Goal: Task Accomplishment & Management: Manage account settings

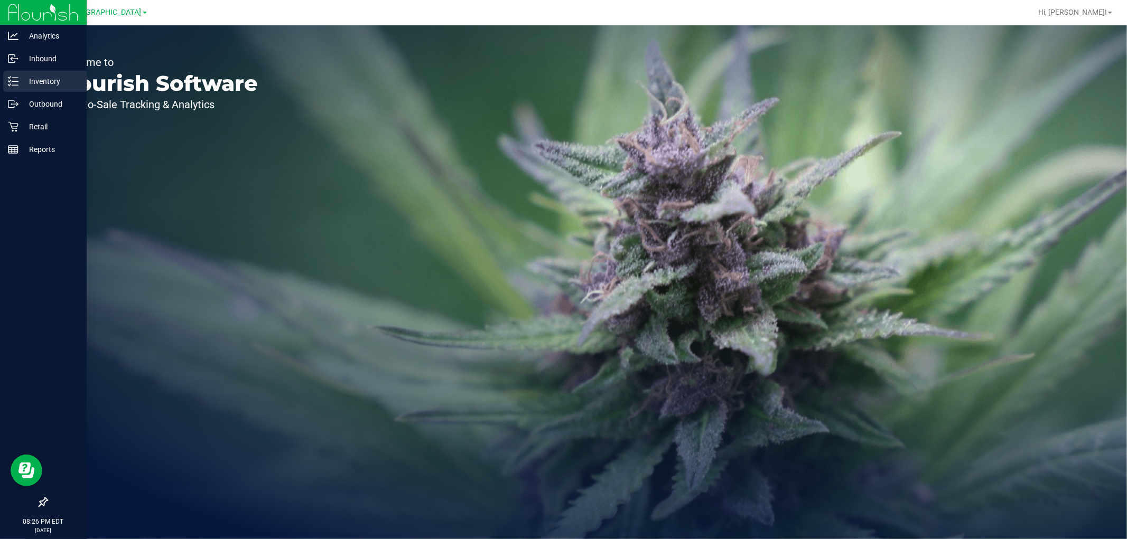
click at [28, 75] on p "Inventory" at bounding box center [49, 81] width 63 height 13
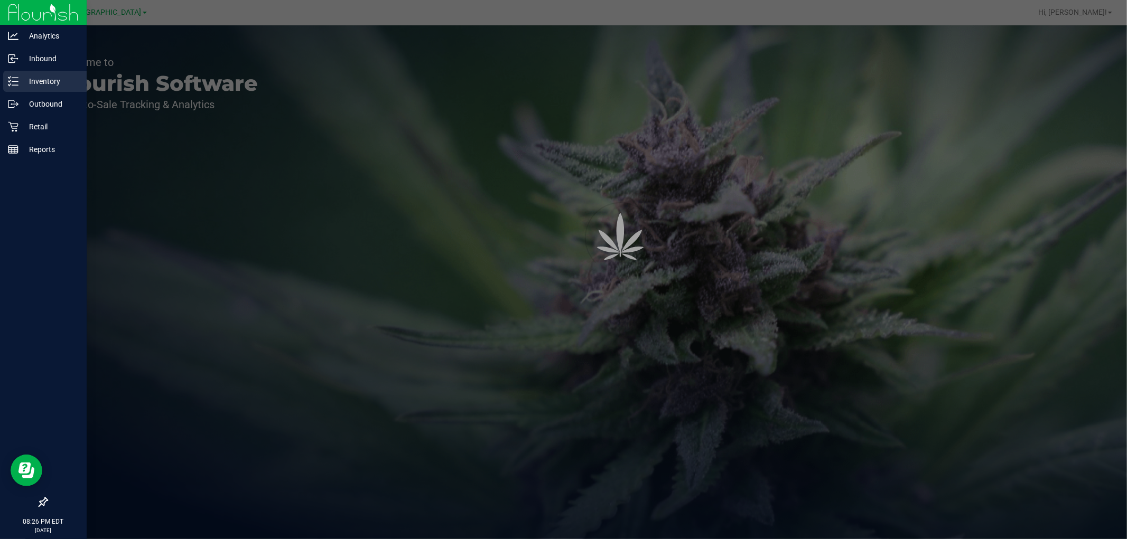
click at [48, 82] on p "Inventory" at bounding box center [49, 81] width 63 height 13
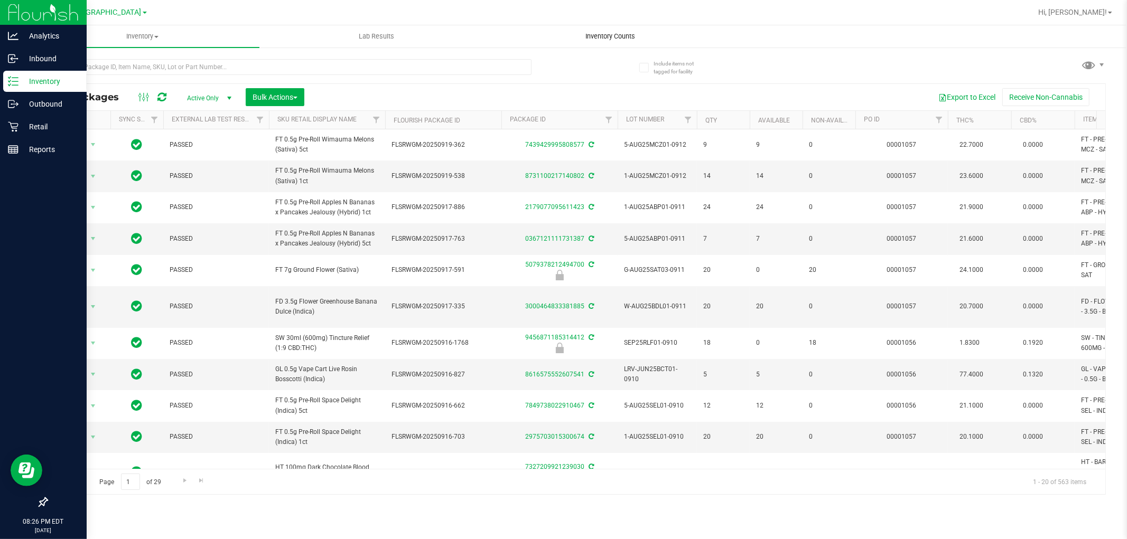
click at [627, 41] on span "Inventory Counts" at bounding box center [611, 37] width 78 height 10
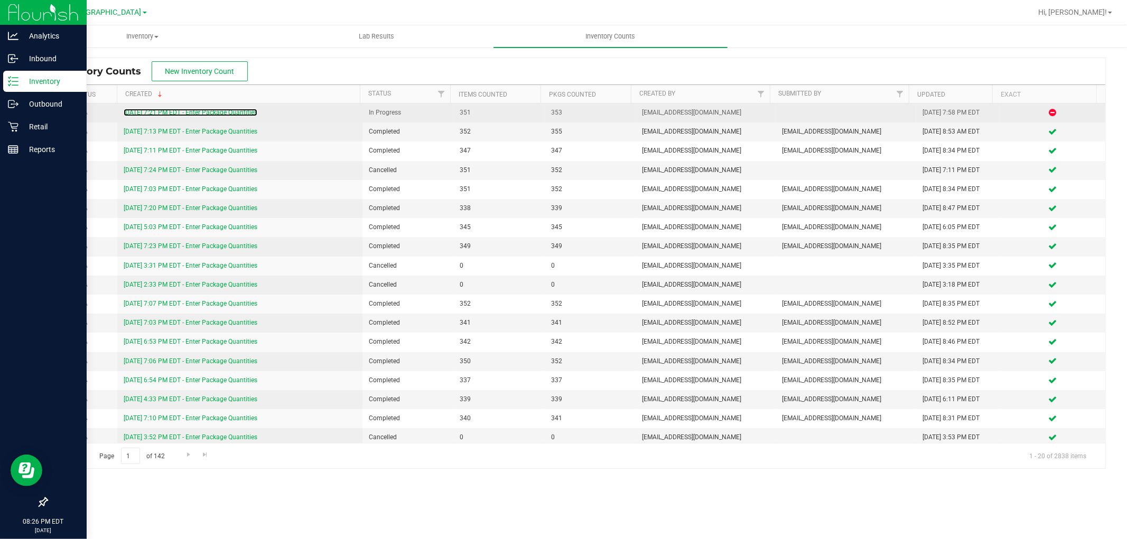
click at [189, 108] on div "[DATE] 7:21 PM EDT - Enter Package Quantities" at bounding box center [240, 113] width 232 height 10
click at [193, 112] on link "[DATE] 7:21 PM EDT - Enter Package Quantities" at bounding box center [191, 112] width 134 height 7
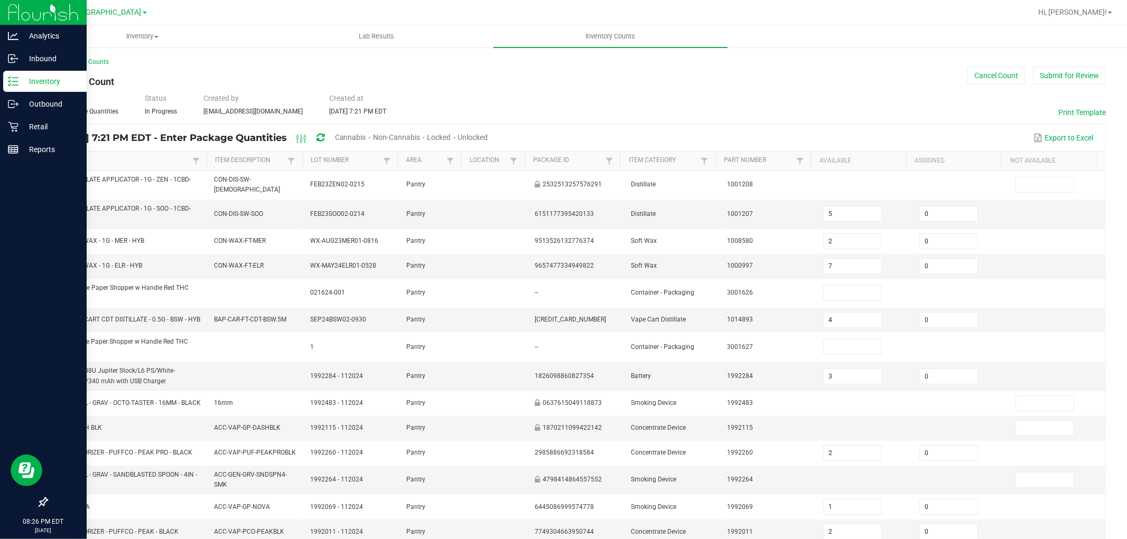
click at [365, 134] on span "Cannabis" at bounding box center [350, 137] width 31 height 8
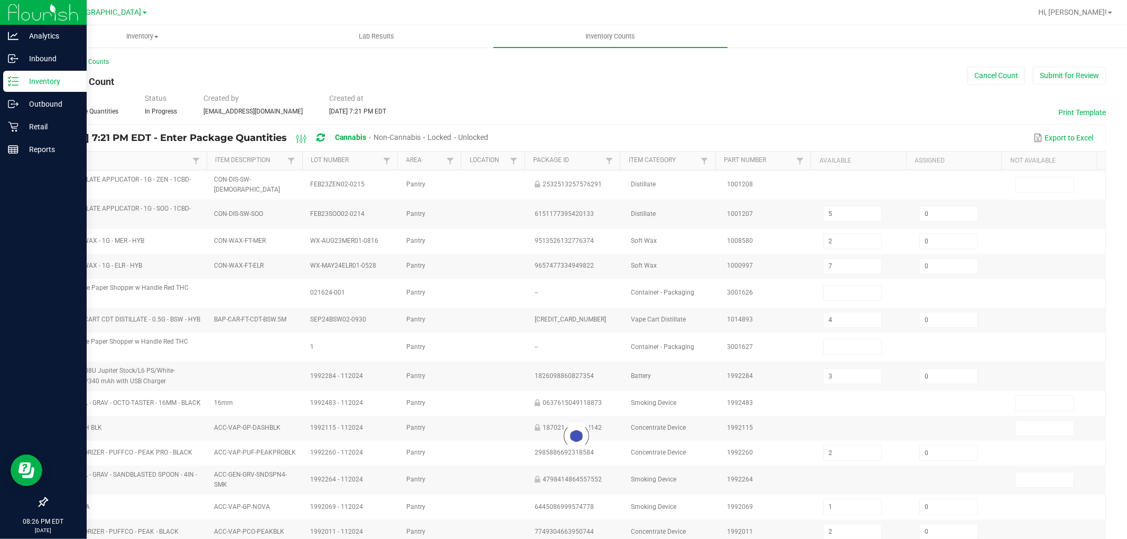
type input "4"
type input "3"
type input "1"
type input "5"
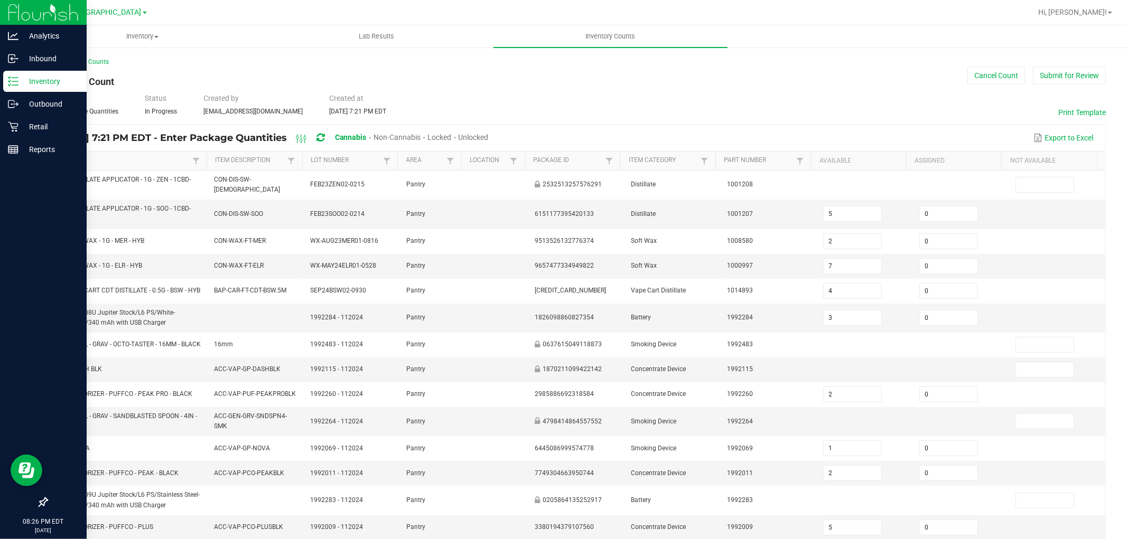
click at [489, 141] on span "Unlocked" at bounding box center [474, 137] width 30 height 8
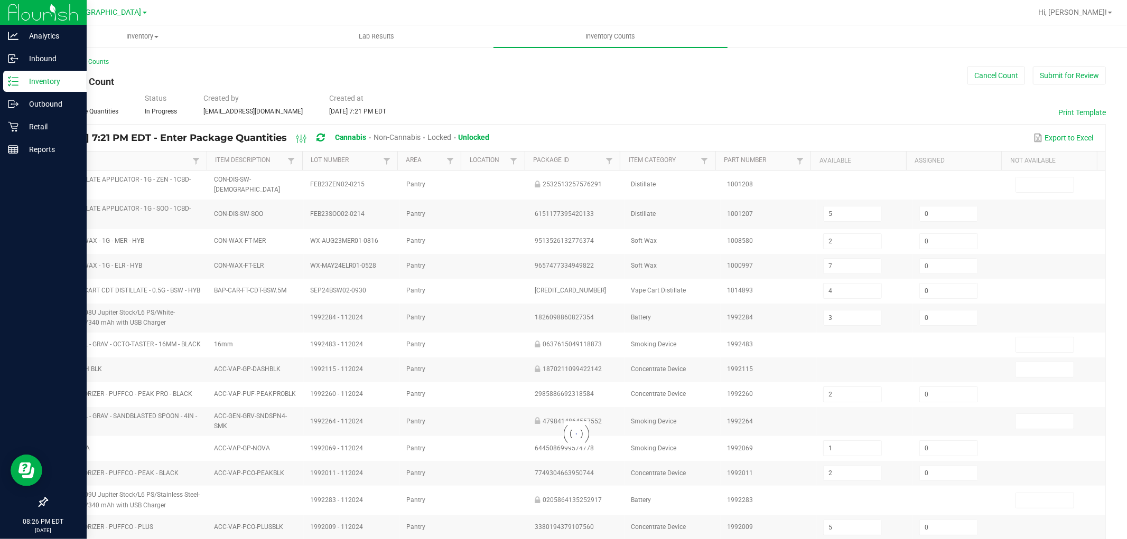
type input "2"
type input "7"
type input "4"
type input "3"
type input "2"
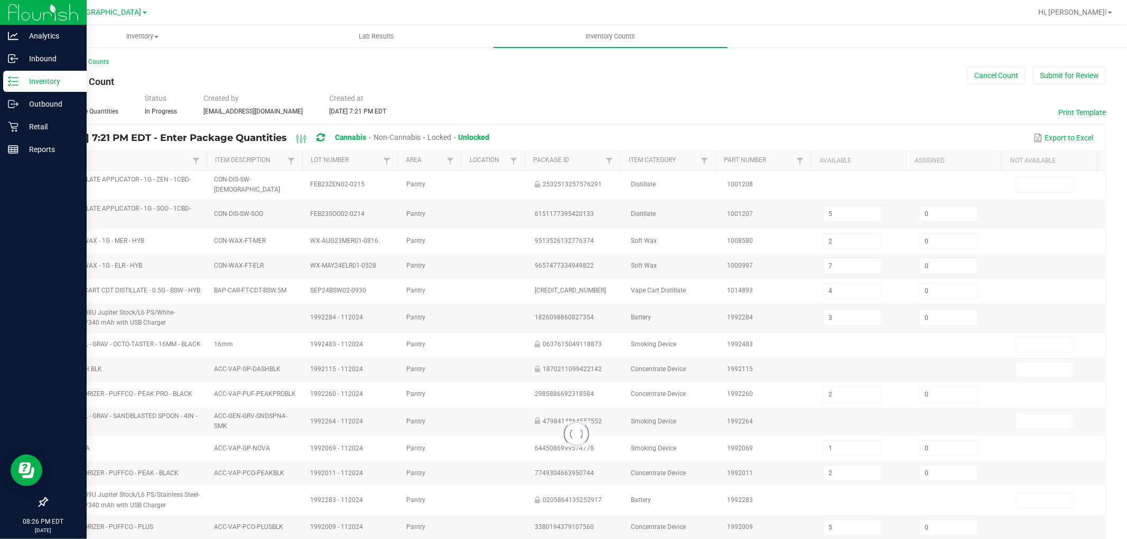
type input "5"
type input "30"
type input "5"
type input "3"
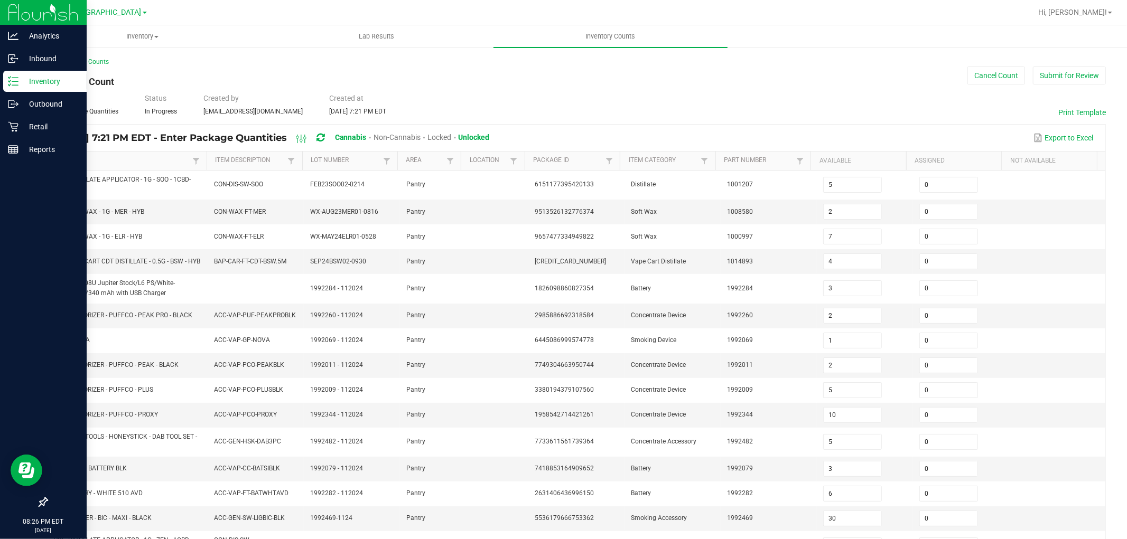
click at [70, 158] on link "Item" at bounding box center [123, 160] width 133 height 8
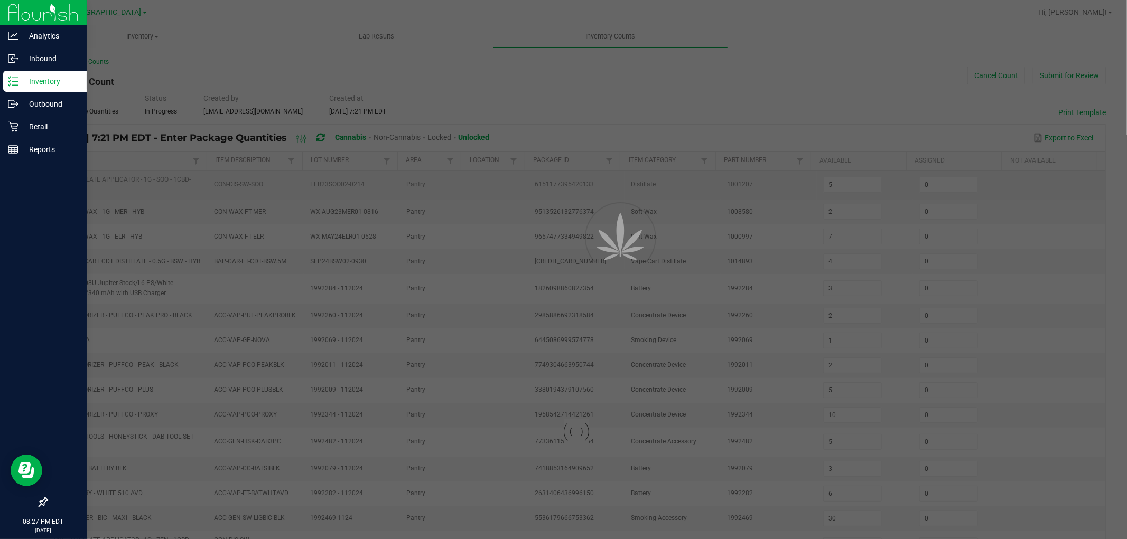
type input "3"
type input "20"
type input "13"
type input "19"
type input "11"
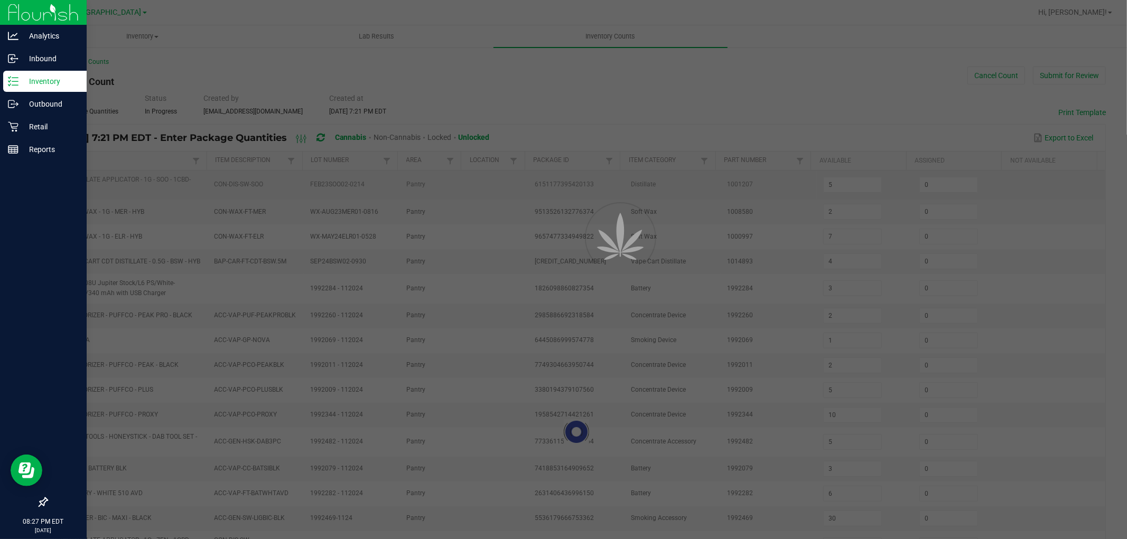
type input "10"
type input "17"
type input "18"
type input "7"
type input "11"
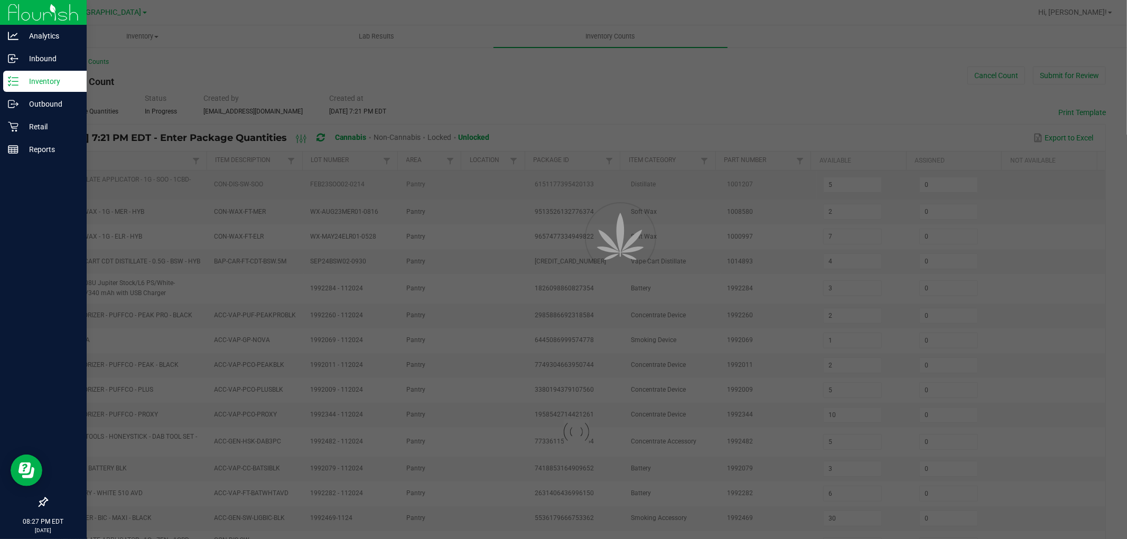
type input "7"
type input "1"
type input "3"
type input "12"
type input "6"
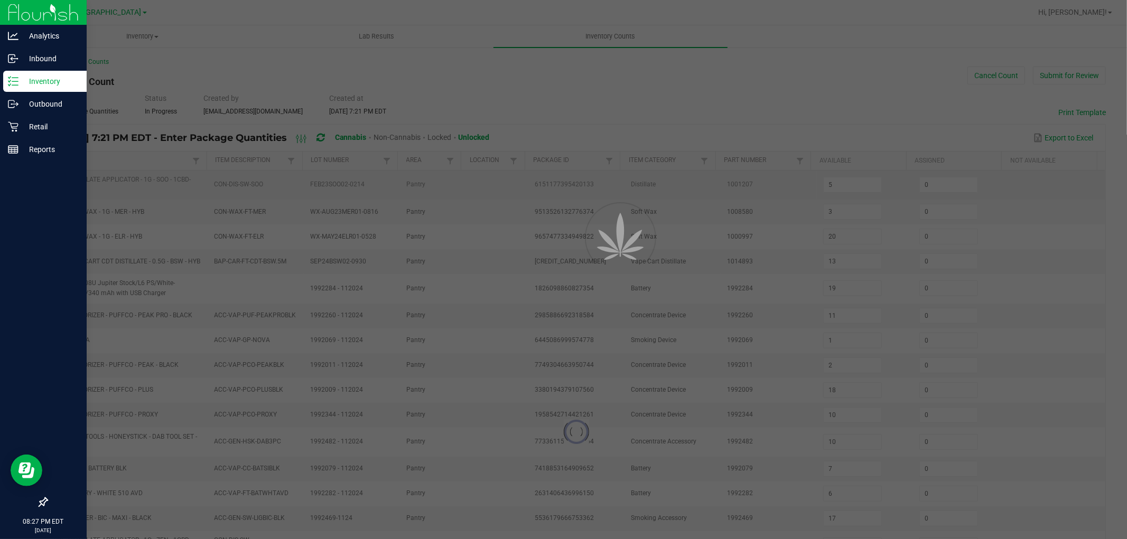
type input "10"
type input "6"
type input "14"
type input "10"
type input "2"
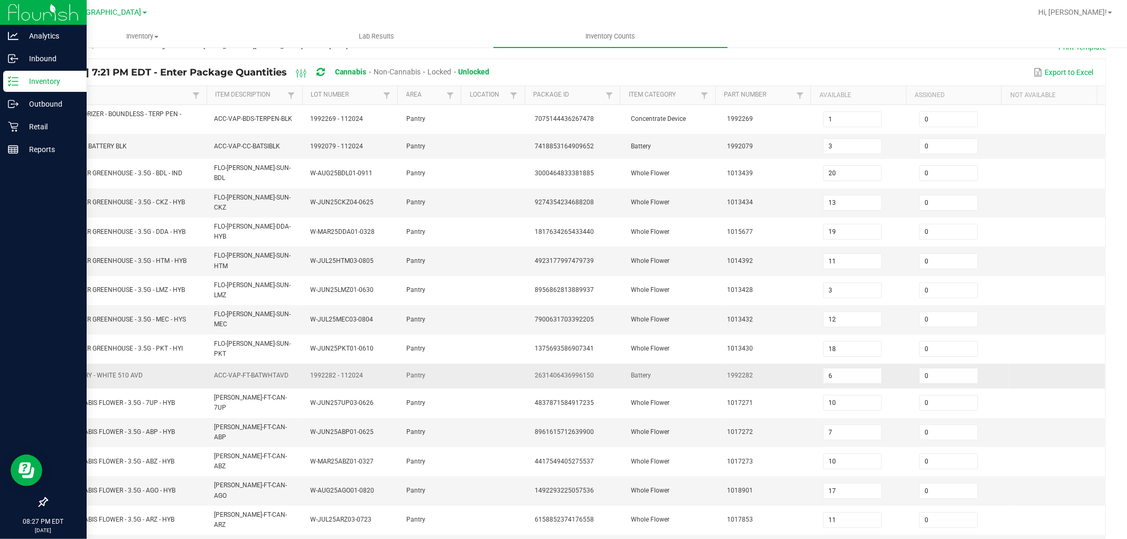
scroll to position [173, 0]
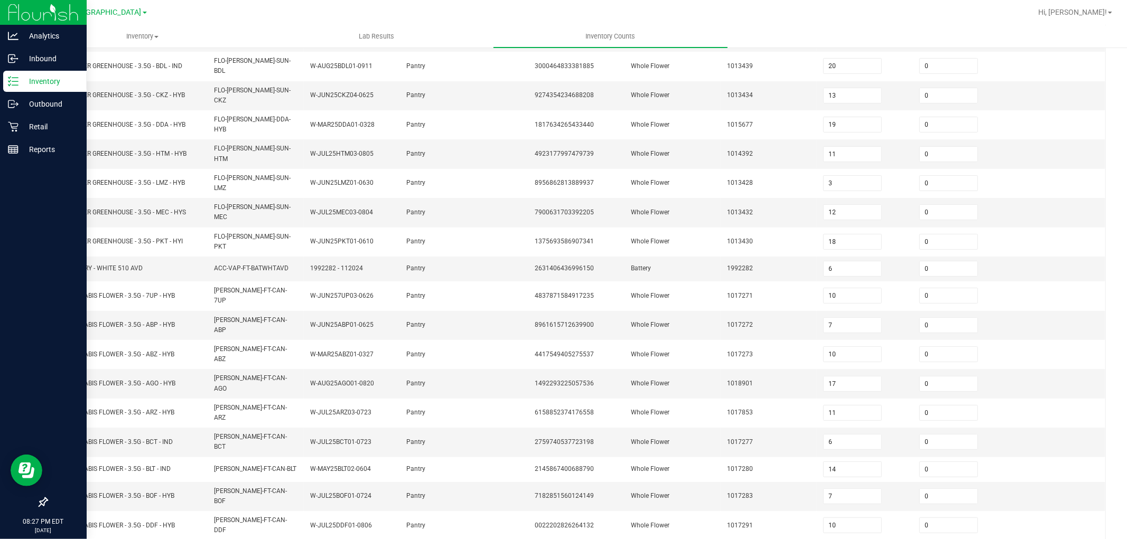
type input "4"
type input "11"
type input "17"
type input "26"
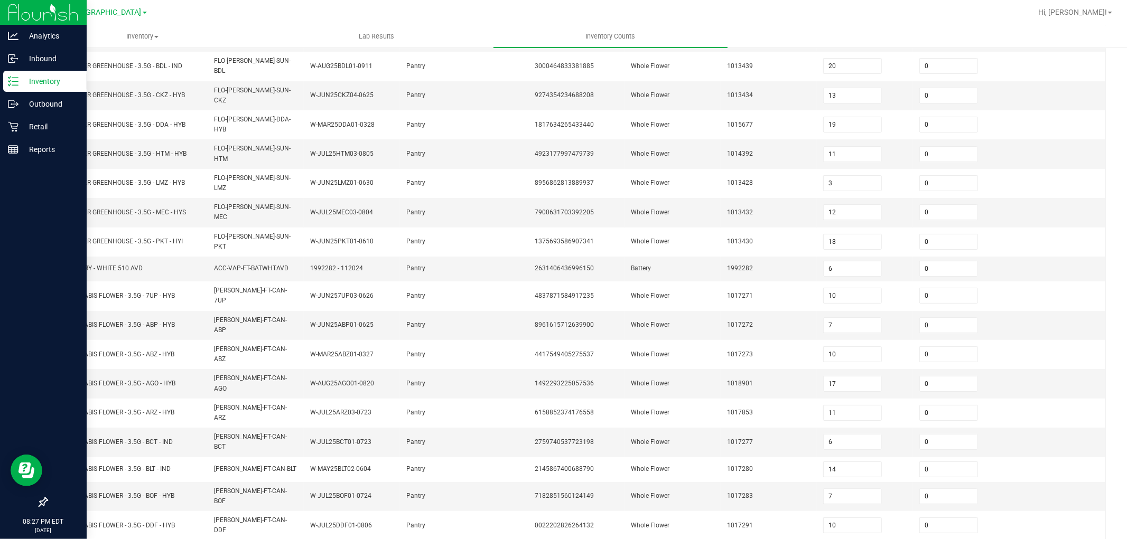
type input "33"
type input "2"
type input "4"
type input "2"
type input "15"
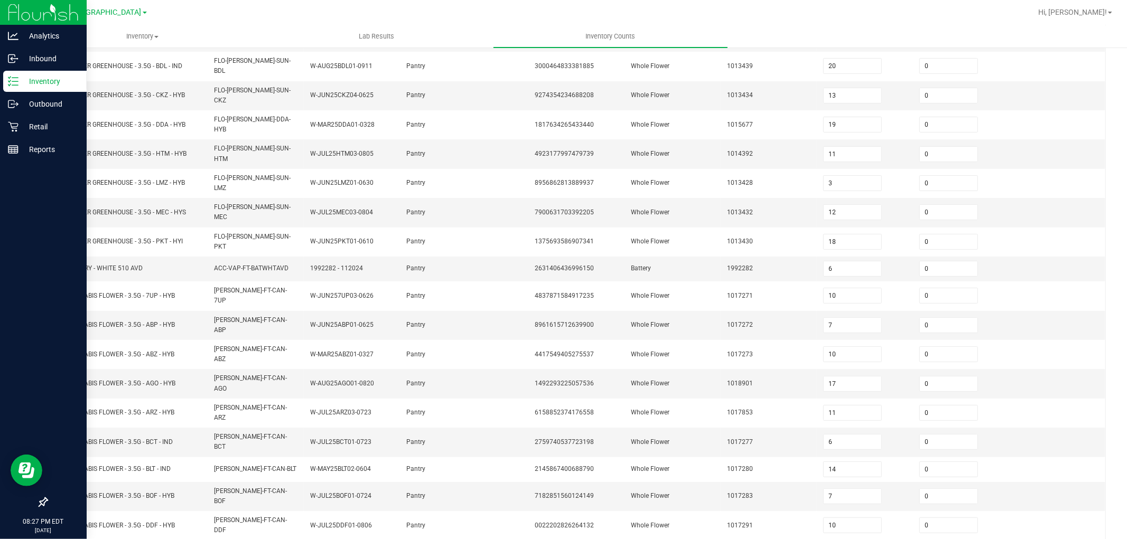
type input "11"
type input "28"
type input "1"
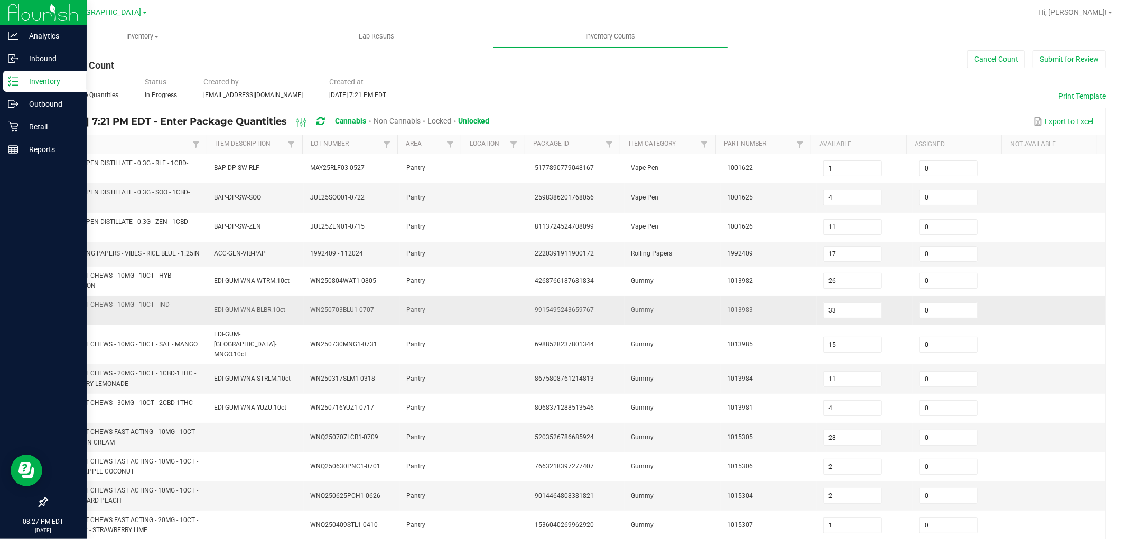
scroll to position [0, 0]
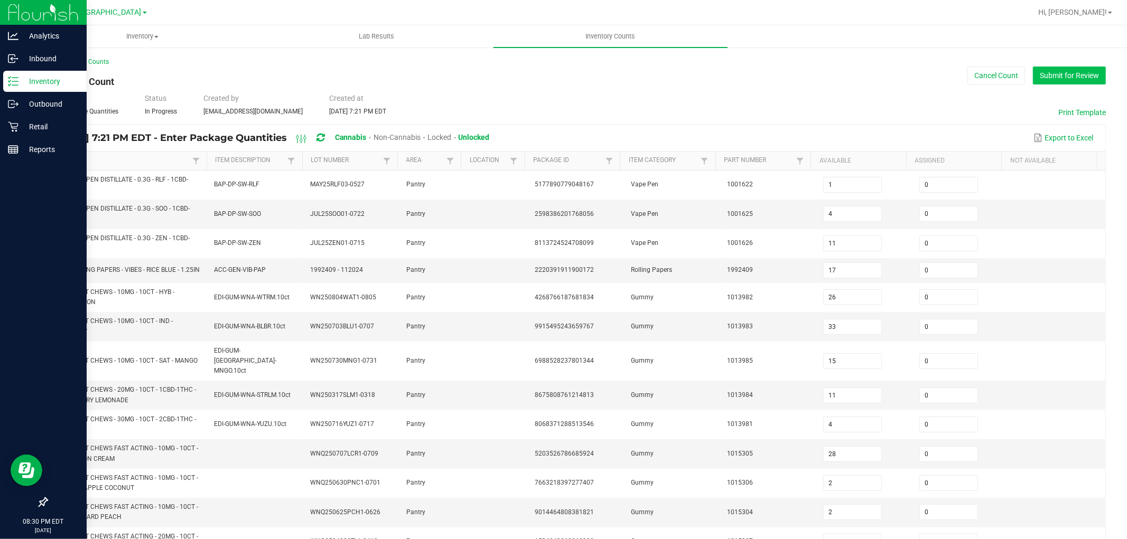
click at [1086, 77] on button "Submit for Review" at bounding box center [1069, 76] width 73 height 18
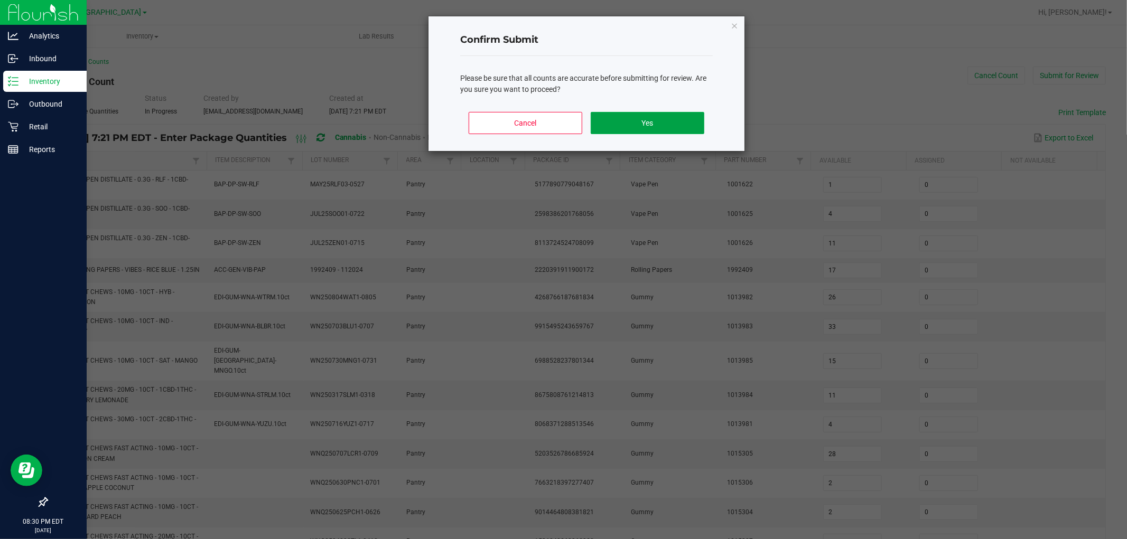
click at [654, 117] on button "Yes" at bounding box center [648, 123] width 114 height 22
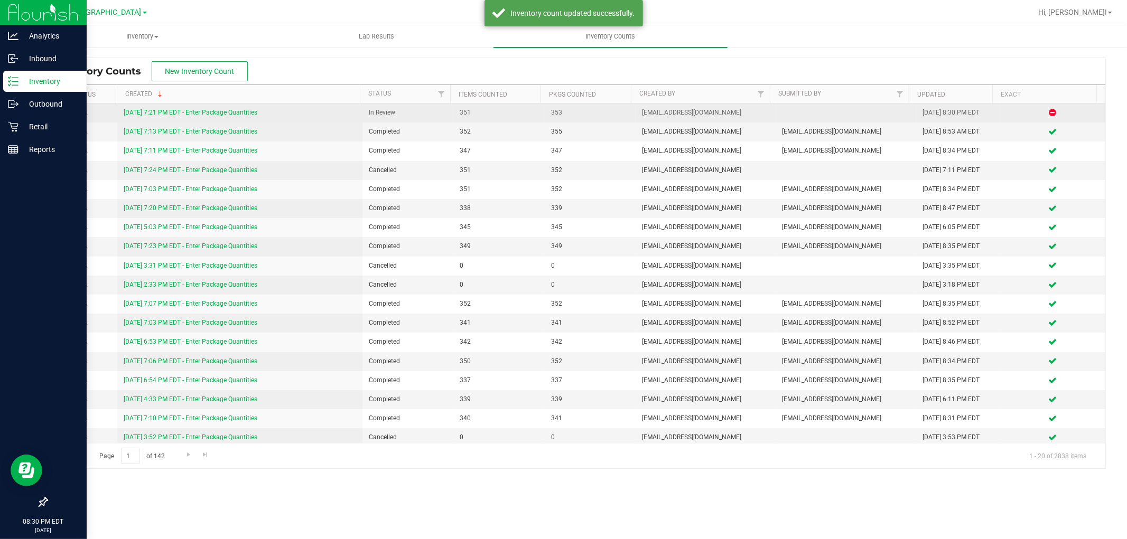
click at [219, 109] on link "[DATE] 7:21 PM EDT - Enter Package Quantities" at bounding box center [191, 112] width 134 height 7
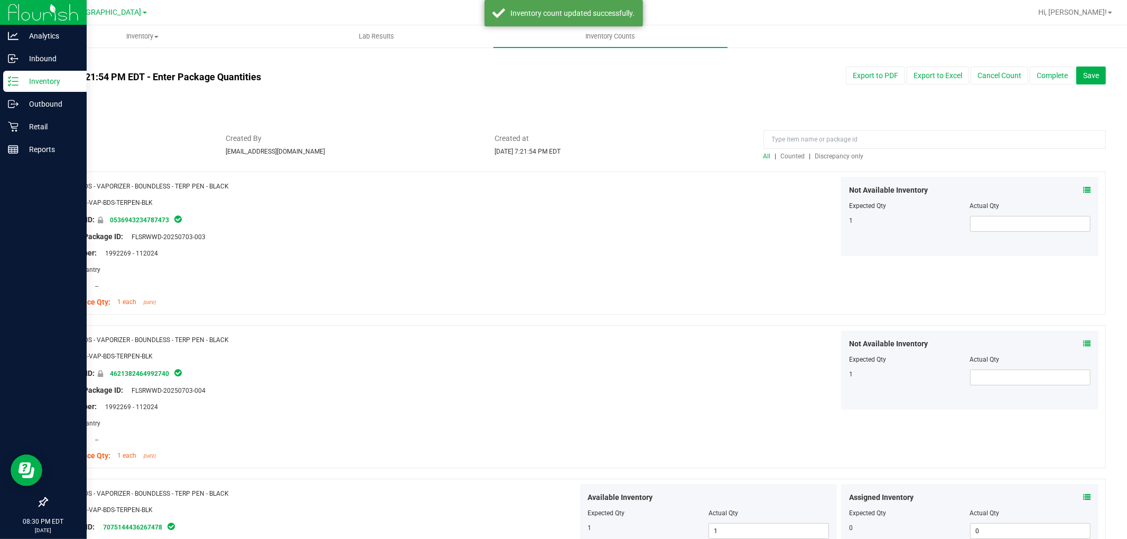
click at [836, 154] on span "Discrepancy only" at bounding box center [839, 156] width 49 height 7
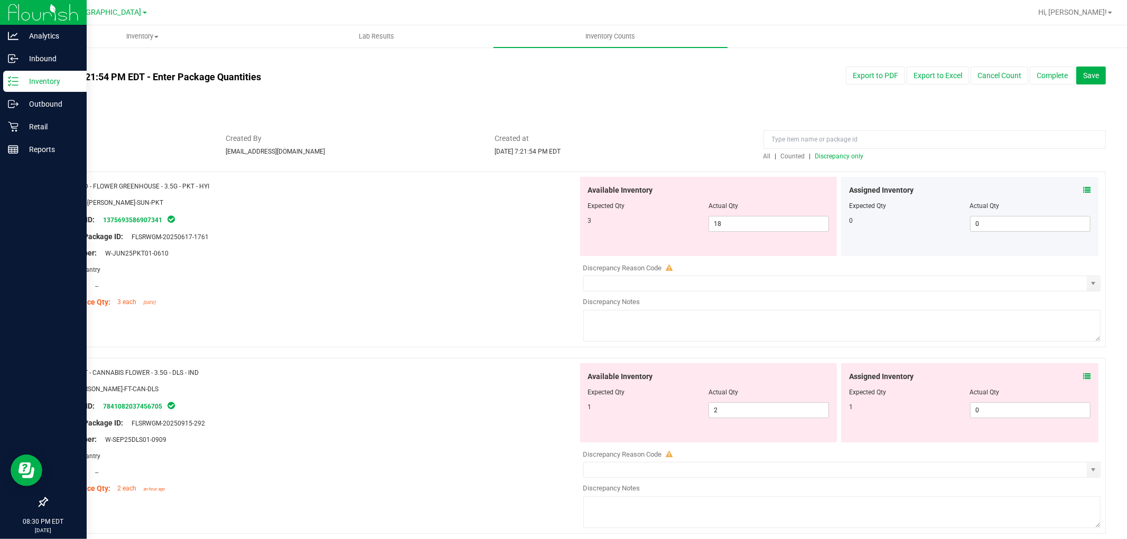
click at [1083, 192] on icon at bounding box center [1086, 189] width 7 height 7
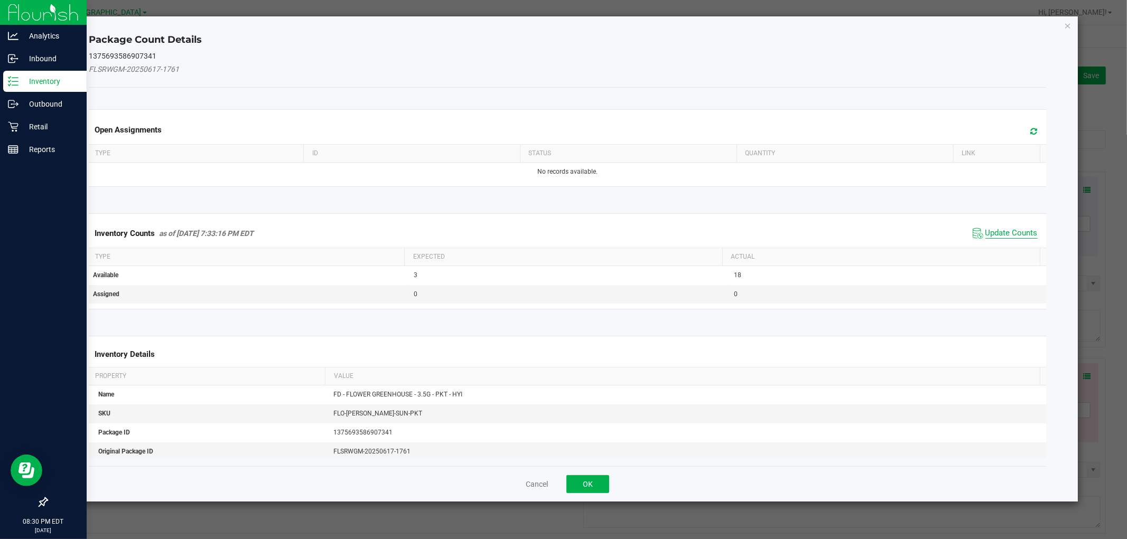
click at [1010, 232] on span "Update Counts" at bounding box center [1011, 233] width 52 height 11
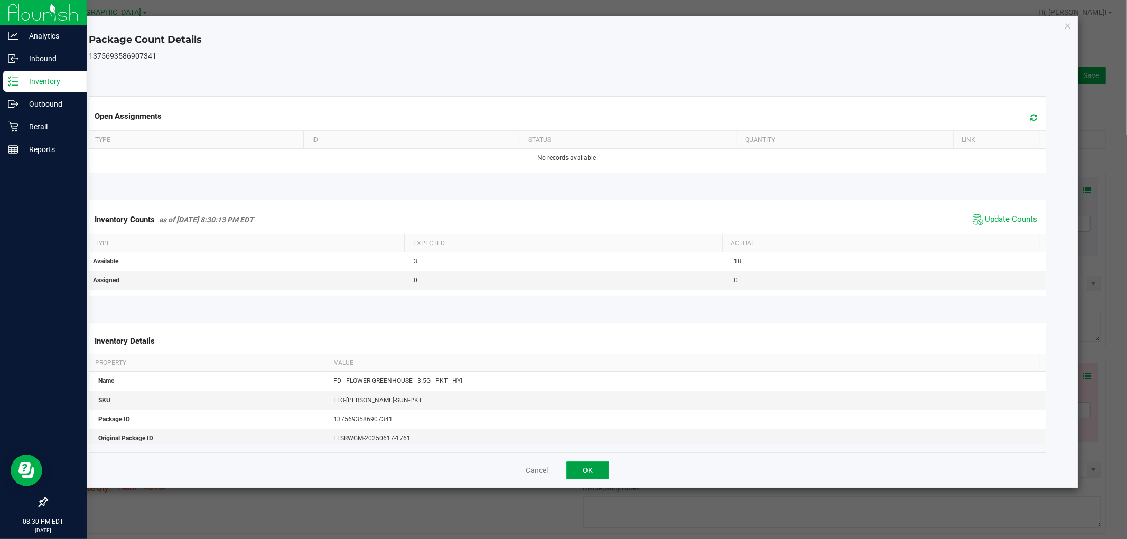
click at [601, 476] on button "OK" at bounding box center [587, 471] width 43 height 18
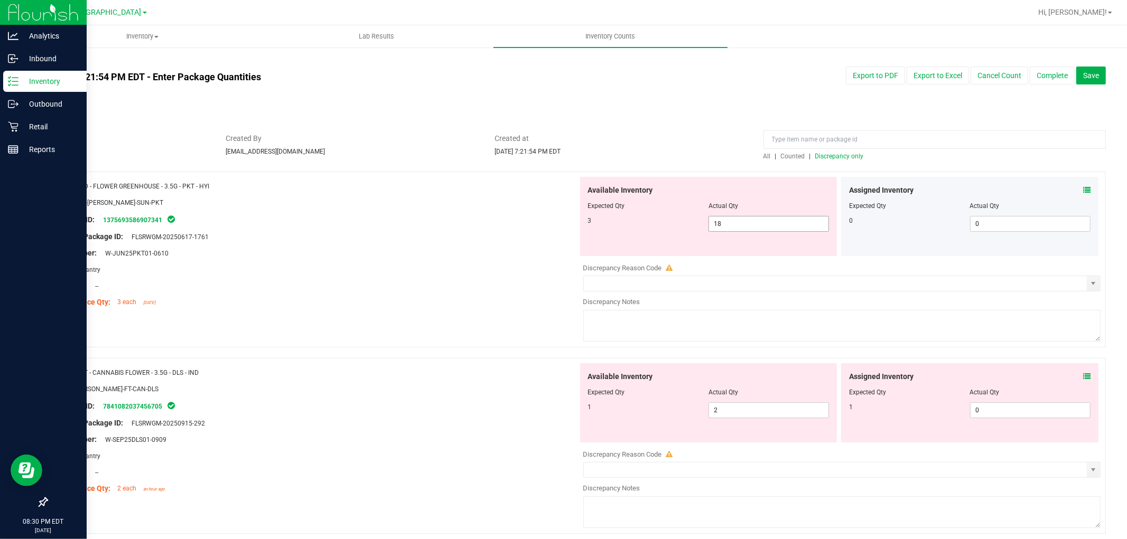
click at [734, 222] on span "18 18" at bounding box center [768, 224] width 120 height 16
type input "1"
type input "3"
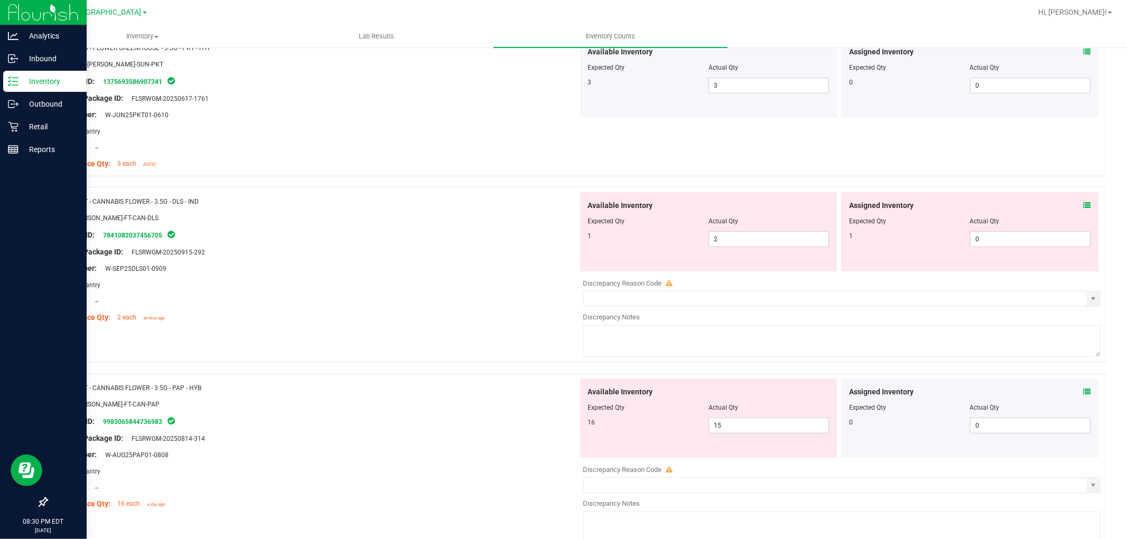
scroll to position [117, 0]
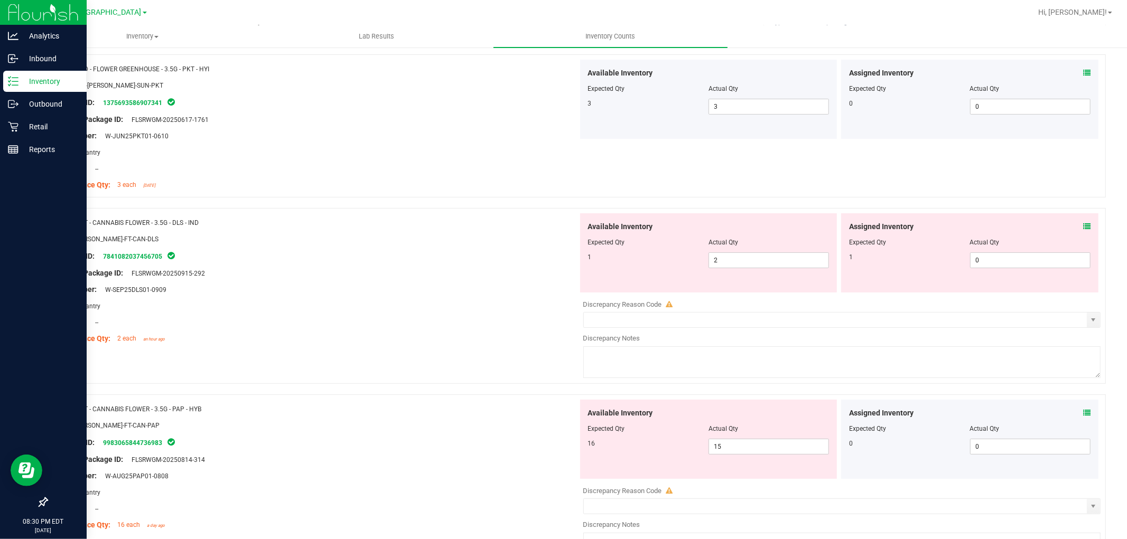
click at [1083, 225] on icon at bounding box center [1086, 226] width 7 height 7
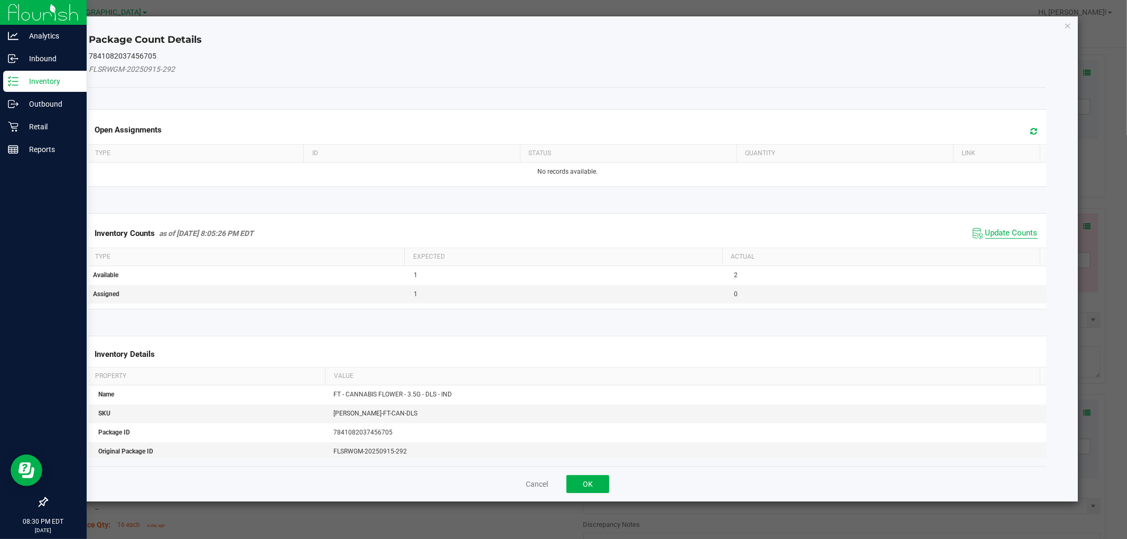
click at [1002, 230] on span "Update Counts" at bounding box center [1011, 233] width 52 height 11
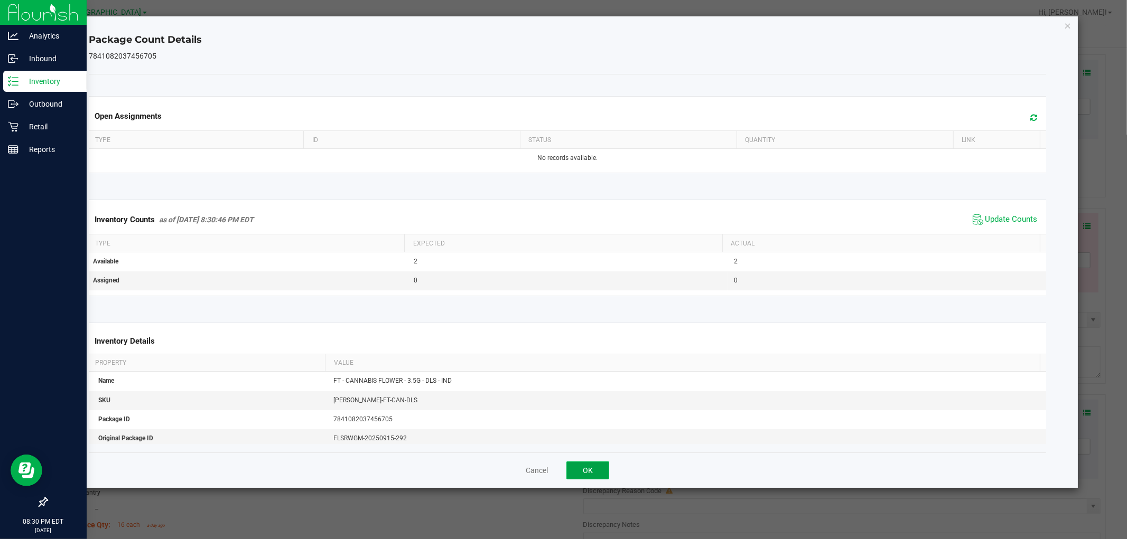
click at [584, 467] on button "OK" at bounding box center [587, 471] width 43 height 18
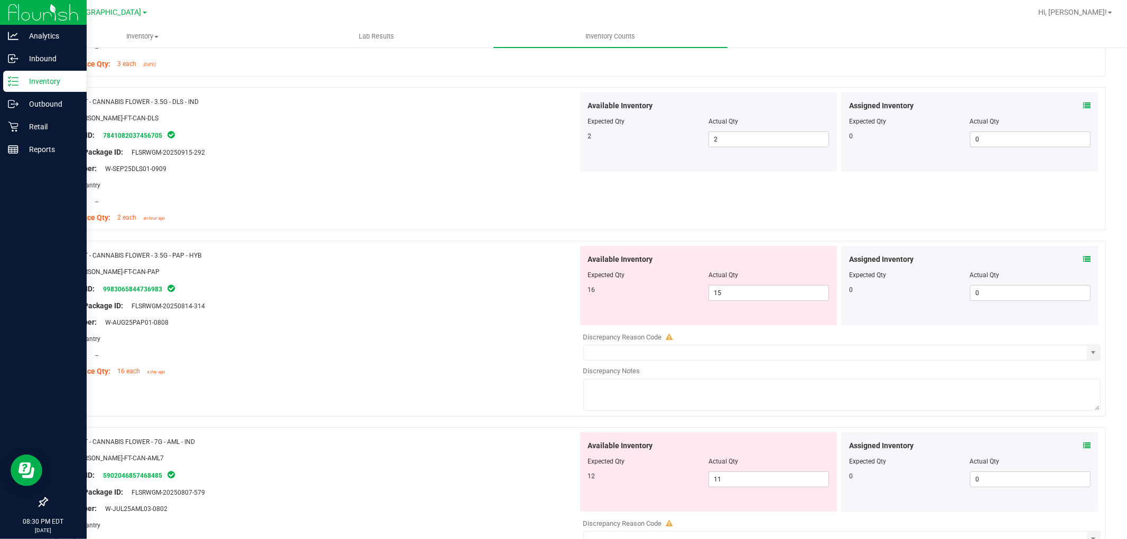
scroll to position [293, 0]
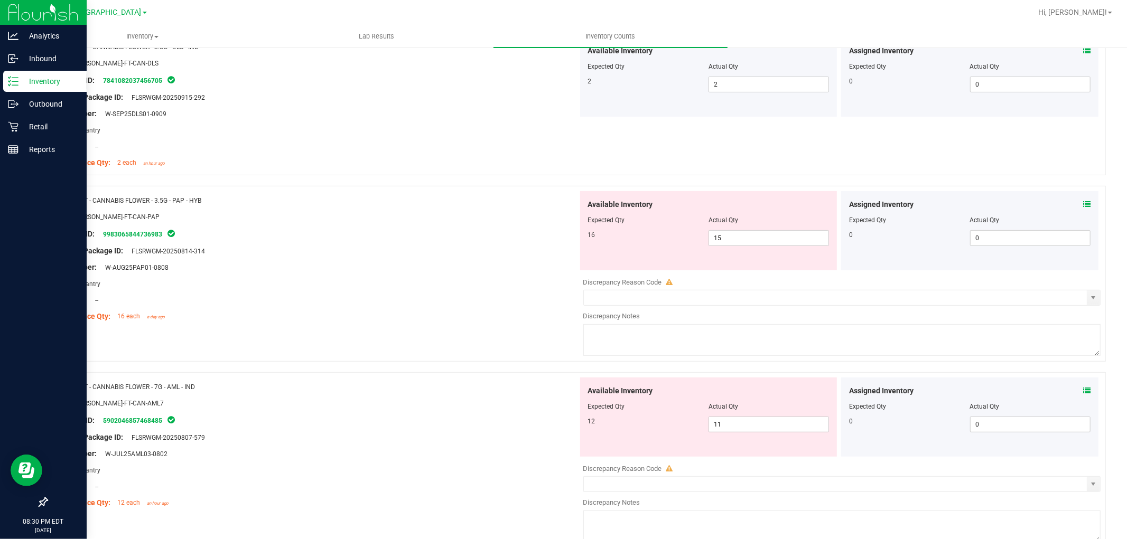
click at [1083, 204] on icon at bounding box center [1086, 204] width 7 height 7
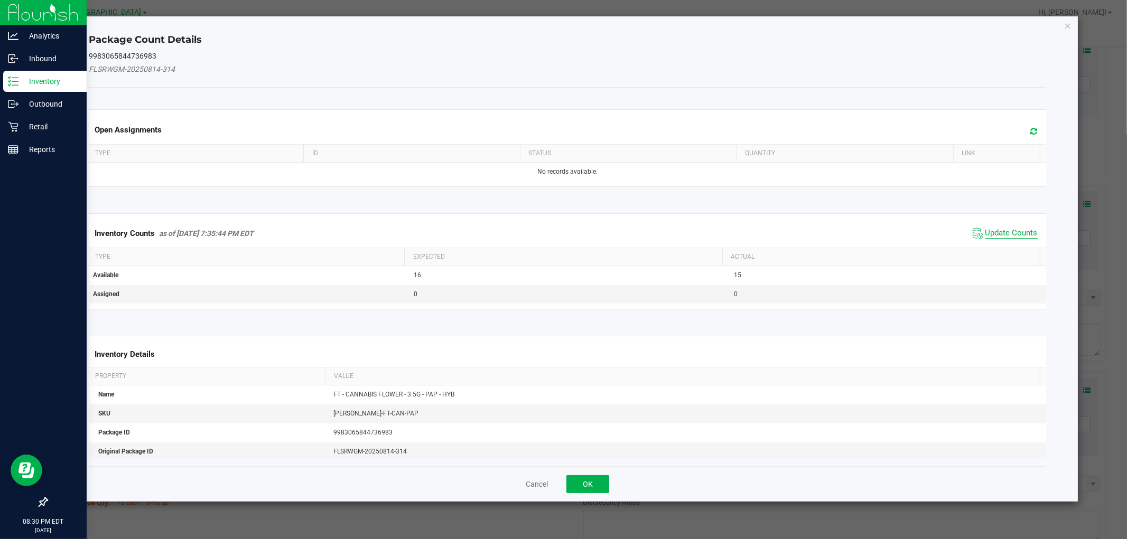
click at [1015, 231] on span "Update Counts" at bounding box center [1011, 233] width 52 height 11
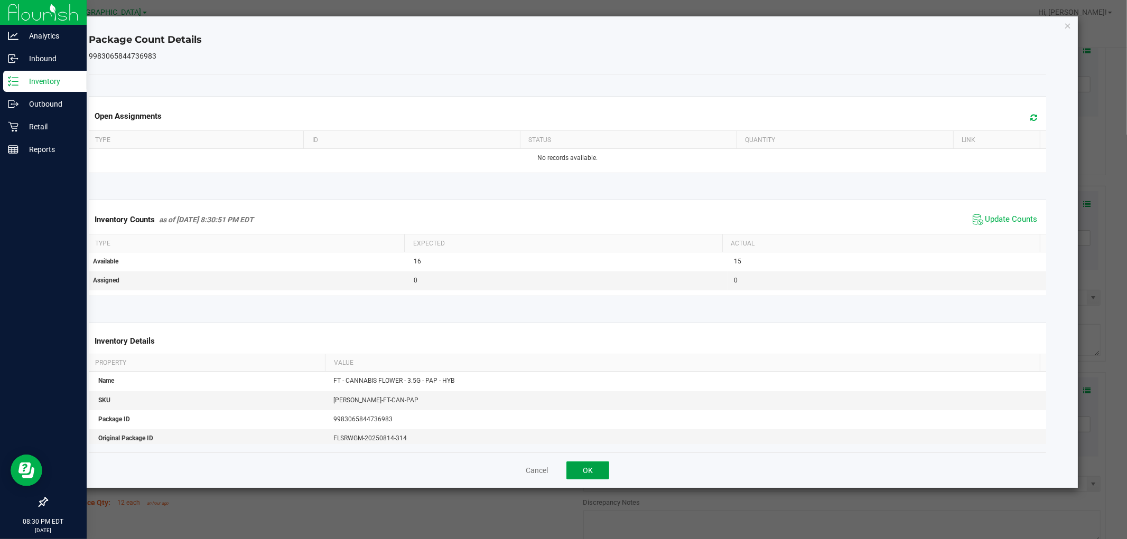
drag, startPoint x: 582, startPoint y: 464, endPoint x: 594, endPoint y: 453, distance: 15.7
click at [583, 464] on button "OK" at bounding box center [587, 471] width 43 height 18
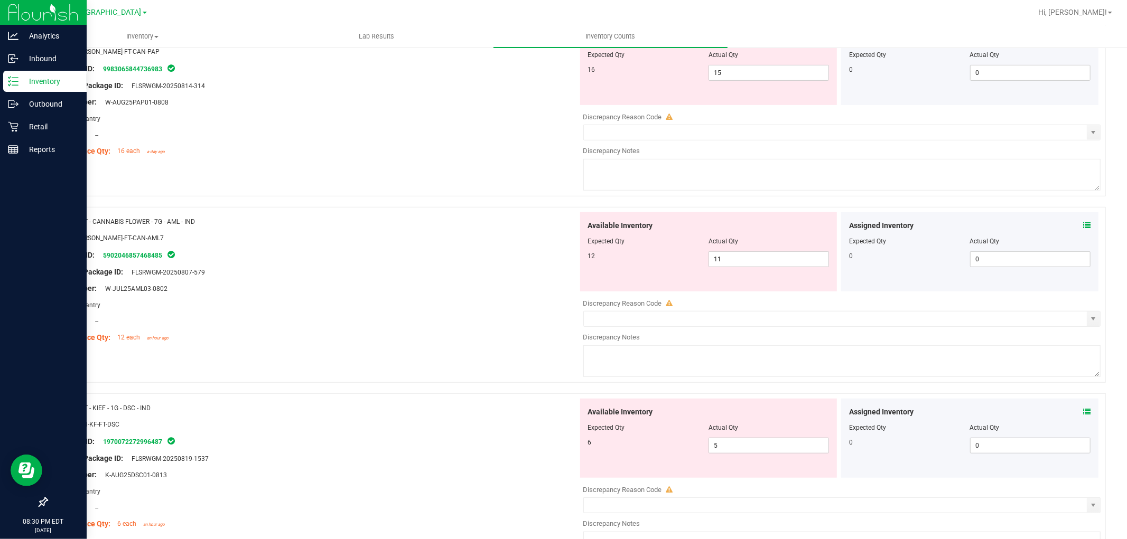
scroll to position [469, 0]
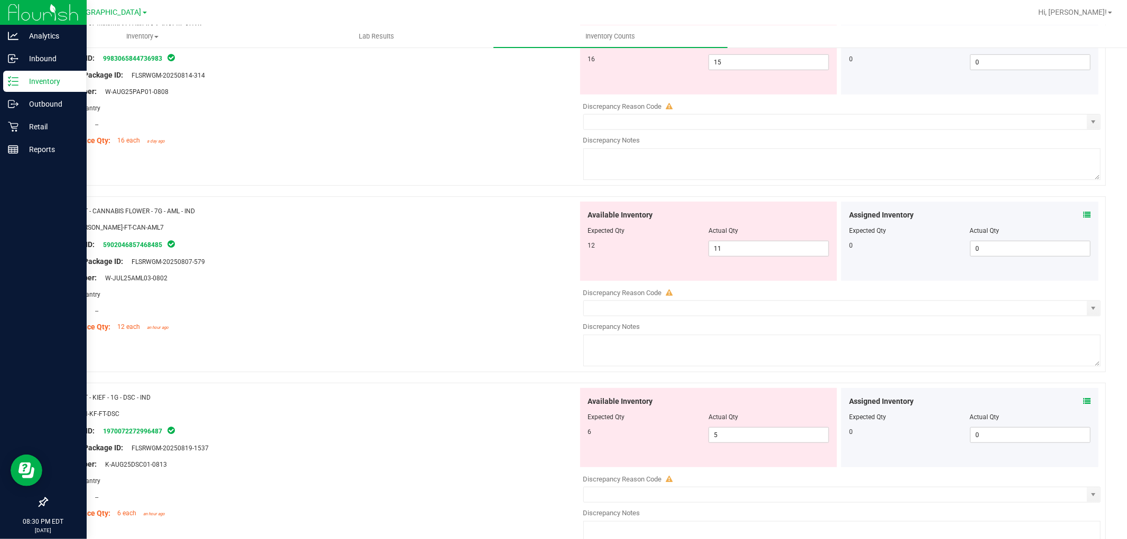
click at [1083, 216] on icon at bounding box center [1086, 214] width 7 height 7
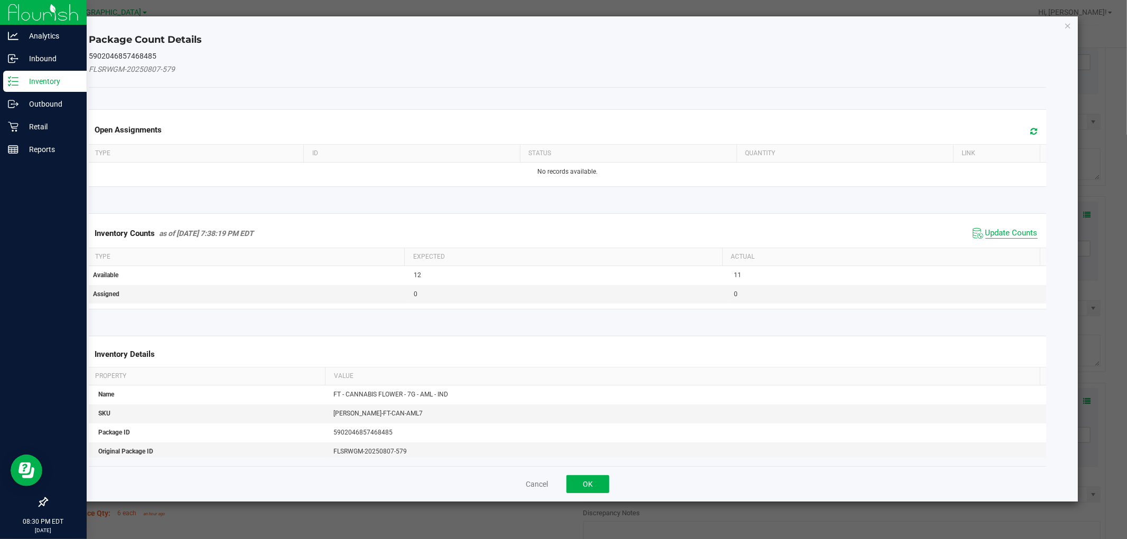
click at [1007, 235] on span "Update Counts" at bounding box center [1011, 233] width 52 height 11
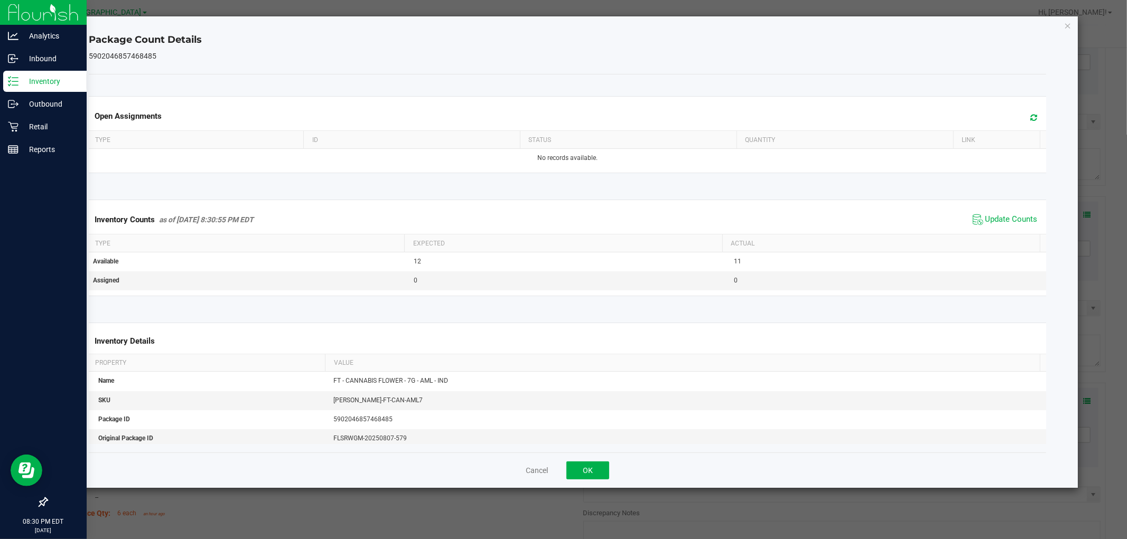
click at [584, 489] on div "Package Count Details 5902046857468485 Open Assignments Type ID Status Quantity…" at bounding box center [567, 252] width 1021 height 473
click at [598, 468] on button "OK" at bounding box center [587, 471] width 43 height 18
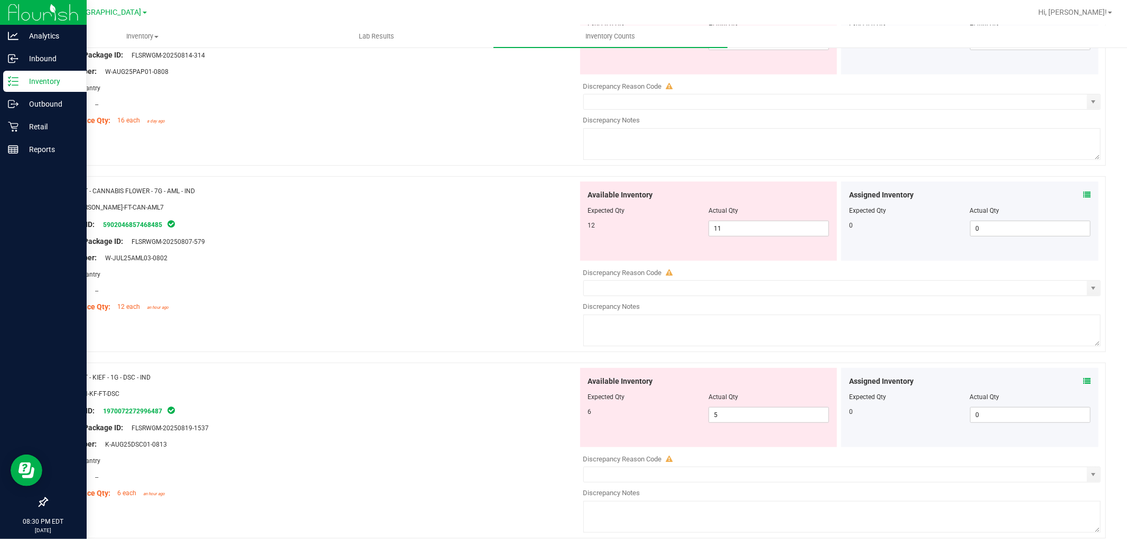
scroll to position [528, 0]
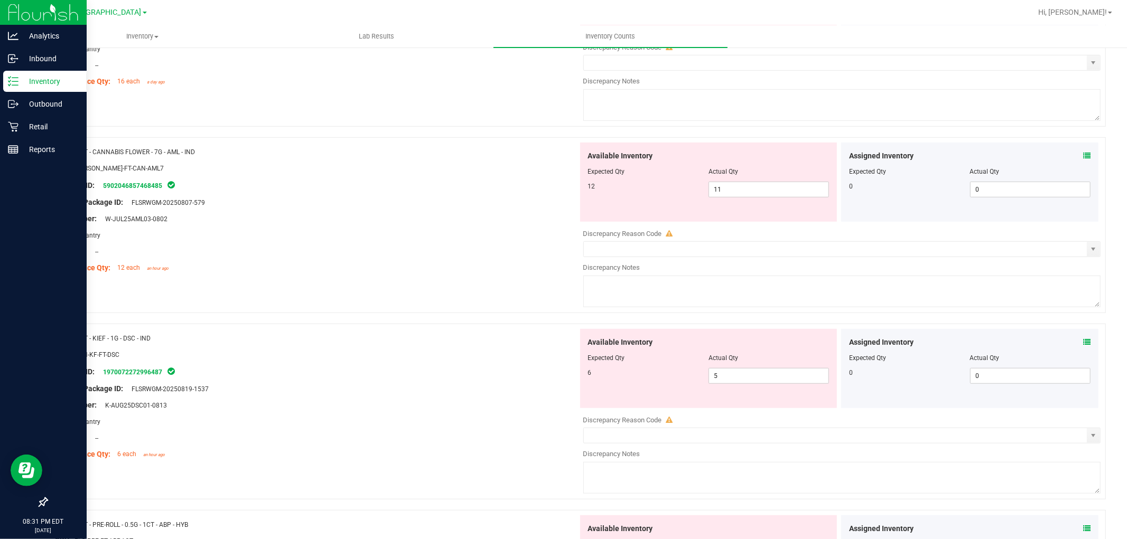
click at [1083, 154] on icon at bounding box center [1086, 155] width 7 height 7
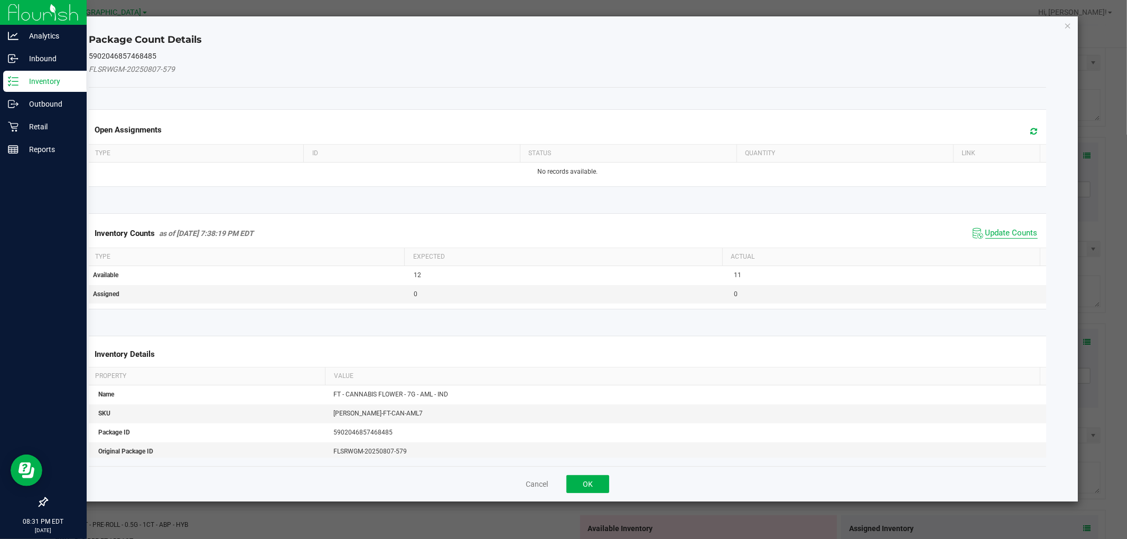
drag, startPoint x: 988, startPoint y: 225, endPoint x: 976, endPoint y: 234, distance: 15.5
click at [988, 226] on span "Update Counts" at bounding box center [1005, 234] width 70 height 16
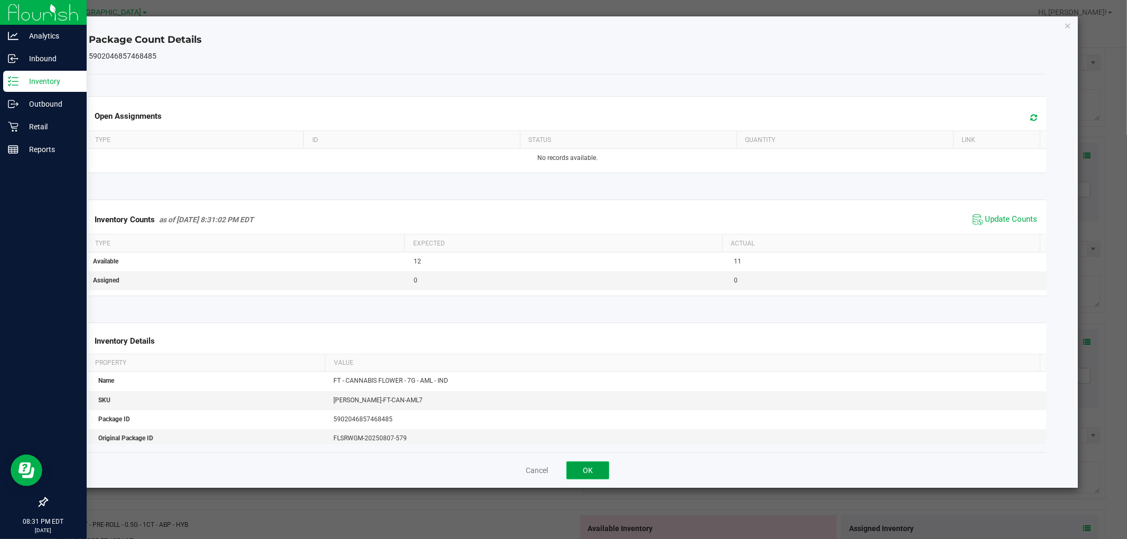
click at [592, 473] on button "OK" at bounding box center [587, 471] width 43 height 18
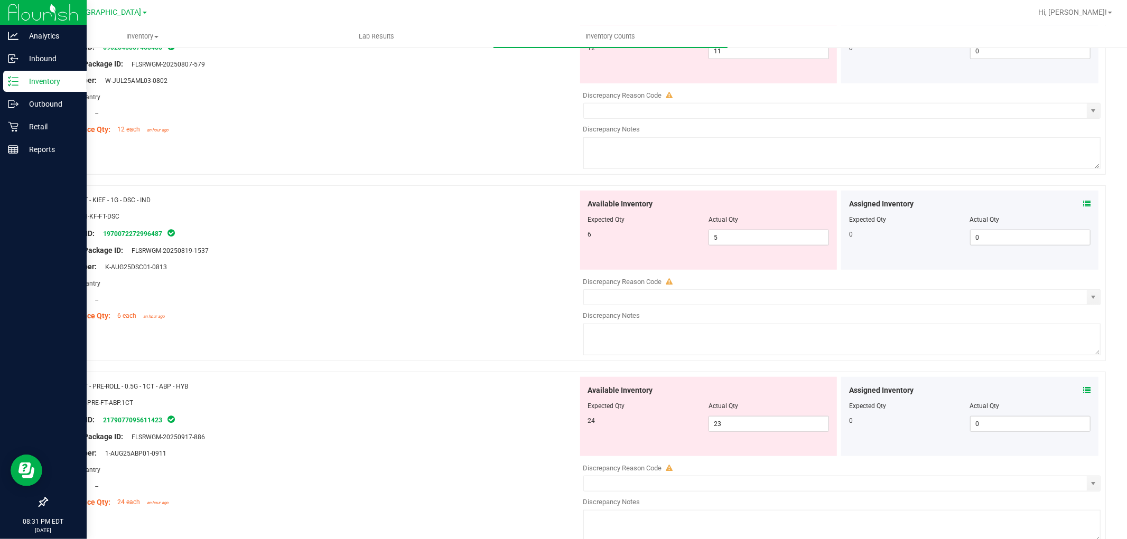
scroll to position [704, 0]
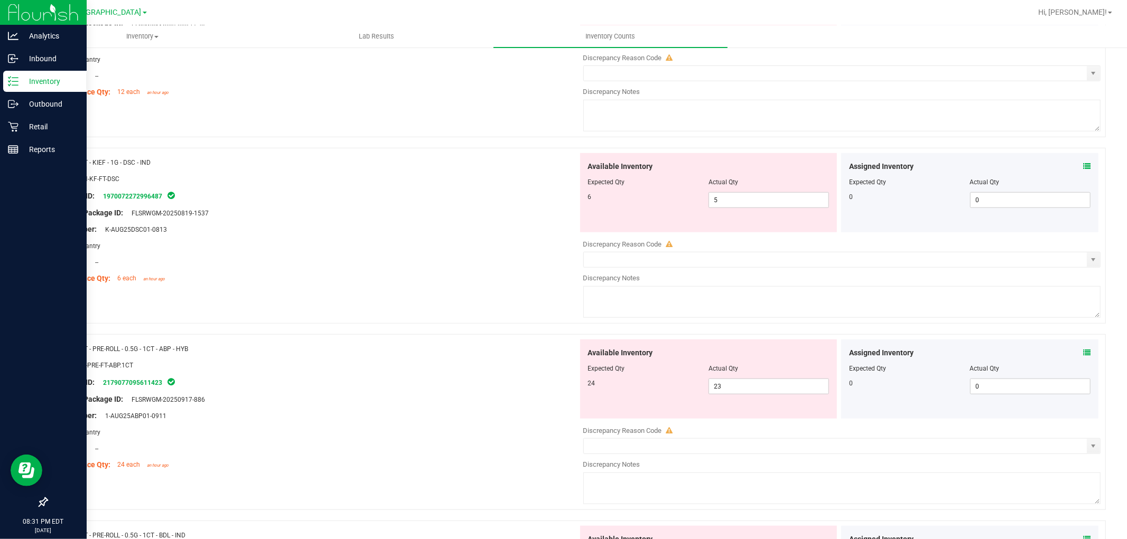
click at [1070, 164] on div "Assigned Inventory" at bounding box center [969, 166] width 241 height 11
click at [1083, 164] on icon at bounding box center [1086, 166] width 7 height 7
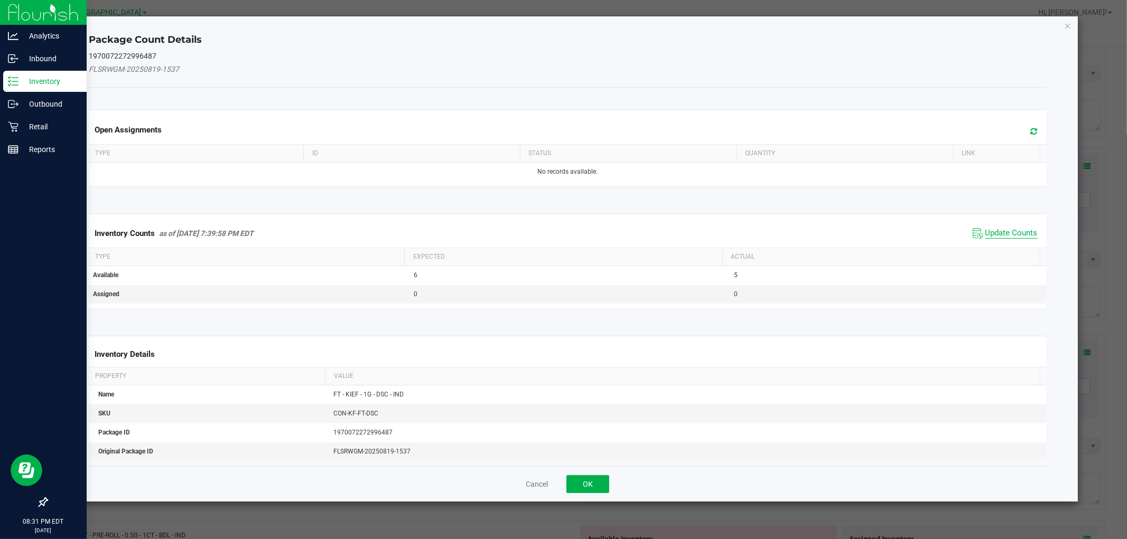
click at [985, 236] on span "Update Counts" at bounding box center [1011, 233] width 52 height 11
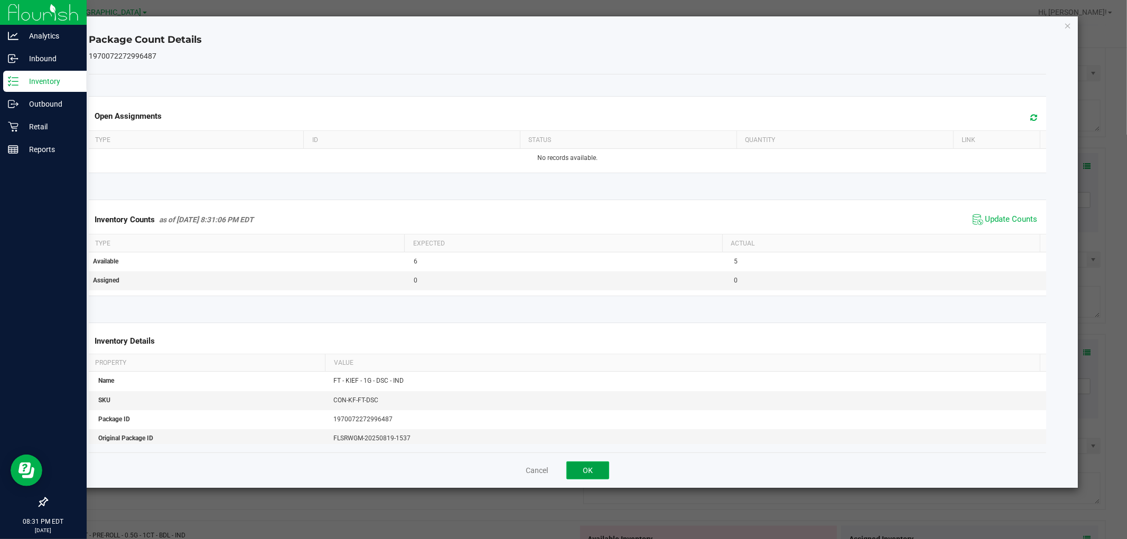
click at [590, 471] on button "OK" at bounding box center [587, 471] width 43 height 18
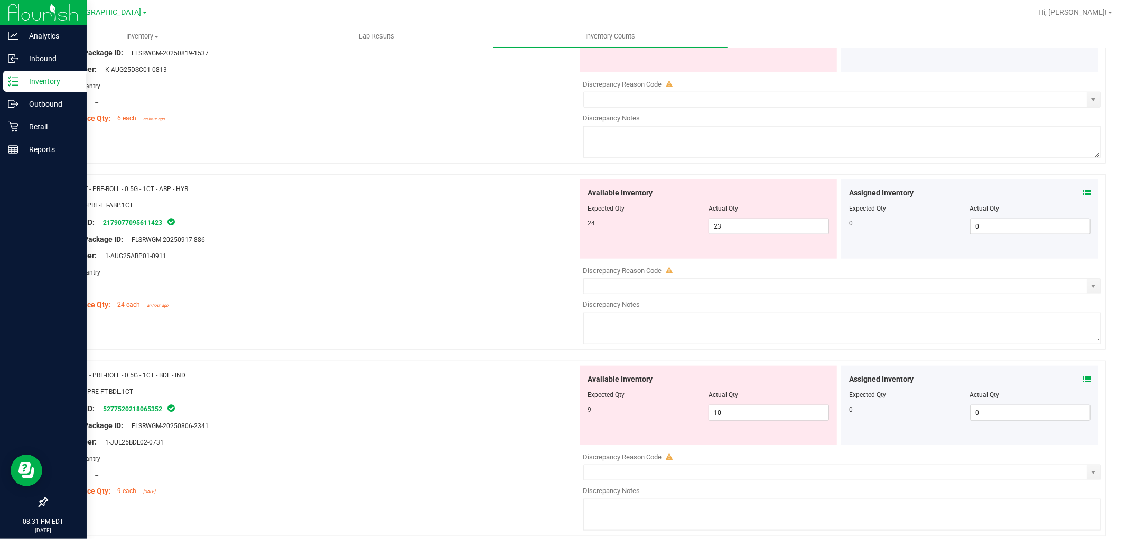
scroll to position [880, 0]
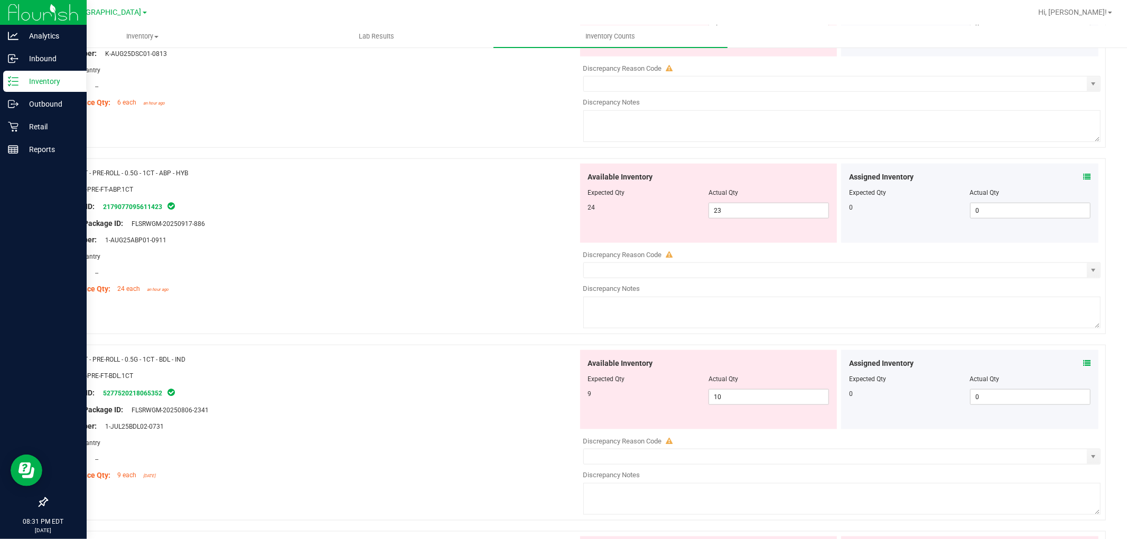
click at [1083, 173] on span at bounding box center [1086, 177] width 7 height 11
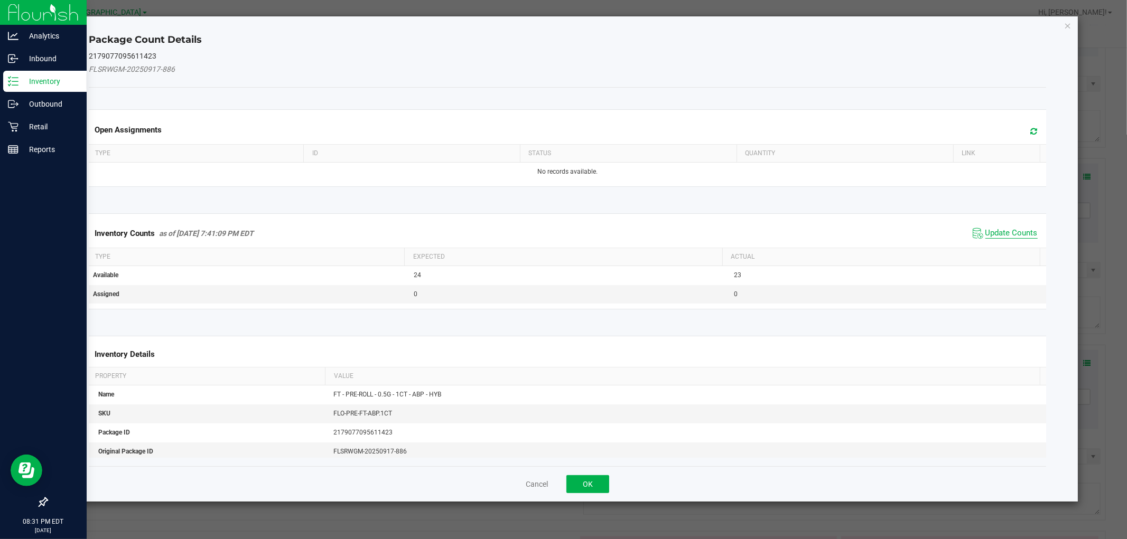
click at [1011, 229] on span "Update Counts" at bounding box center [1011, 233] width 52 height 11
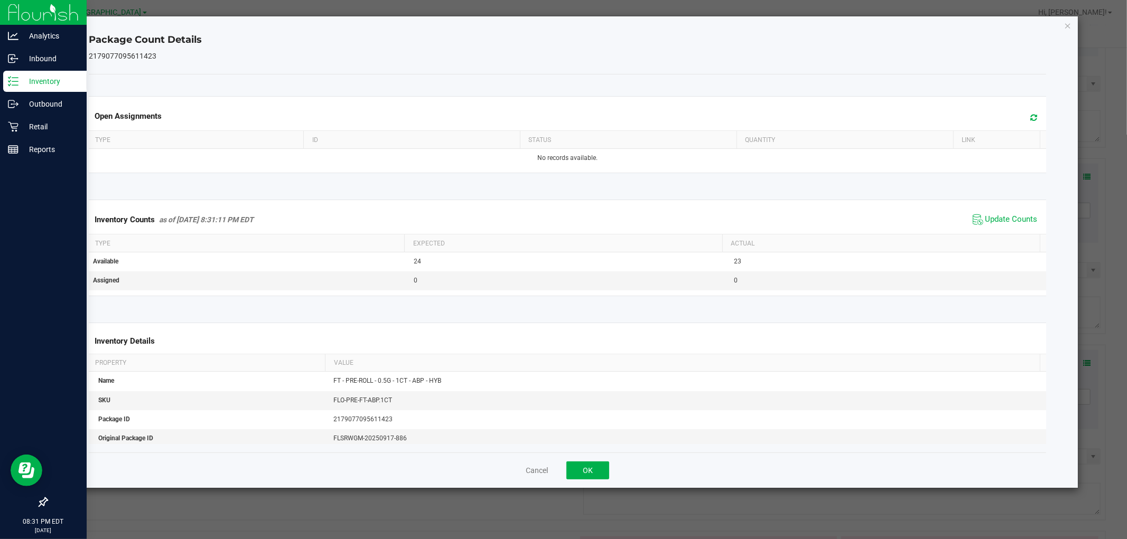
click at [593, 460] on div "Cancel OK" at bounding box center [567, 470] width 957 height 35
click at [597, 471] on button "OK" at bounding box center [587, 471] width 43 height 18
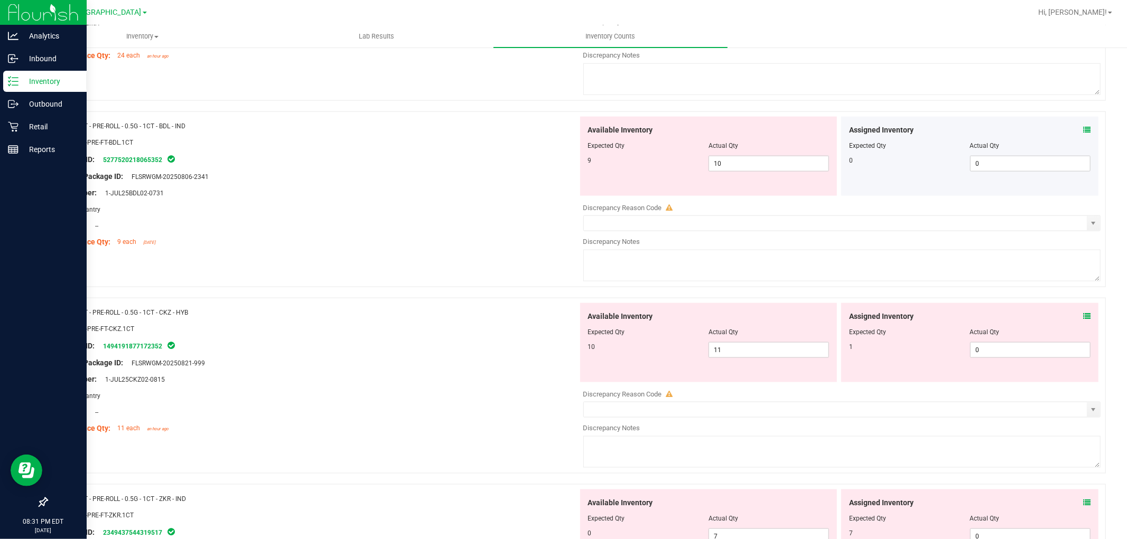
scroll to position [1115, 0]
click at [1083, 130] on icon at bounding box center [1086, 128] width 7 height 7
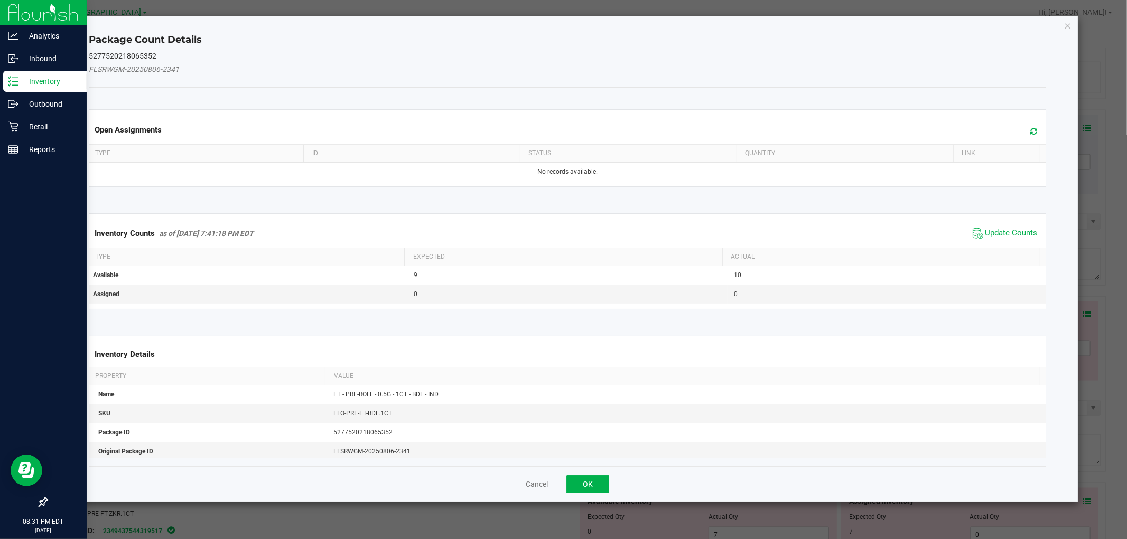
click at [1000, 224] on div "Inventory Counts as of [DATE] 7:41:18 PM EDT Update Counts" at bounding box center [567, 233] width 961 height 29
click at [996, 231] on span "Update Counts" at bounding box center [1011, 233] width 52 height 11
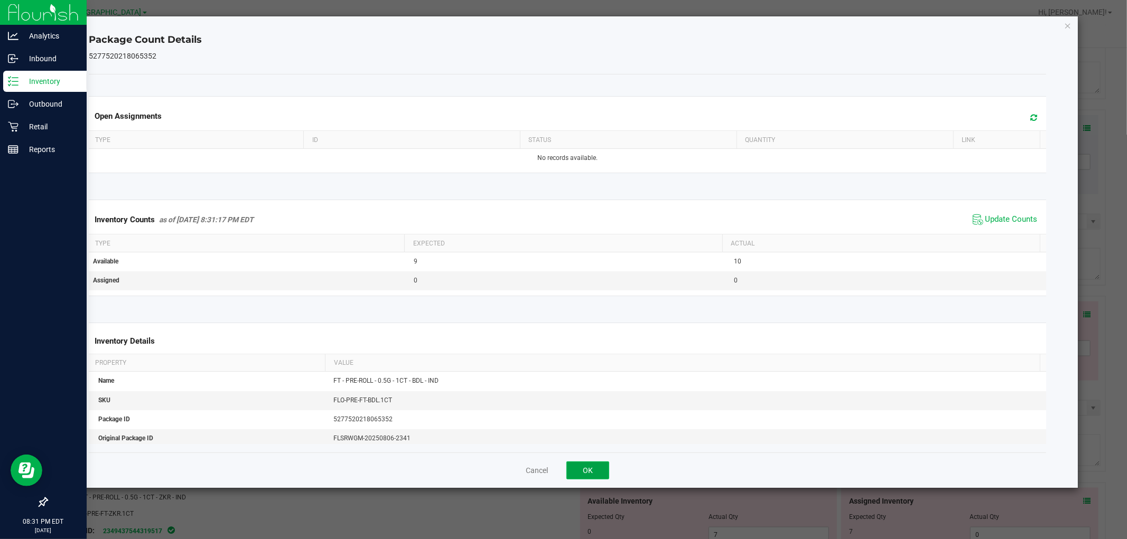
click at [600, 464] on button "OK" at bounding box center [587, 471] width 43 height 18
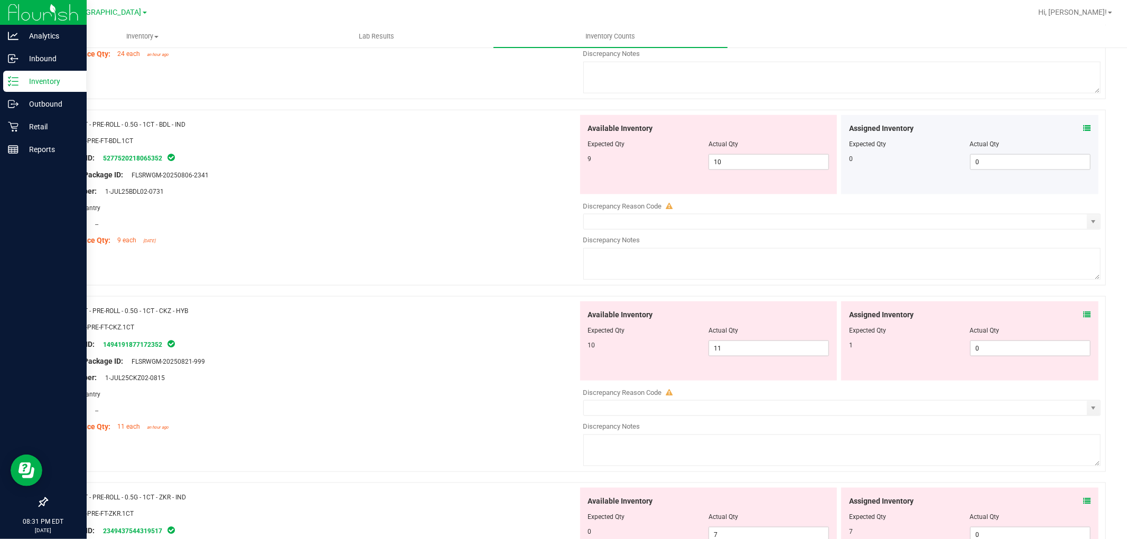
click at [1083, 127] on icon at bounding box center [1086, 128] width 7 height 7
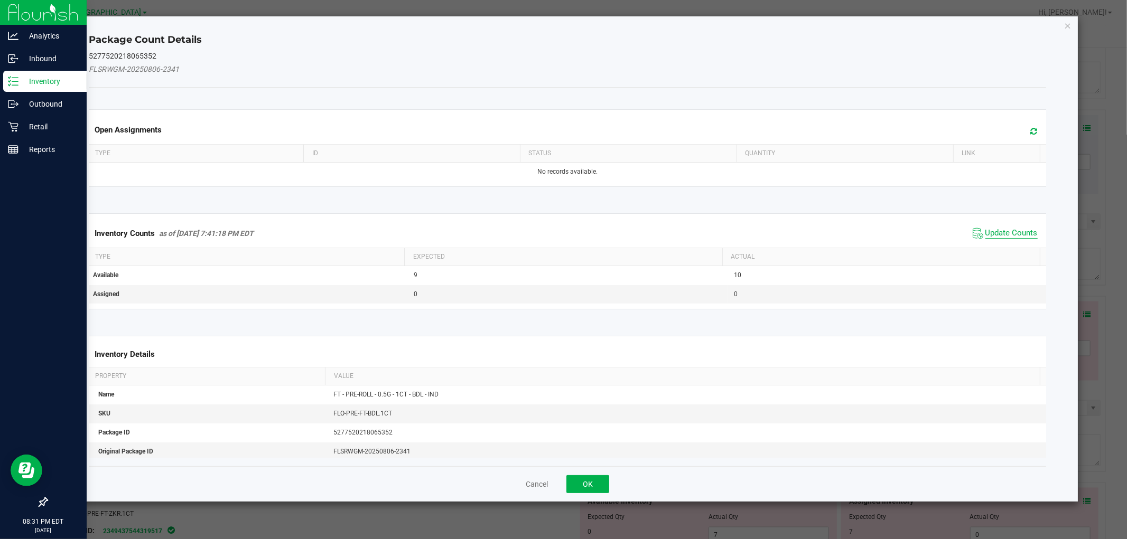
click at [1000, 231] on span "Update Counts" at bounding box center [1011, 233] width 52 height 11
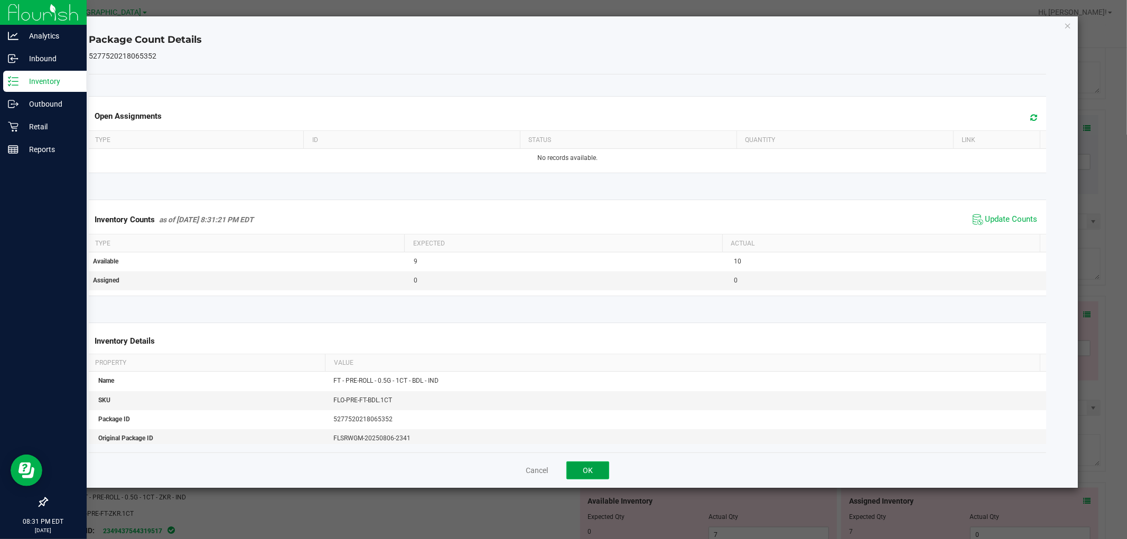
click at [595, 469] on button "OK" at bounding box center [587, 471] width 43 height 18
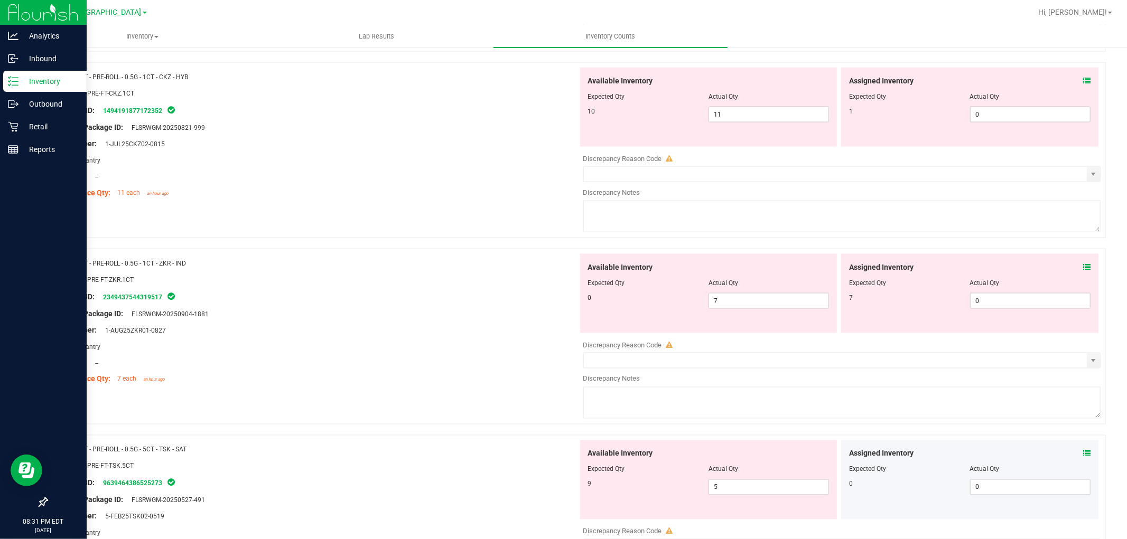
scroll to position [1350, 0]
click at [1083, 82] on icon at bounding box center [1086, 80] width 7 height 7
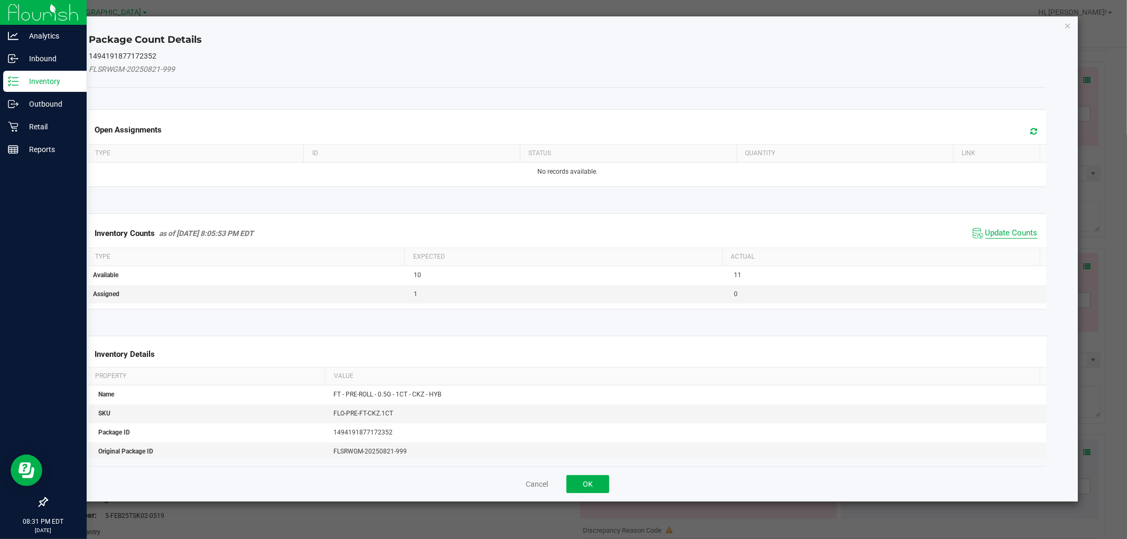
click at [996, 235] on span "Update Counts" at bounding box center [1011, 233] width 52 height 11
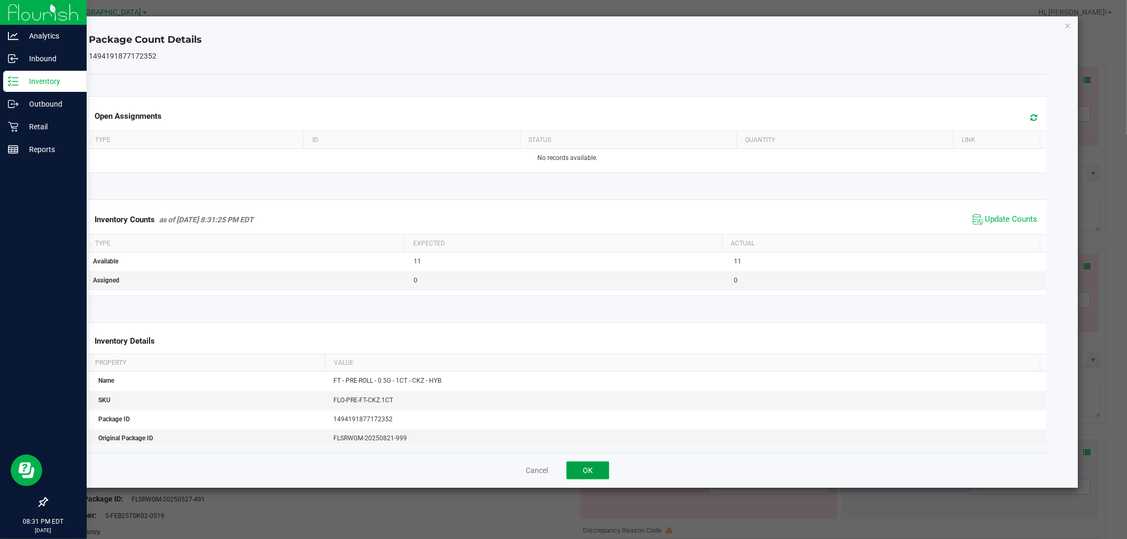
click at [600, 464] on button "OK" at bounding box center [587, 471] width 43 height 18
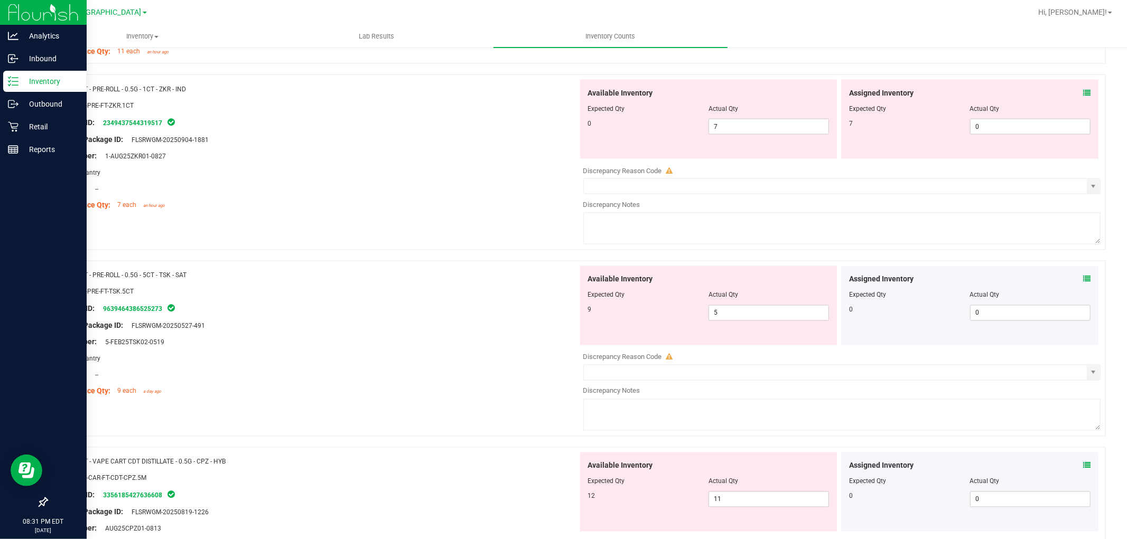
scroll to position [1526, 0]
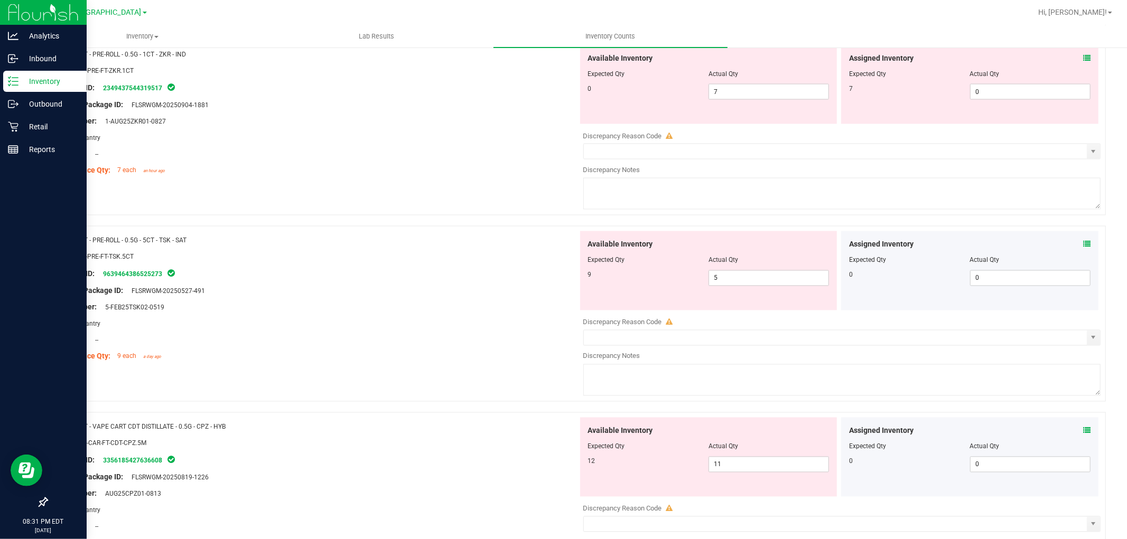
click at [1083, 60] on icon at bounding box center [1086, 57] width 7 height 7
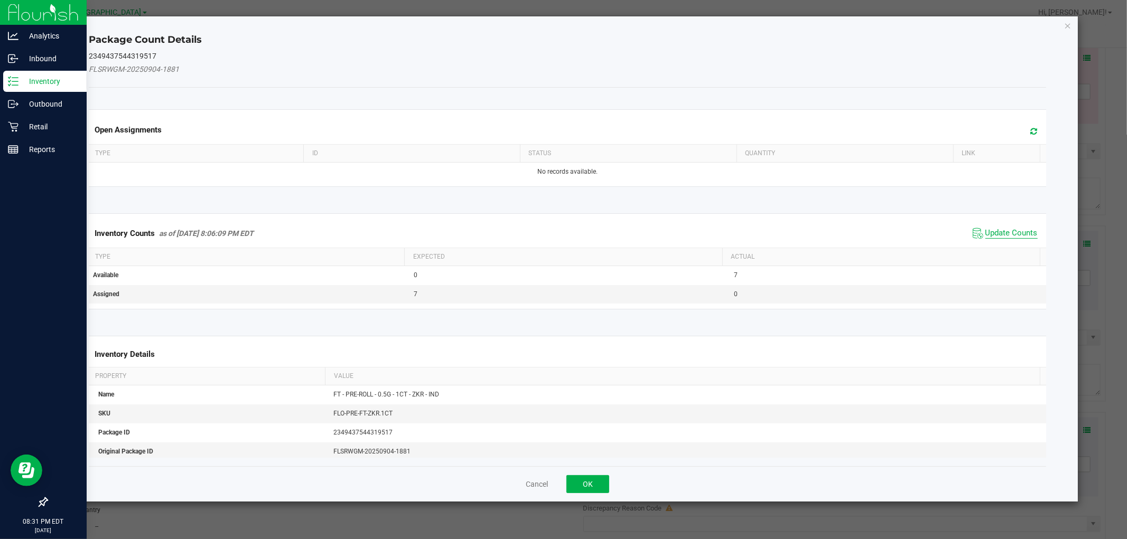
click at [992, 228] on span "Update Counts" at bounding box center [1011, 233] width 52 height 11
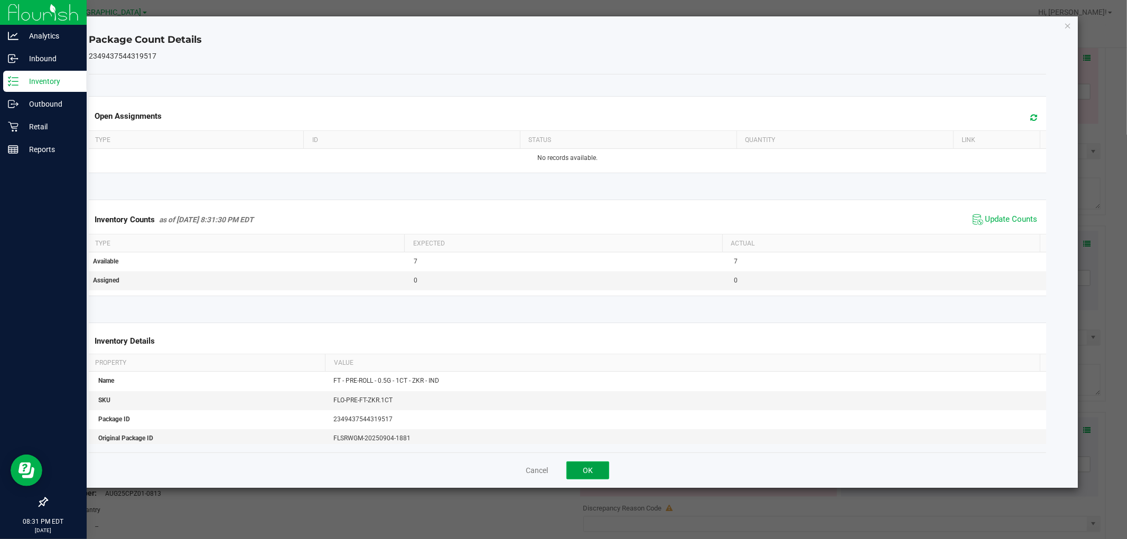
click at [591, 471] on button "OK" at bounding box center [587, 471] width 43 height 18
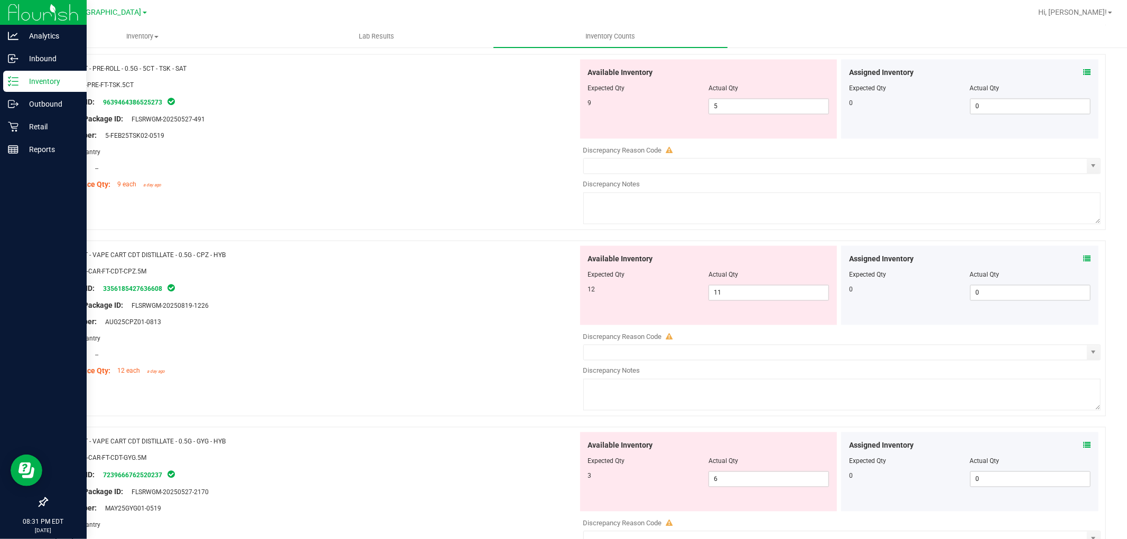
scroll to position [1644, 0]
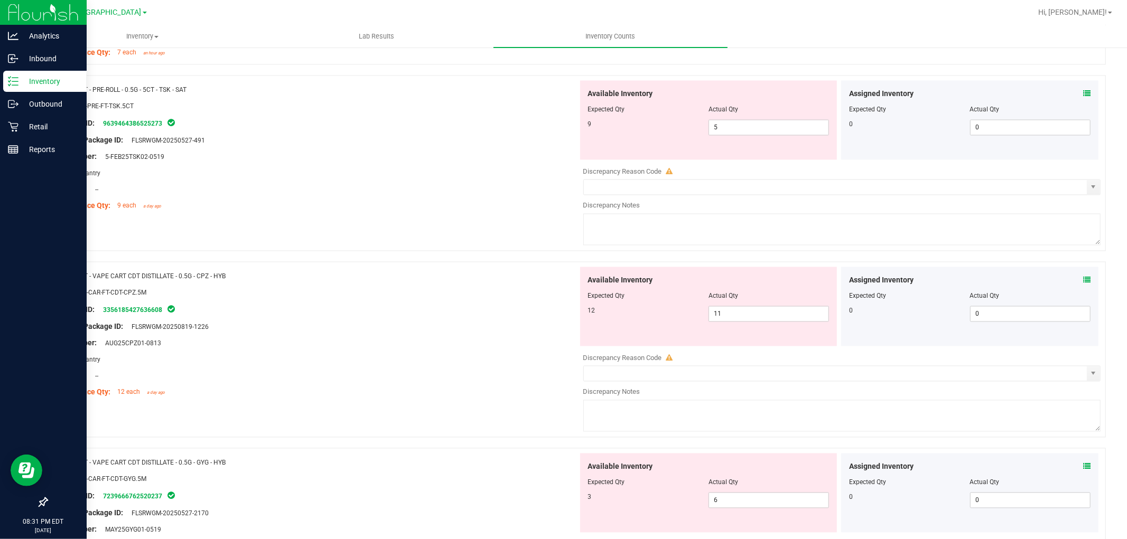
click at [1083, 98] on icon at bounding box center [1086, 93] width 7 height 7
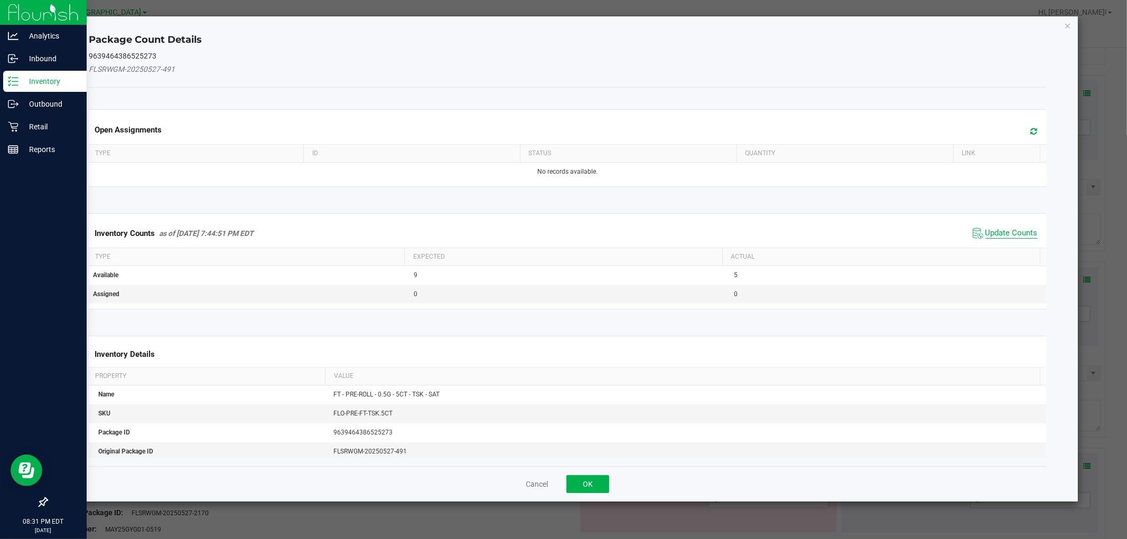
click at [995, 228] on span "Update Counts" at bounding box center [1011, 233] width 52 height 11
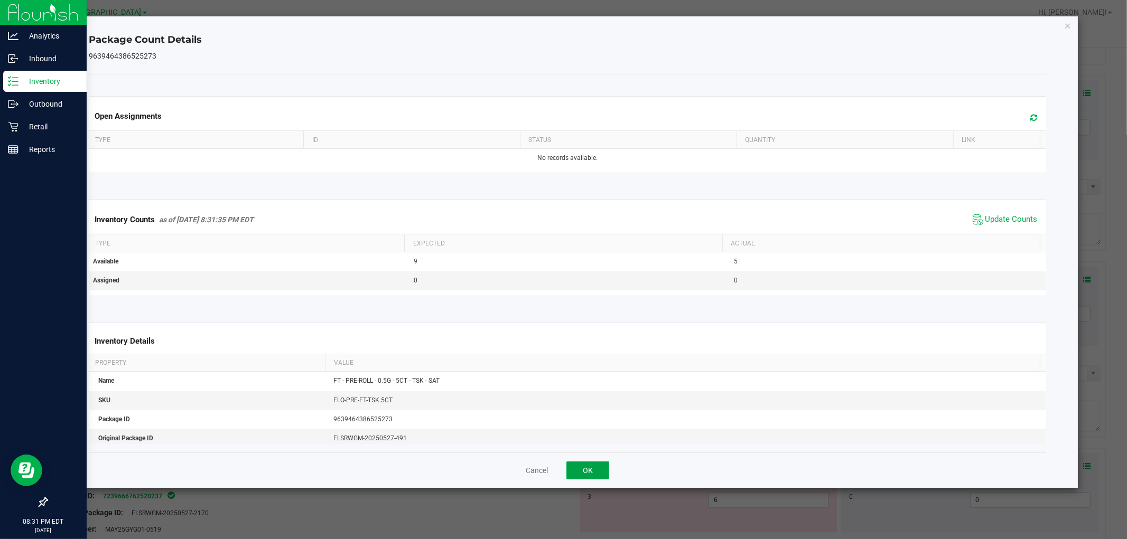
drag, startPoint x: 600, startPoint y: 468, endPoint x: 622, endPoint y: 419, distance: 53.2
click at [600, 463] on button "OK" at bounding box center [587, 471] width 43 height 18
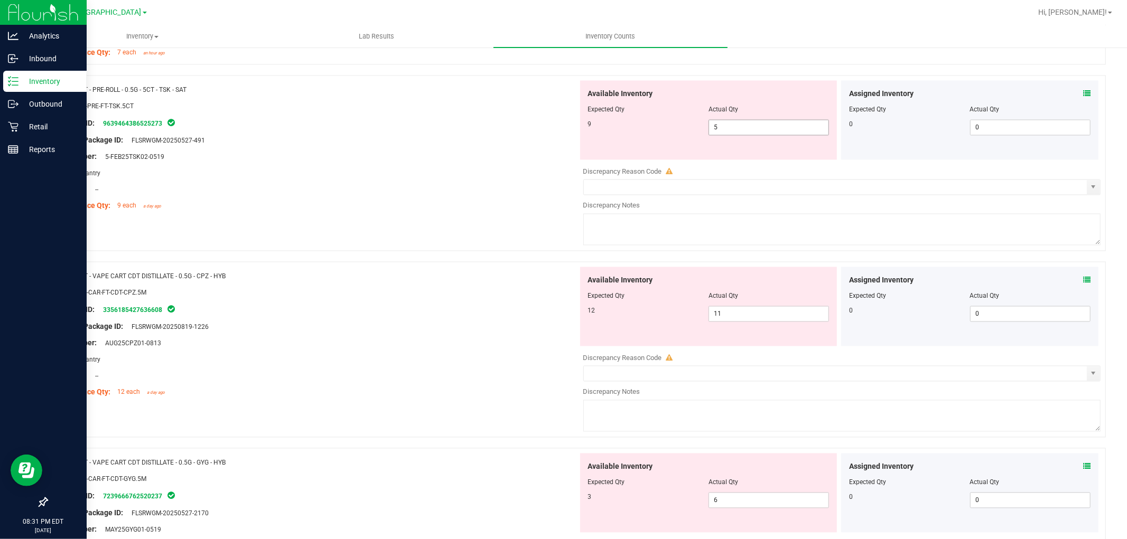
click at [742, 128] on span "5 5" at bounding box center [768, 128] width 120 height 16
type input "9"
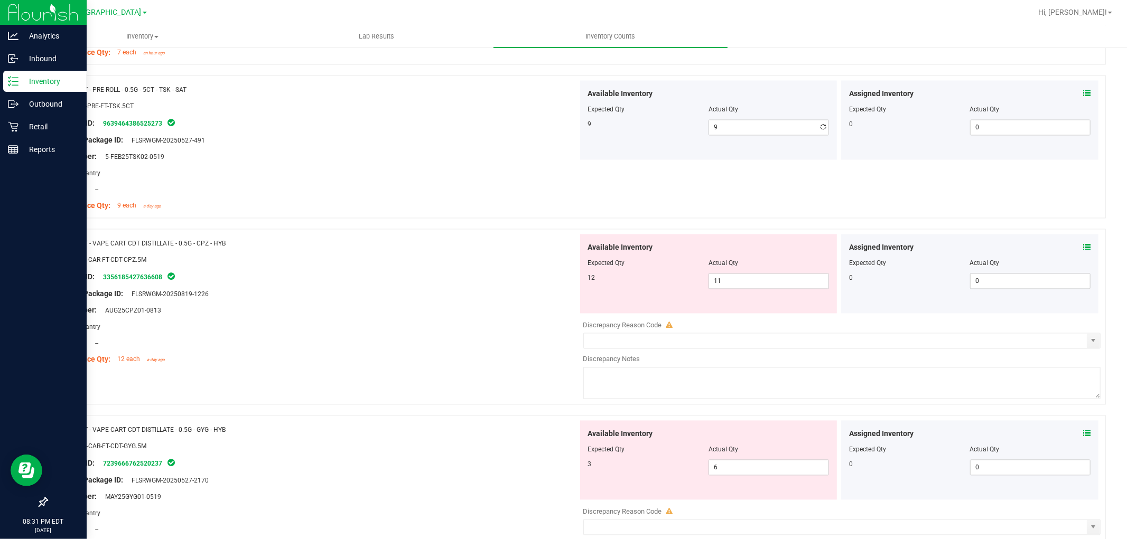
click at [503, 158] on div "Lot Number: 5-FEB25TSK02-0519" at bounding box center [316, 157] width 523 height 11
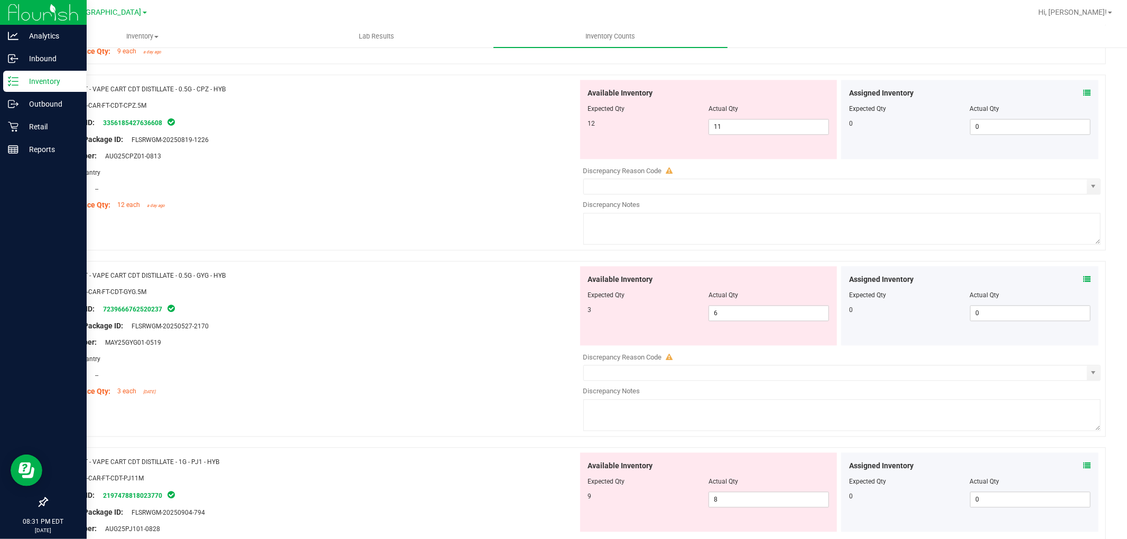
scroll to position [1820, 0]
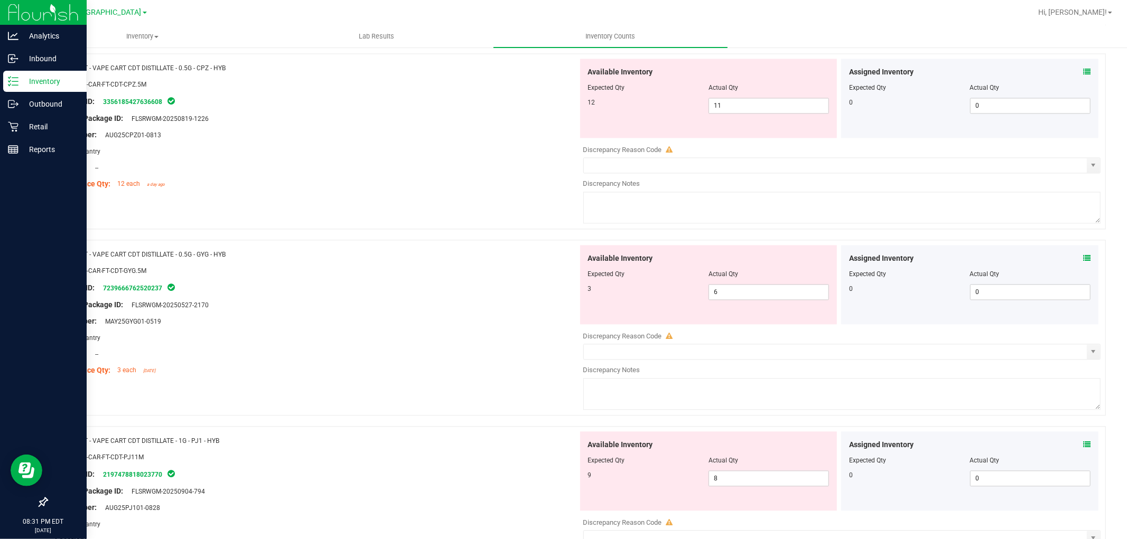
click at [1083, 76] on icon at bounding box center [1086, 71] width 7 height 7
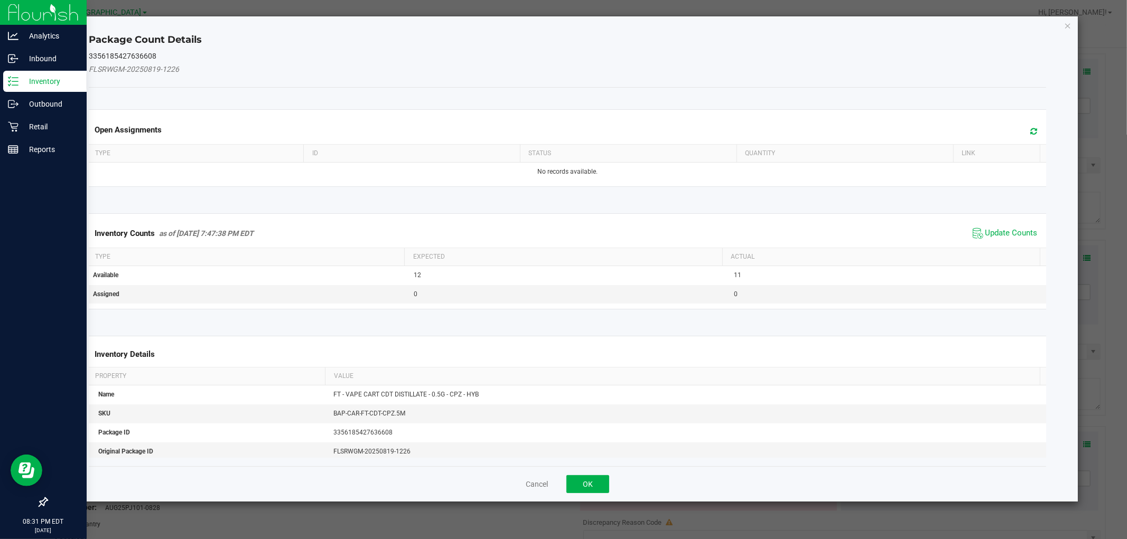
click at [1008, 226] on span "Update Counts" at bounding box center [1005, 234] width 70 height 16
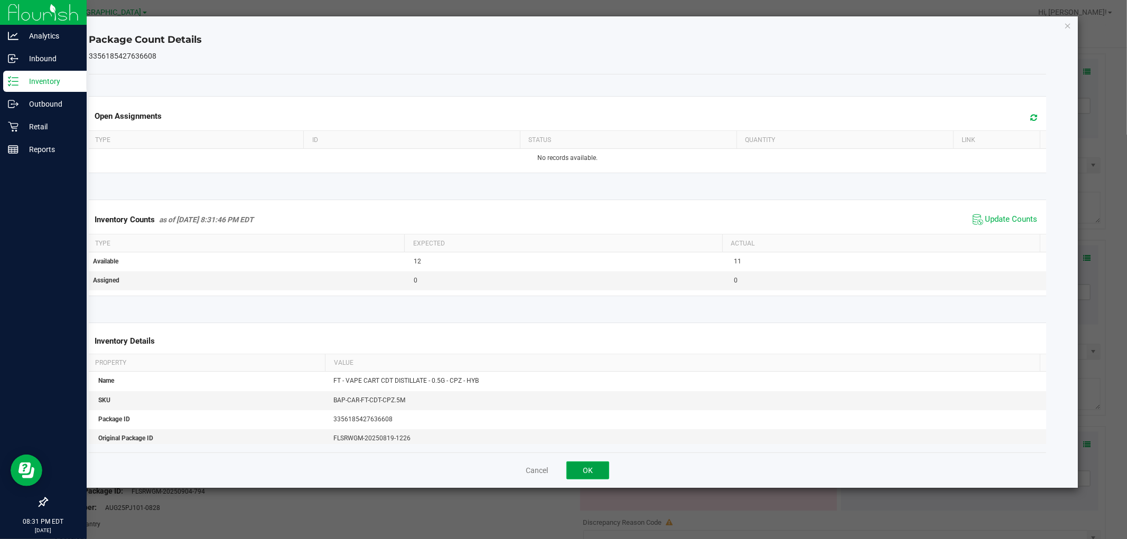
click at [599, 468] on button "OK" at bounding box center [587, 471] width 43 height 18
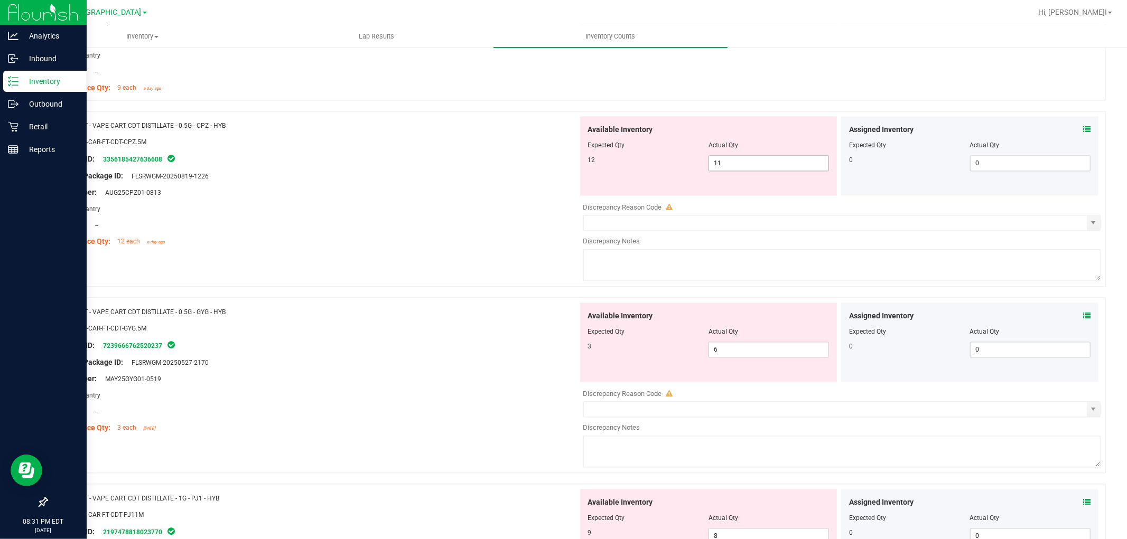
scroll to position [1761, 0]
click at [748, 171] on span "11 11" at bounding box center [768, 164] width 120 height 16
type input "12"
click at [530, 204] on div at bounding box center [316, 201] width 523 height 5
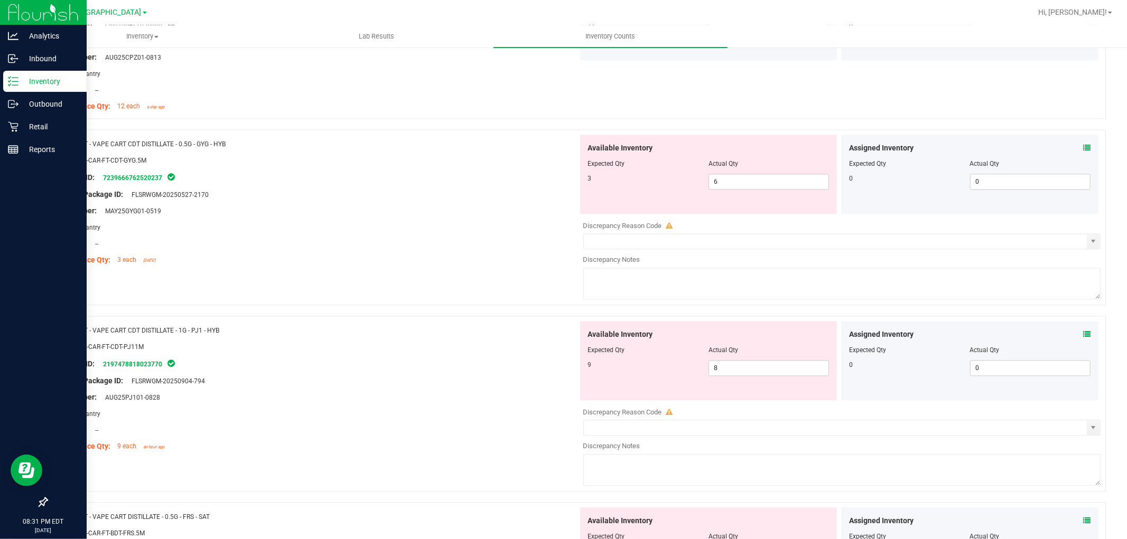
scroll to position [1937, 0]
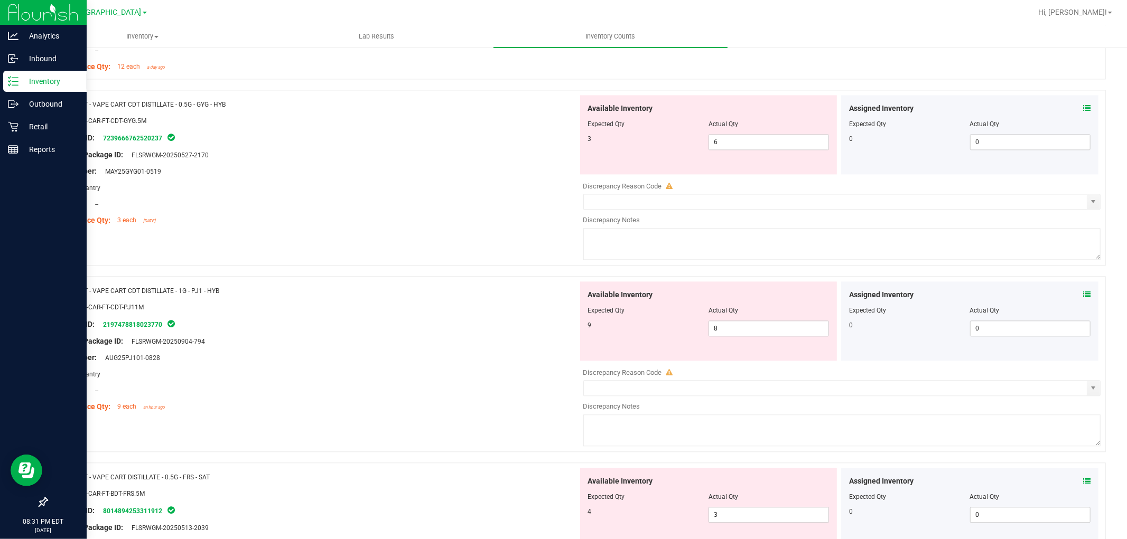
click at [1083, 107] on span at bounding box center [1086, 108] width 7 height 11
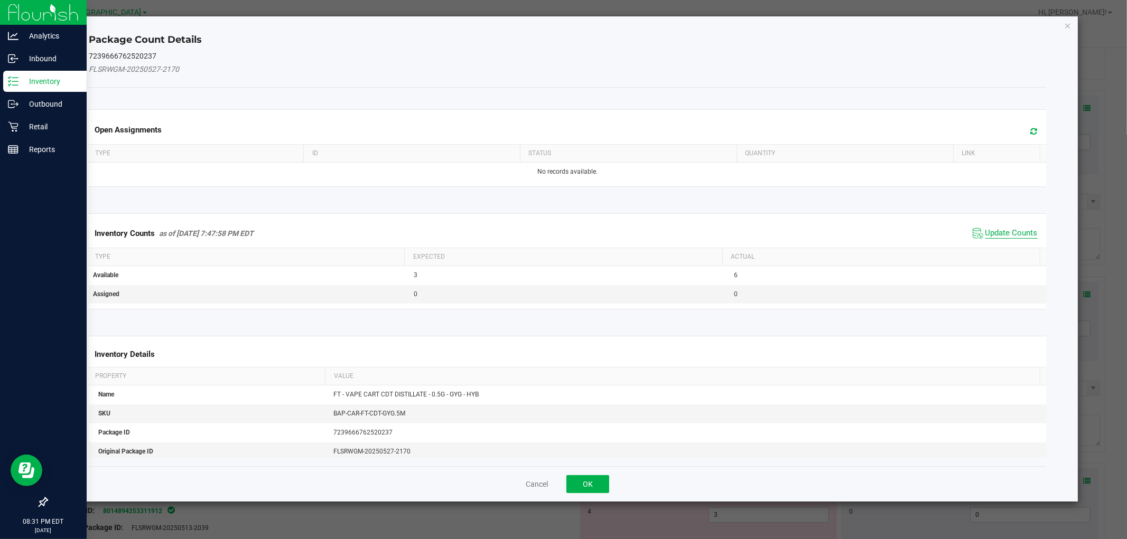
click at [1008, 229] on span "Update Counts" at bounding box center [1011, 233] width 52 height 11
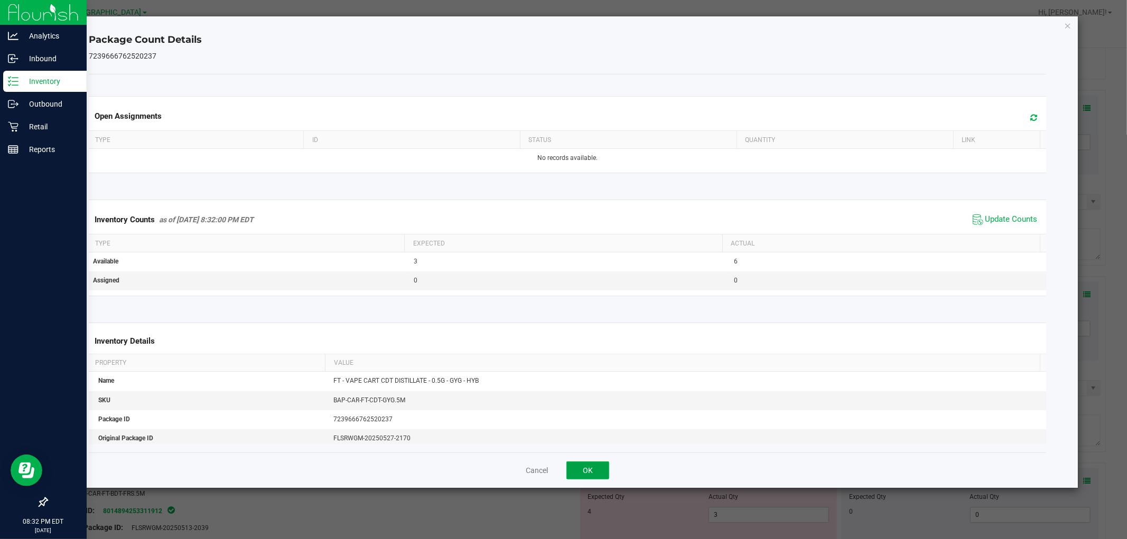
click at [578, 474] on button "OK" at bounding box center [587, 471] width 43 height 18
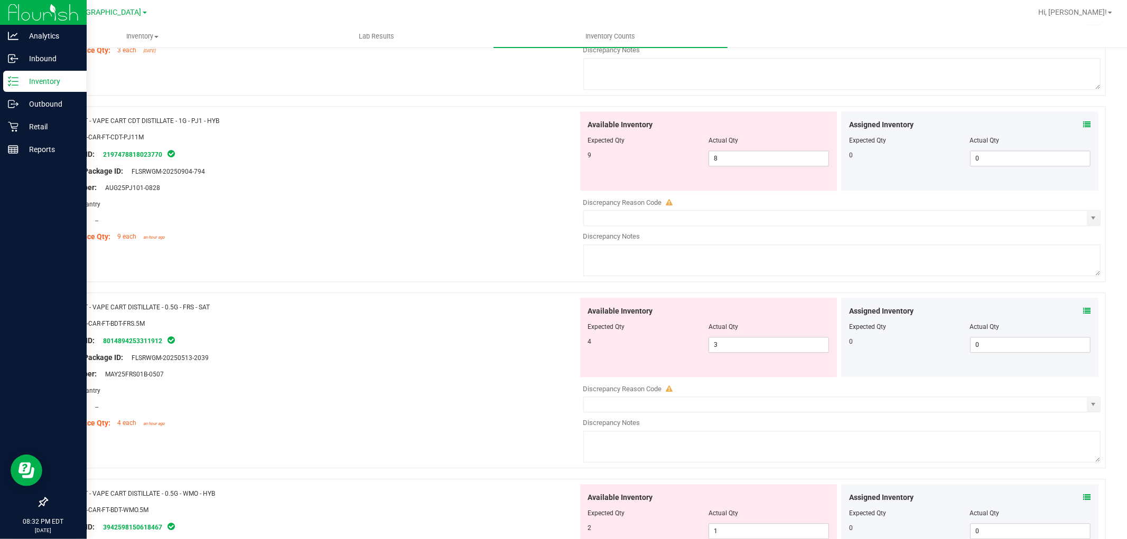
scroll to position [2113, 0]
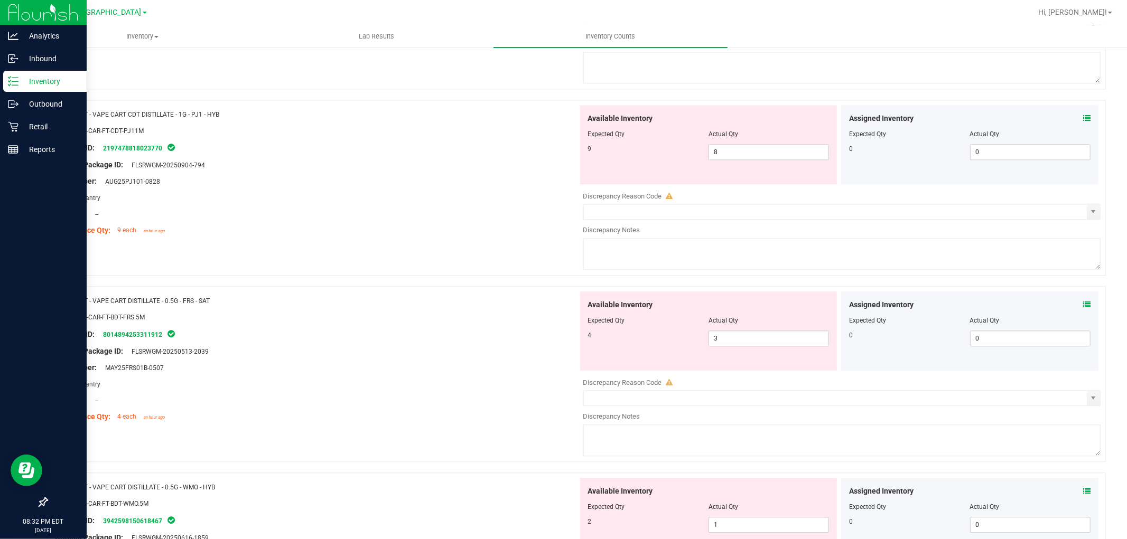
click at [1083, 122] on icon at bounding box center [1086, 118] width 7 height 7
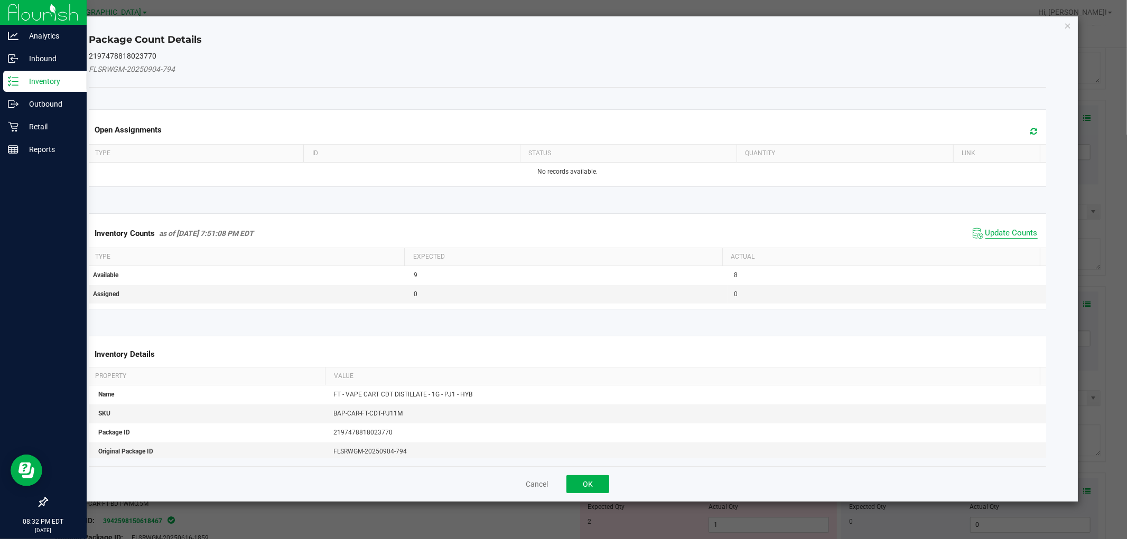
click at [1006, 229] on span "Update Counts" at bounding box center [1011, 233] width 52 height 11
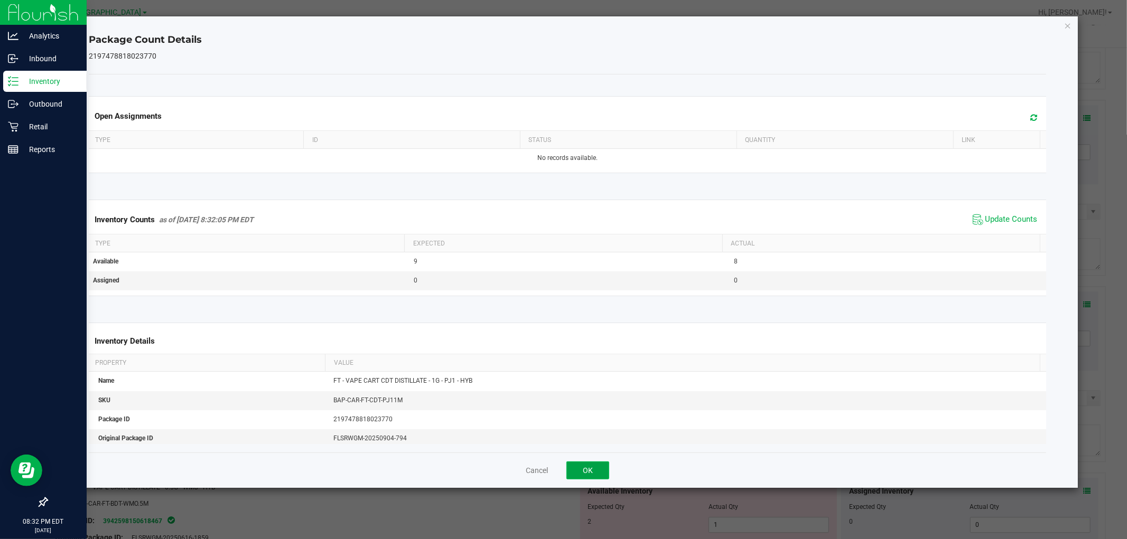
click at [606, 466] on button "OK" at bounding box center [587, 471] width 43 height 18
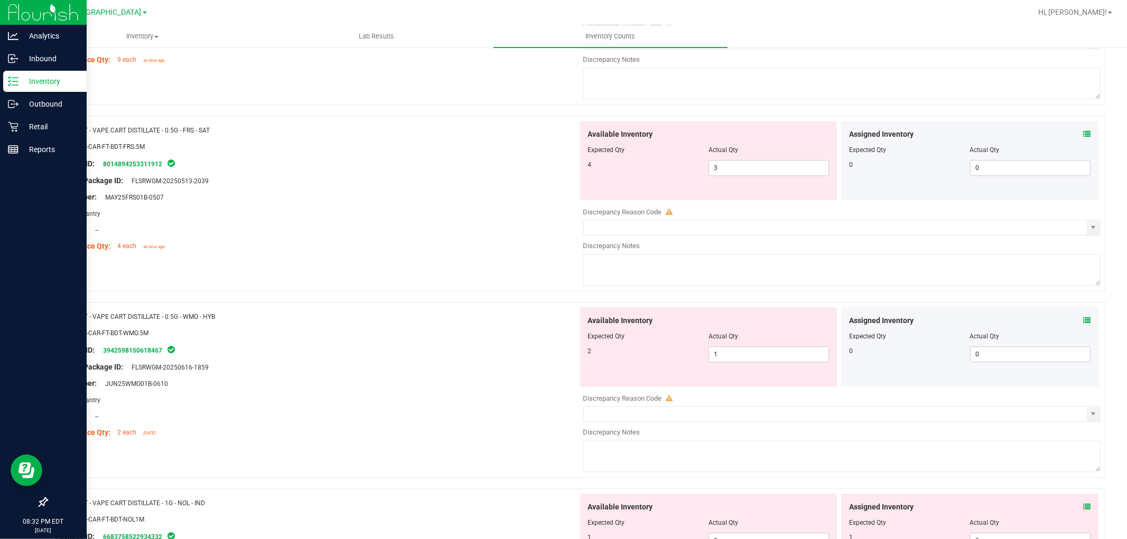
scroll to position [2289, 0]
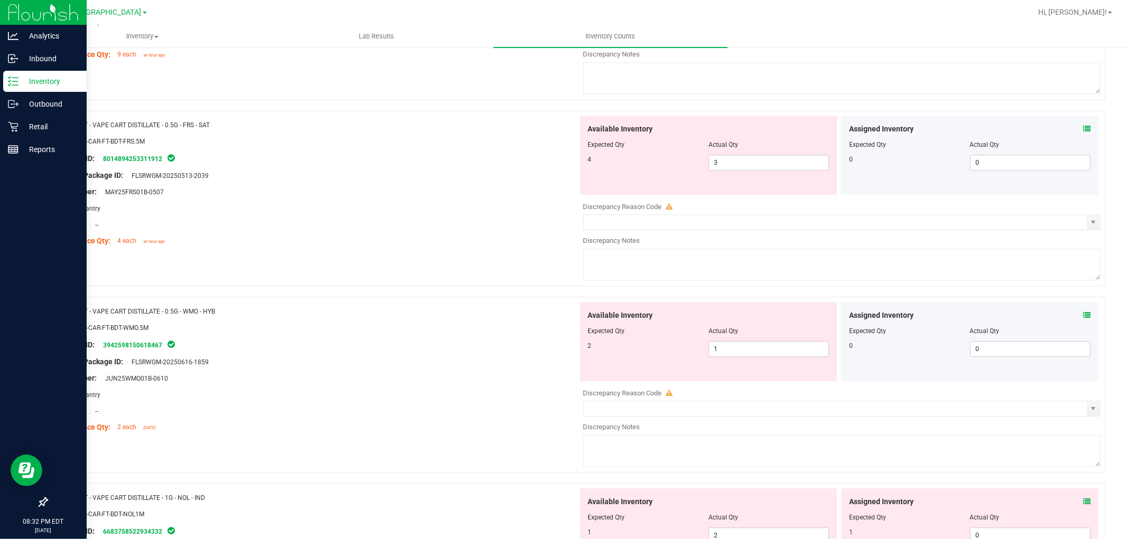
click at [1083, 132] on icon at bounding box center [1086, 128] width 7 height 7
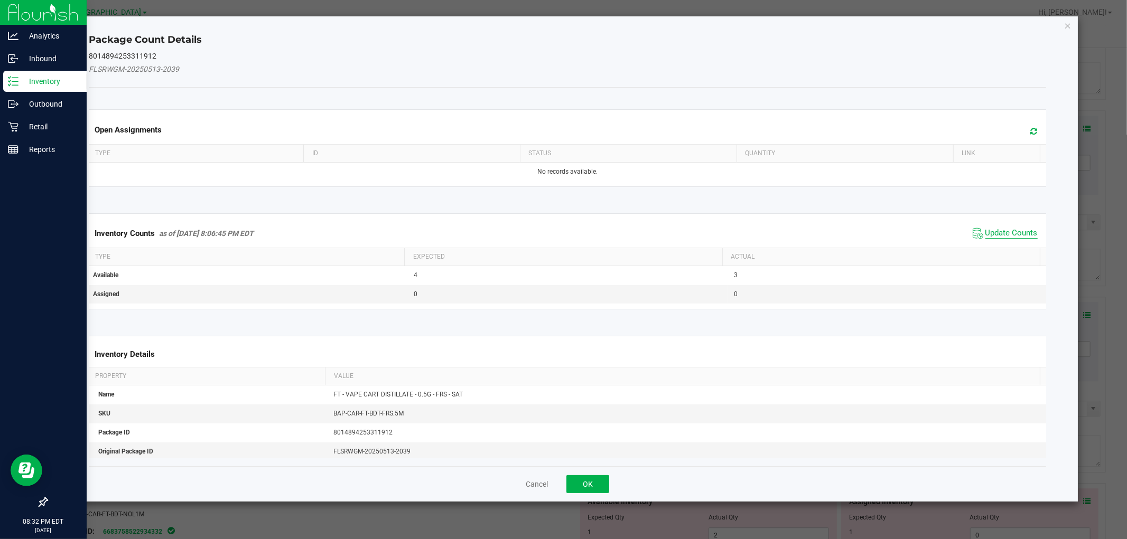
click at [1005, 232] on span "Update Counts" at bounding box center [1011, 233] width 52 height 11
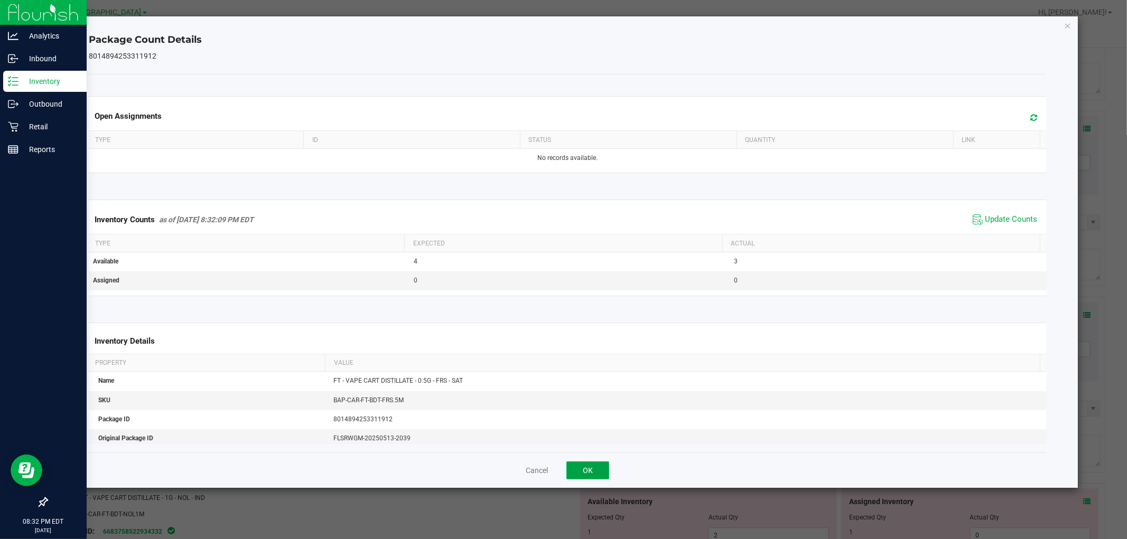
click at [596, 467] on button "OK" at bounding box center [587, 471] width 43 height 18
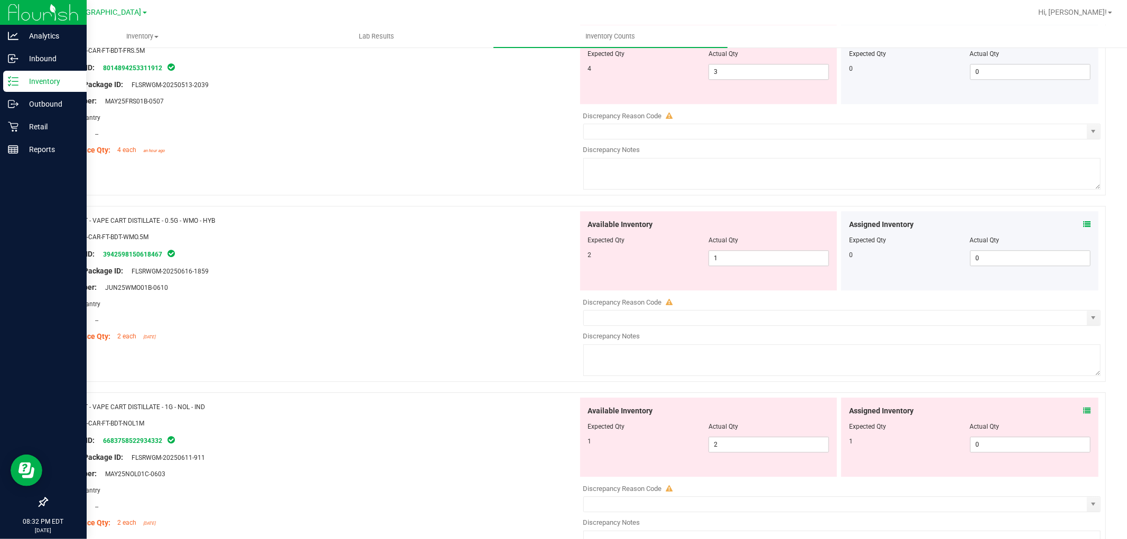
scroll to position [2406, 0]
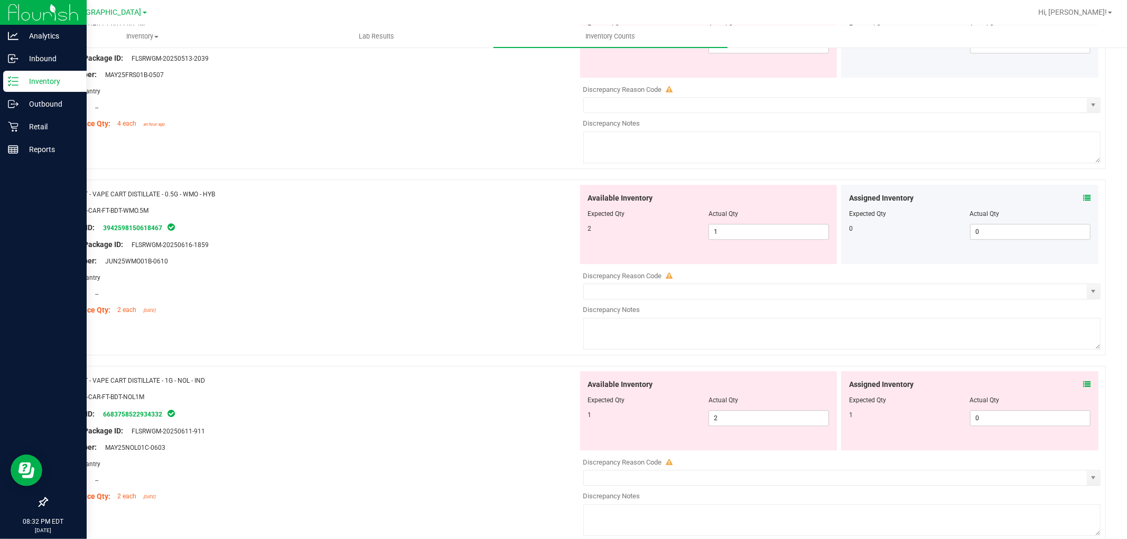
click at [1083, 202] on icon at bounding box center [1086, 197] width 7 height 7
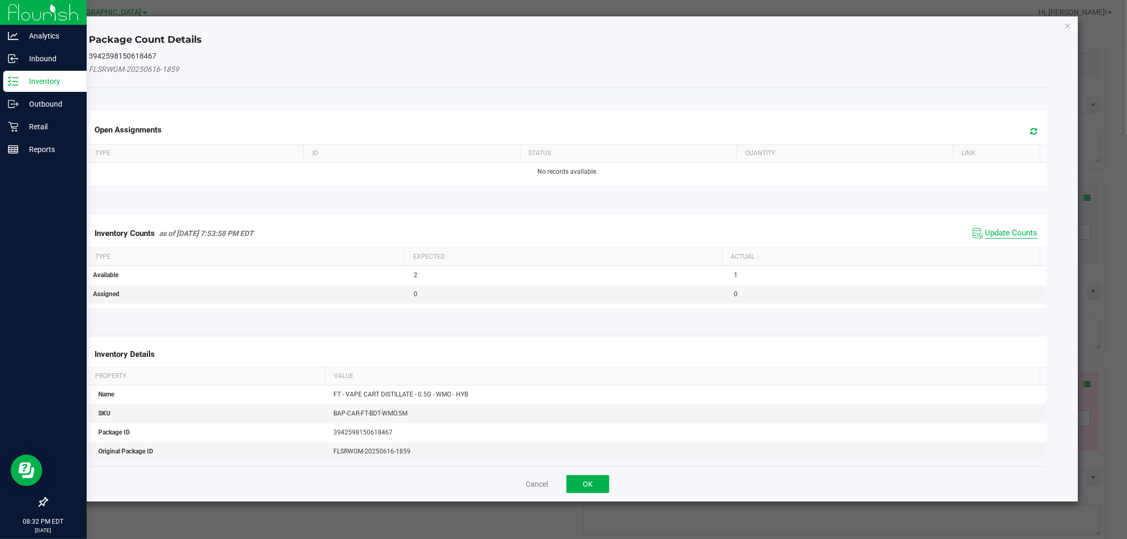
click at [985, 231] on span "Update Counts" at bounding box center [1011, 233] width 52 height 11
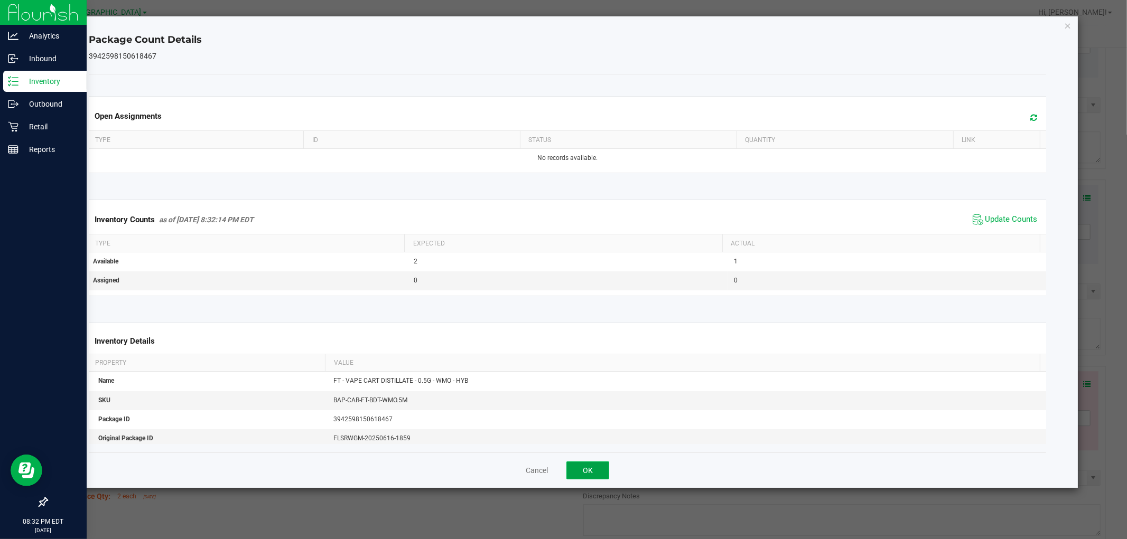
click at [595, 474] on button "OK" at bounding box center [587, 471] width 43 height 18
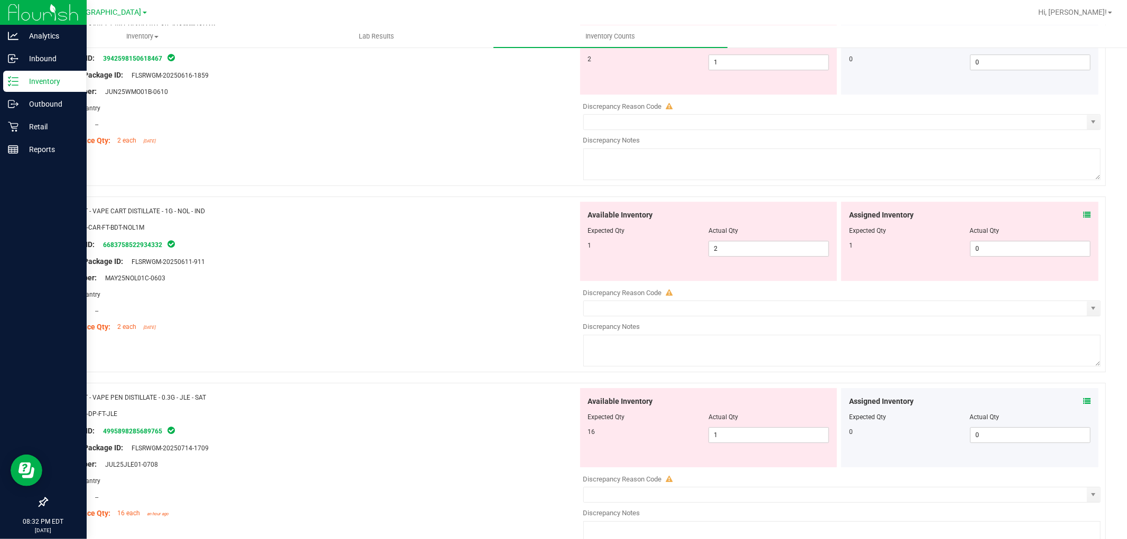
scroll to position [2642, 0]
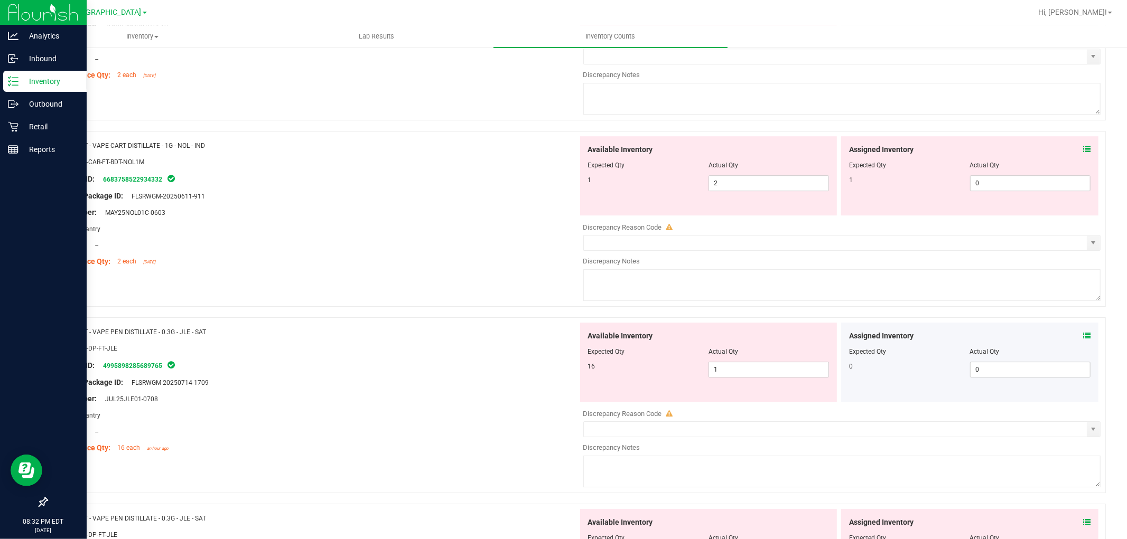
click at [1084, 150] on div "Assigned Inventory Expected Qty Actual Qty 1 0 0" at bounding box center [969, 175] width 257 height 79
click at [1083, 151] on span at bounding box center [1086, 149] width 7 height 11
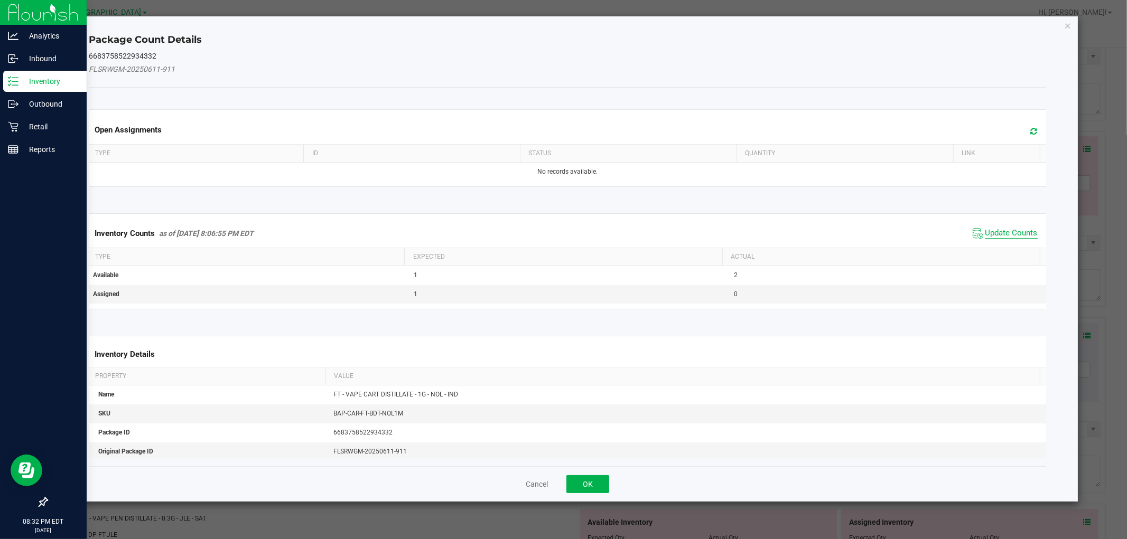
click at [1001, 231] on span "Update Counts" at bounding box center [1011, 233] width 52 height 11
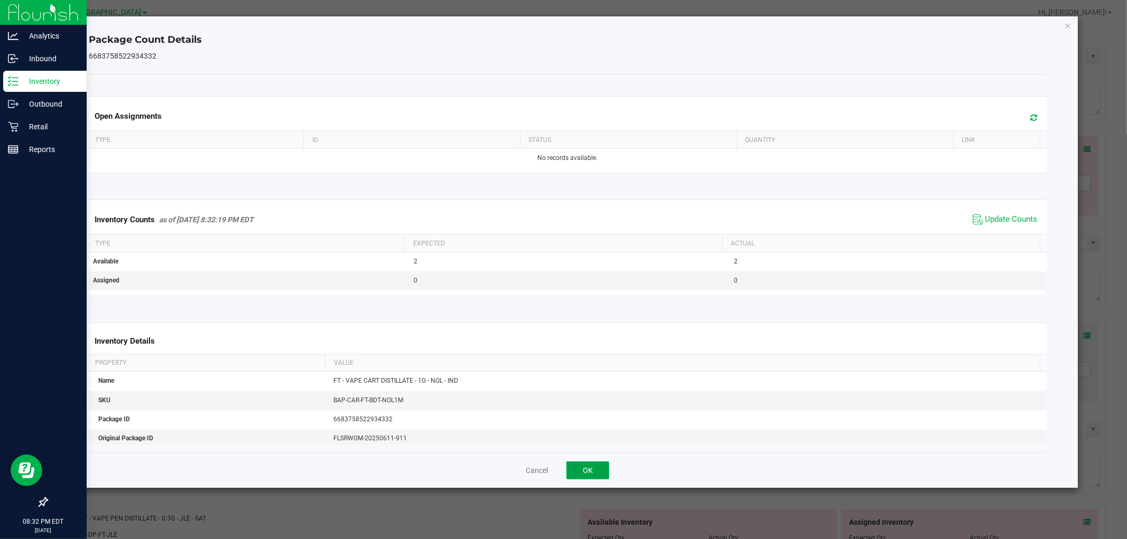
click at [605, 475] on button "OK" at bounding box center [587, 471] width 43 height 18
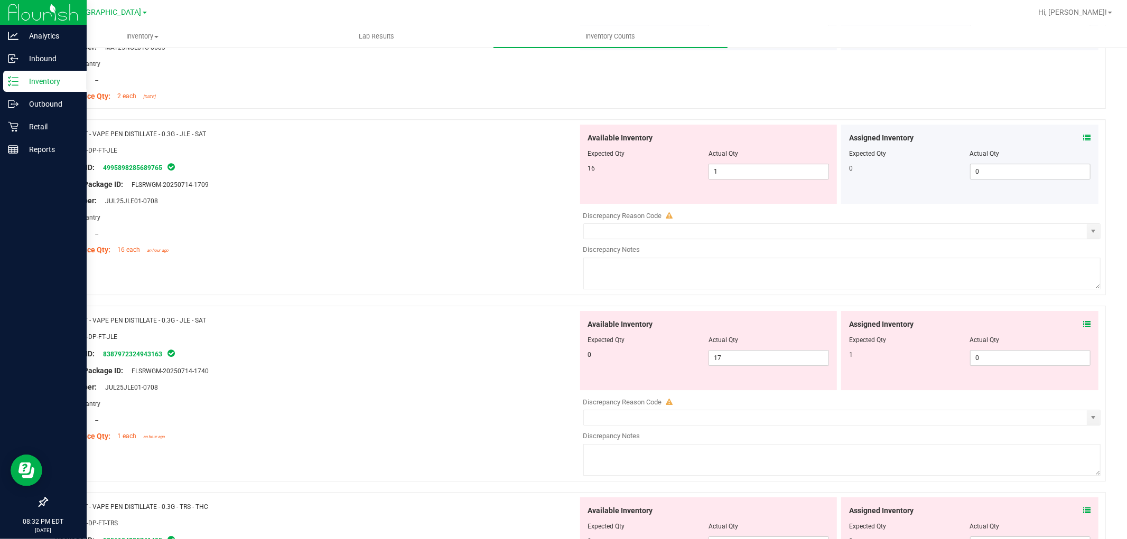
scroll to position [2818, 0]
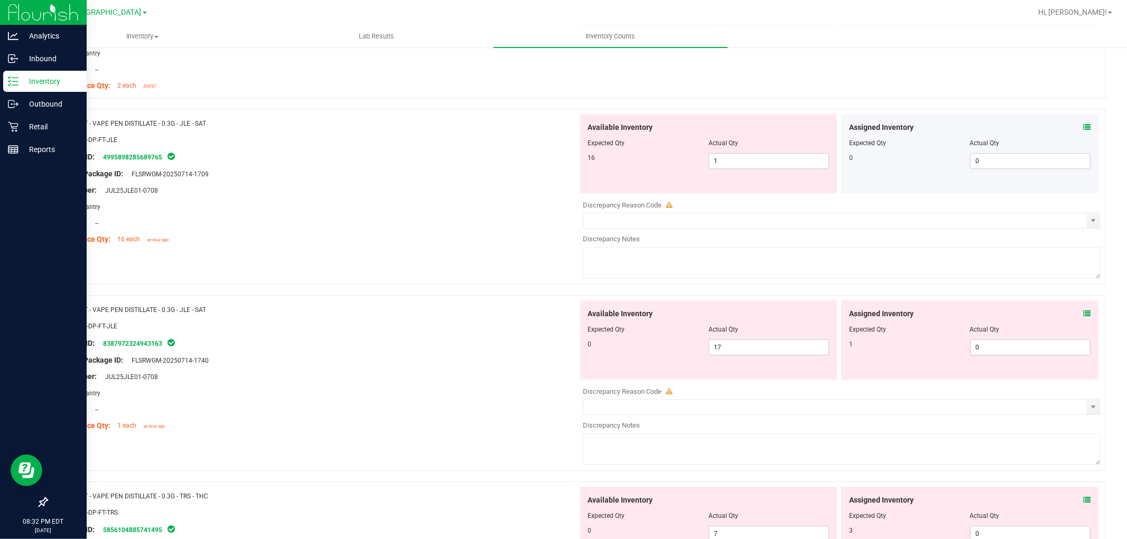
click at [1083, 130] on icon at bounding box center [1086, 127] width 7 height 7
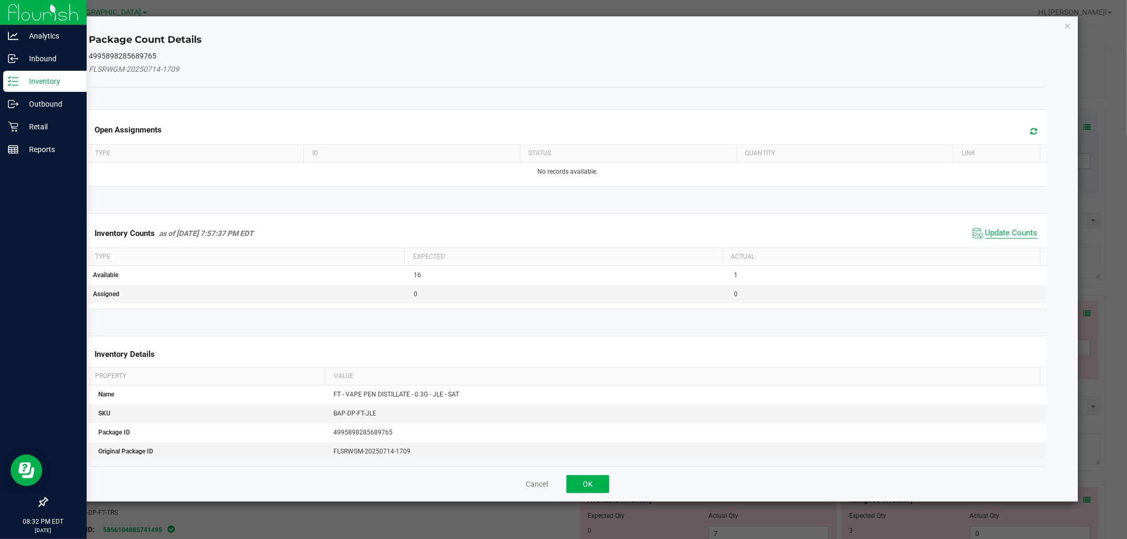
click at [997, 236] on span "Update Counts" at bounding box center [1011, 233] width 52 height 11
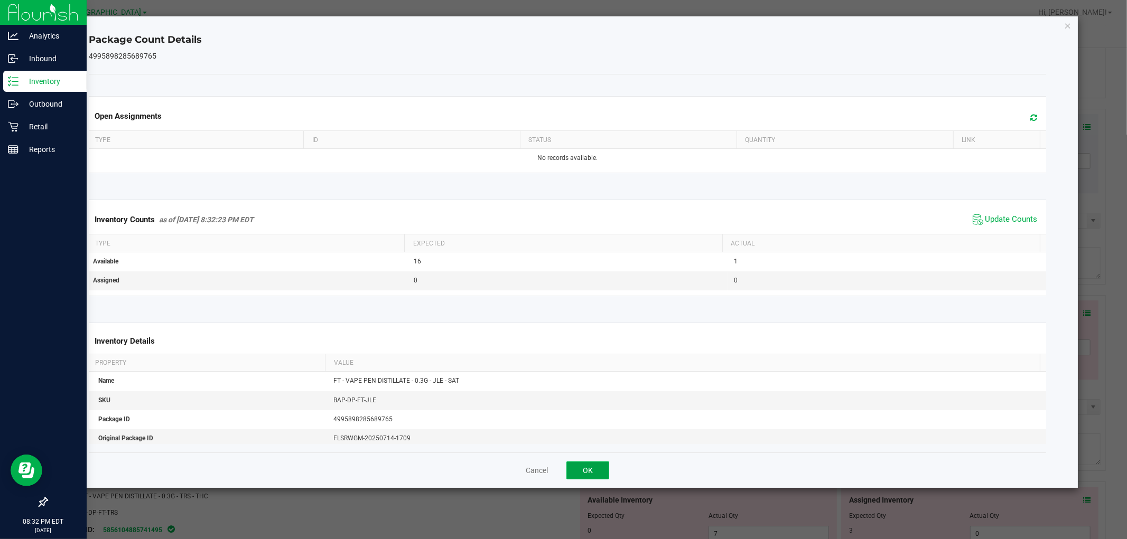
click at [575, 469] on button "OK" at bounding box center [587, 471] width 43 height 18
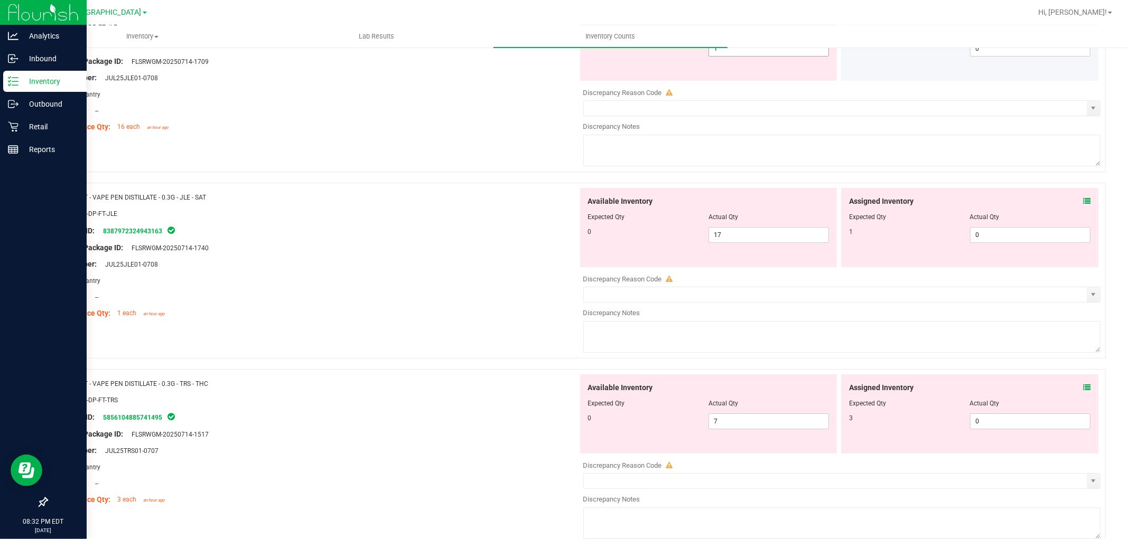
scroll to position [2876, 0]
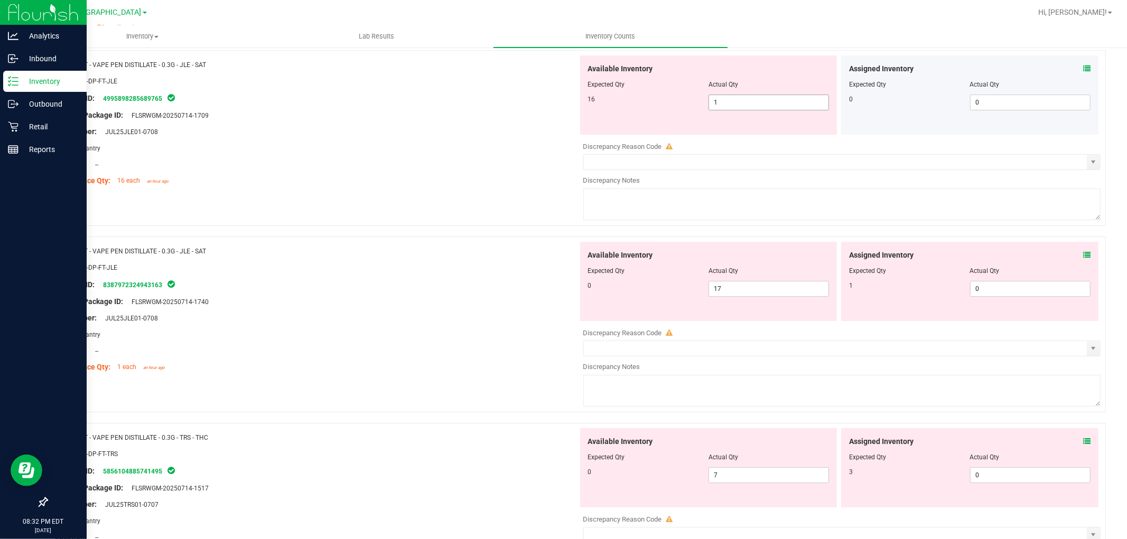
click at [748, 109] on span "1 1" at bounding box center [768, 103] width 120 height 16
type input "16"
click at [535, 170] on div "Location: --" at bounding box center [316, 164] width 523 height 11
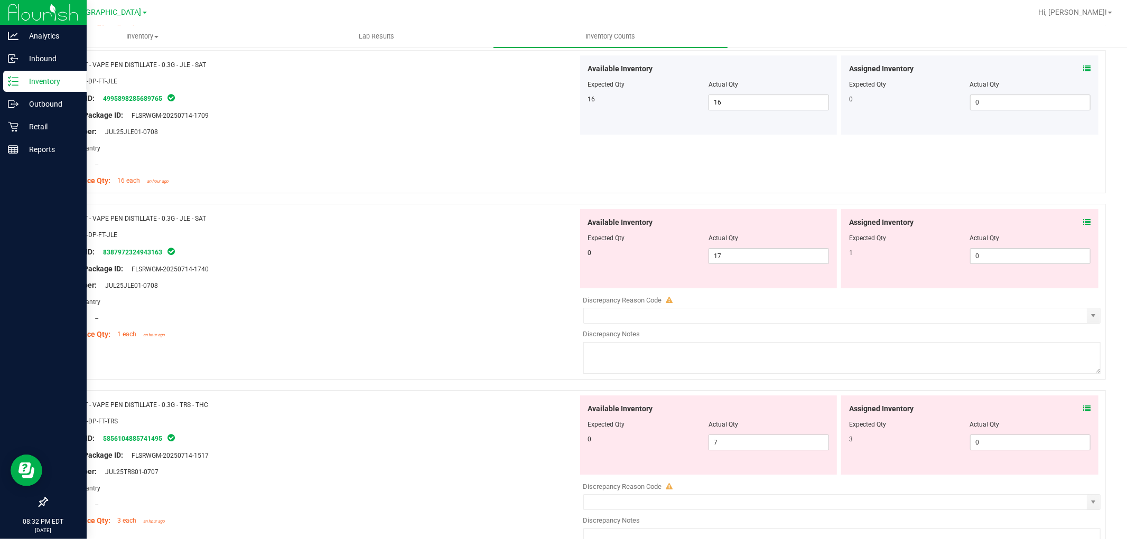
scroll to position [2935, 0]
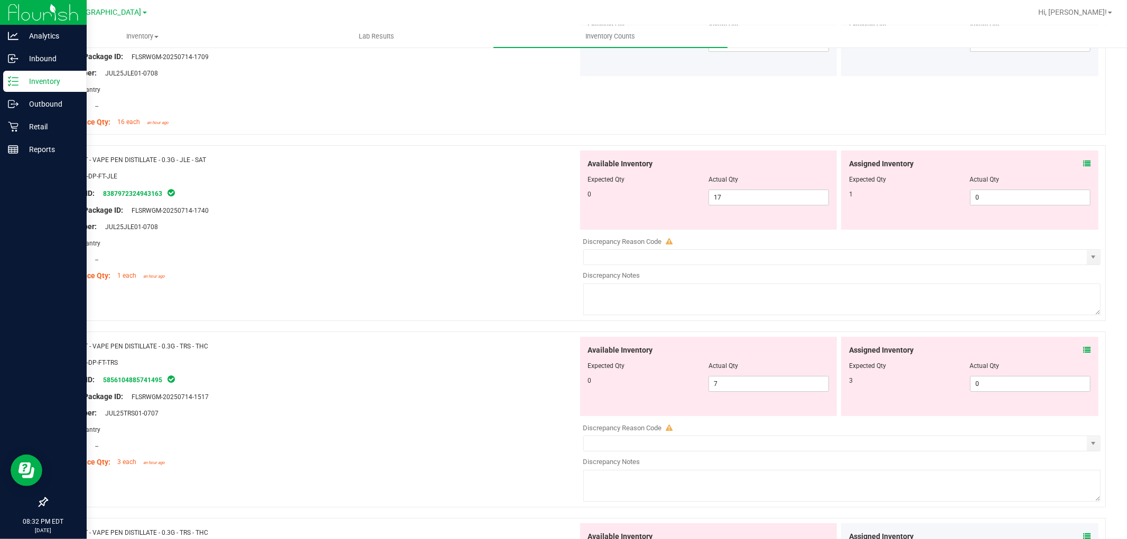
click at [1083, 166] on icon at bounding box center [1086, 163] width 7 height 7
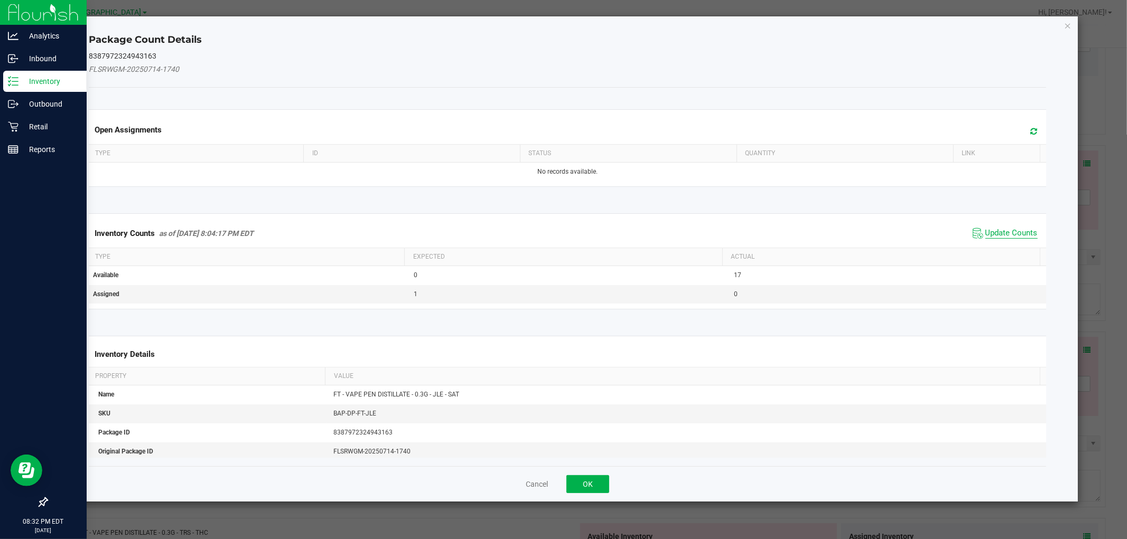
click at [1016, 235] on span "Update Counts" at bounding box center [1011, 233] width 52 height 11
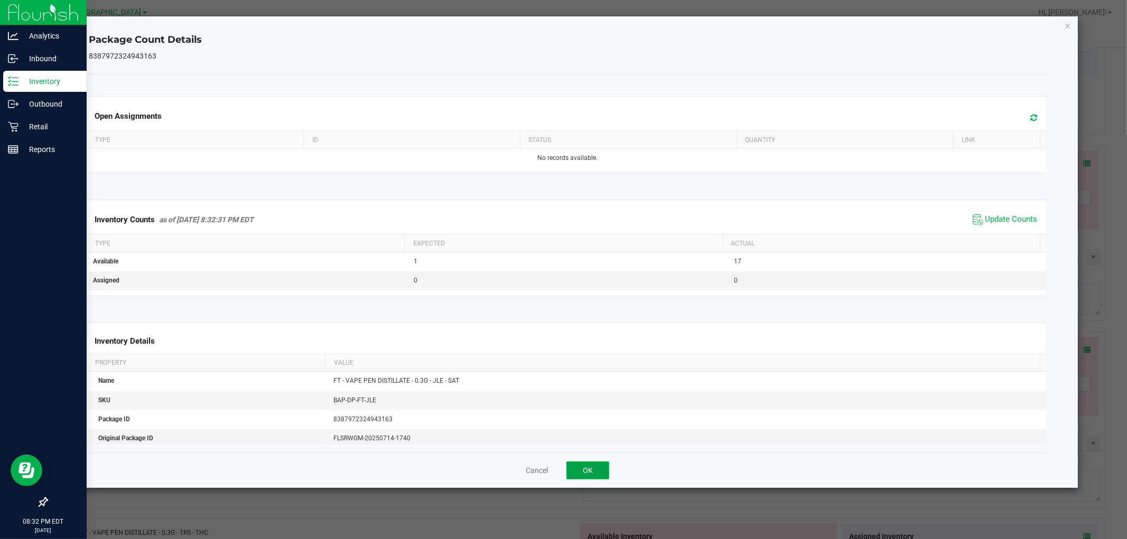
click at [596, 474] on button "OK" at bounding box center [587, 471] width 43 height 18
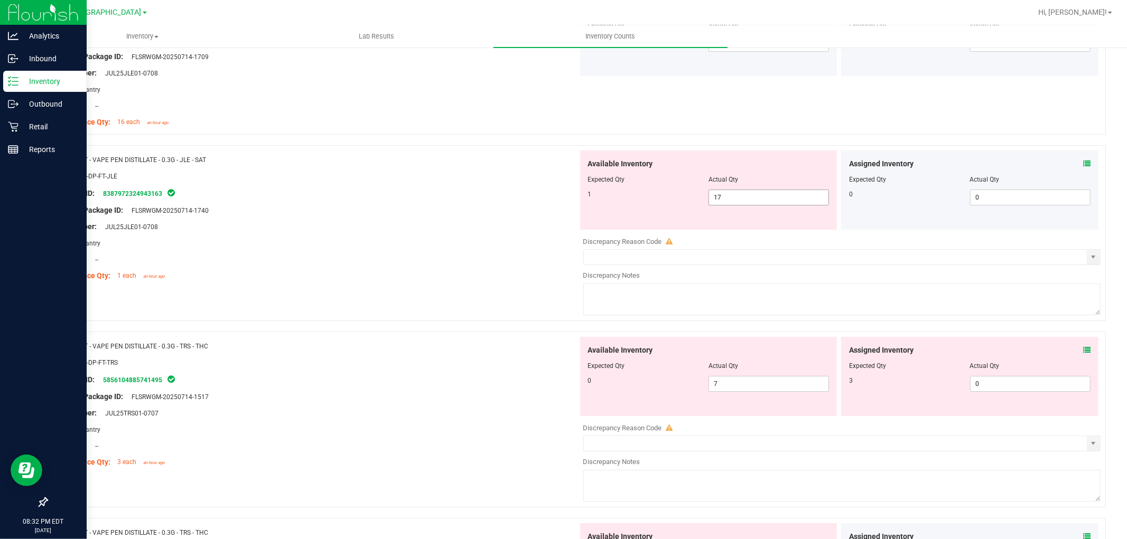
click at [762, 198] on span "17 17" at bounding box center [768, 198] width 120 height 16
type input "1"
click at [488, 270] on div at bounding box center [316, 267] width 523 height 5
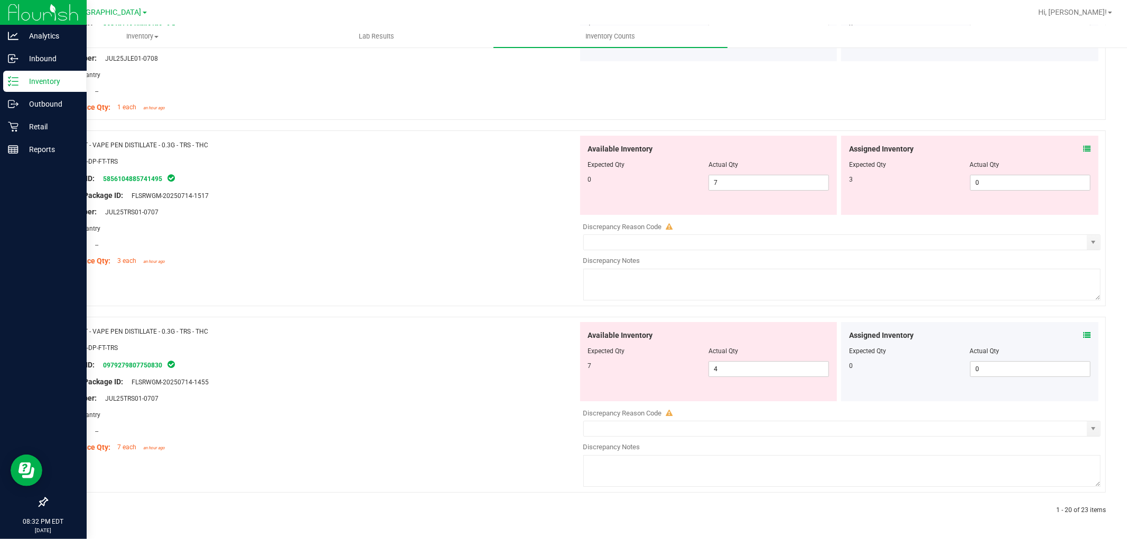
scroll to position [3110, 0]
click at [1071, 144] on div "Assigned Inventory" at bounding box center [969, 149] width 241 height 11
click at [1083, 145] on icon at bounding box center [1086, 148] width 7 height 7
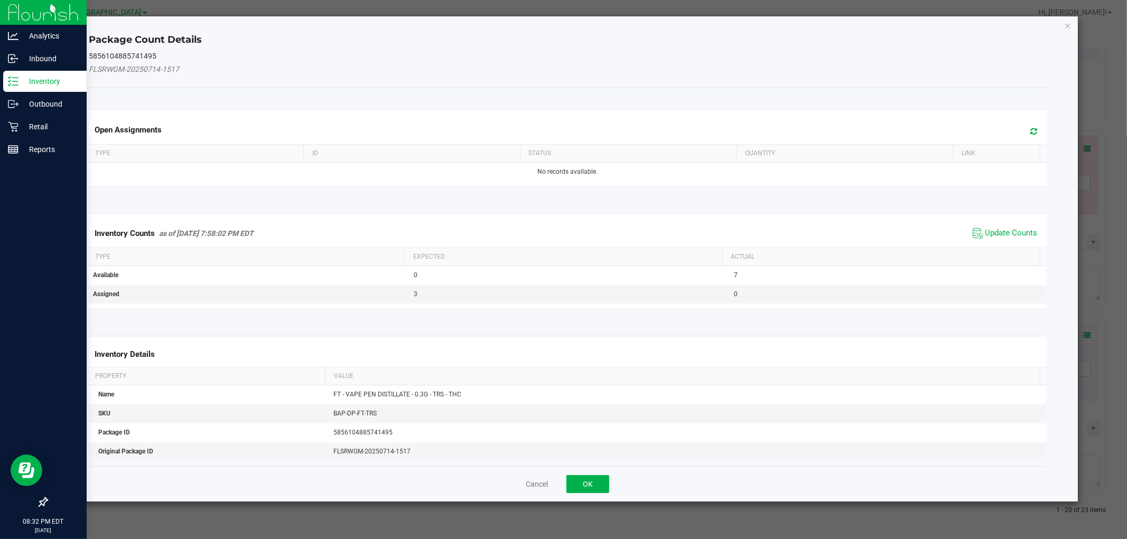
click at [1007, 243] on div "Inventory Counts as of [DATE] 7:58:02 PM EDT Update Counts" at bounding box center [567, 233] width 961 height 29
click at [1004, 230] on span "Update Counts" at bounding box center [1011, 233] width 52 height 11
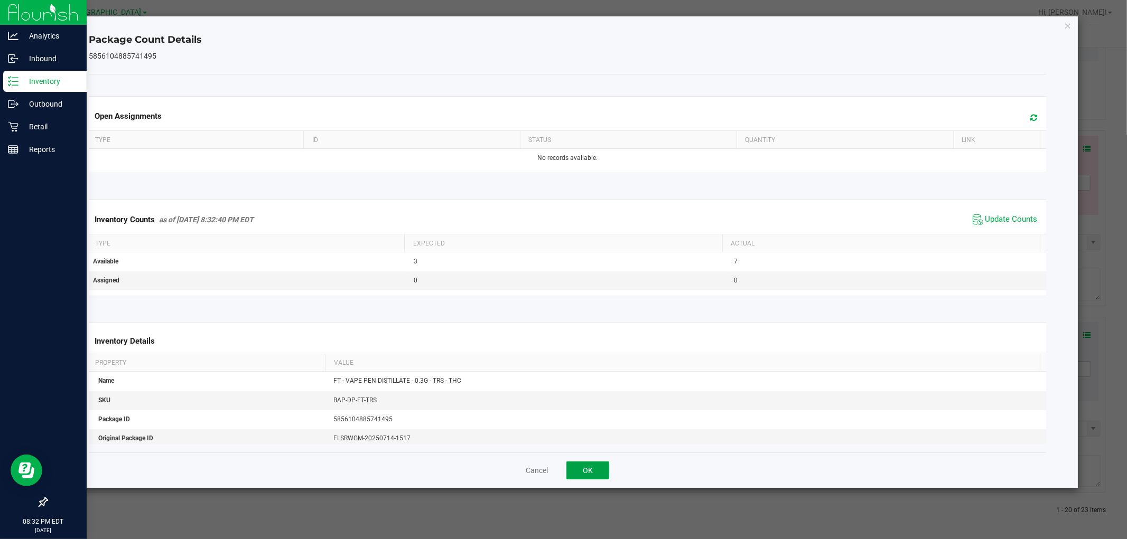
drag, startPoint x: 574, startPoint y: 473, endPoint x: 587, endPoint y: 463, distance: 16.7
click at [578, 473] on button "OK" at bounding box center [587, 471] width 43 height 18
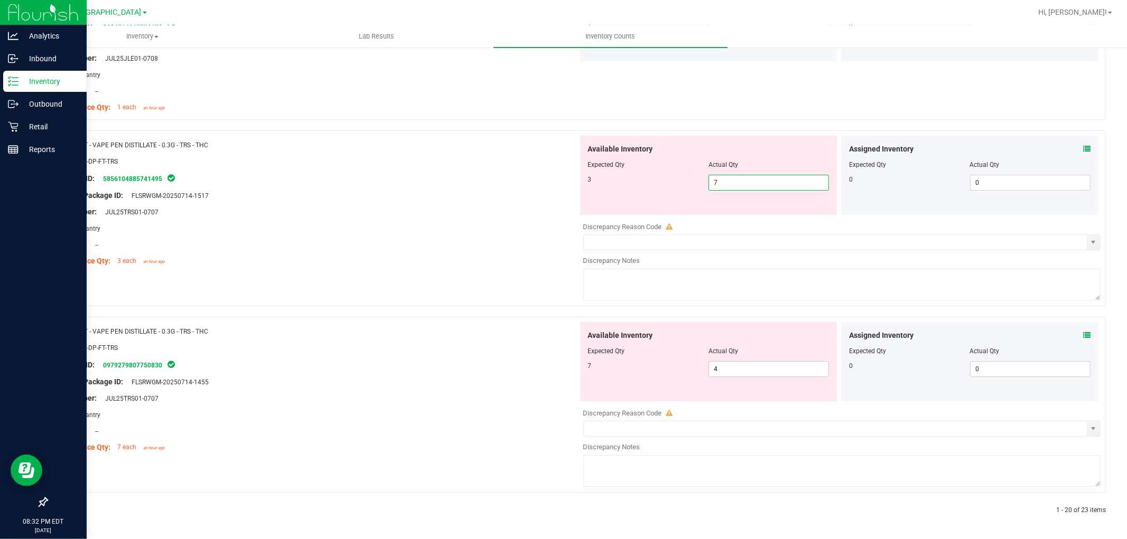
click at [732, 179] on span "7 7" at bounding box center [768, 183] width 120 height 16
type input "3"
drag, startPoint x: 484, startPoint y: 242, endPoint x: 477, endPoint y: 244, distance: 8.1
click at [484, 243] on div "Name: FT - VAPE PEN DISTILLATE - 0.3G - TRS - THC SKU: BAP-DP-FT-TRS Package ID…" at bounding box center [316, 203] width 523 height 135
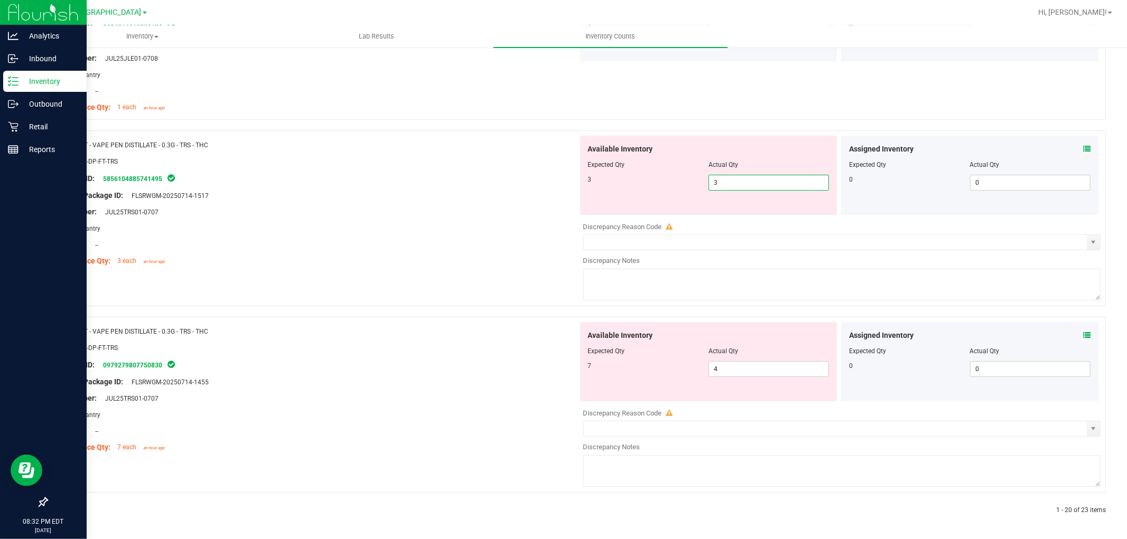
scroll to position [3077, 0]
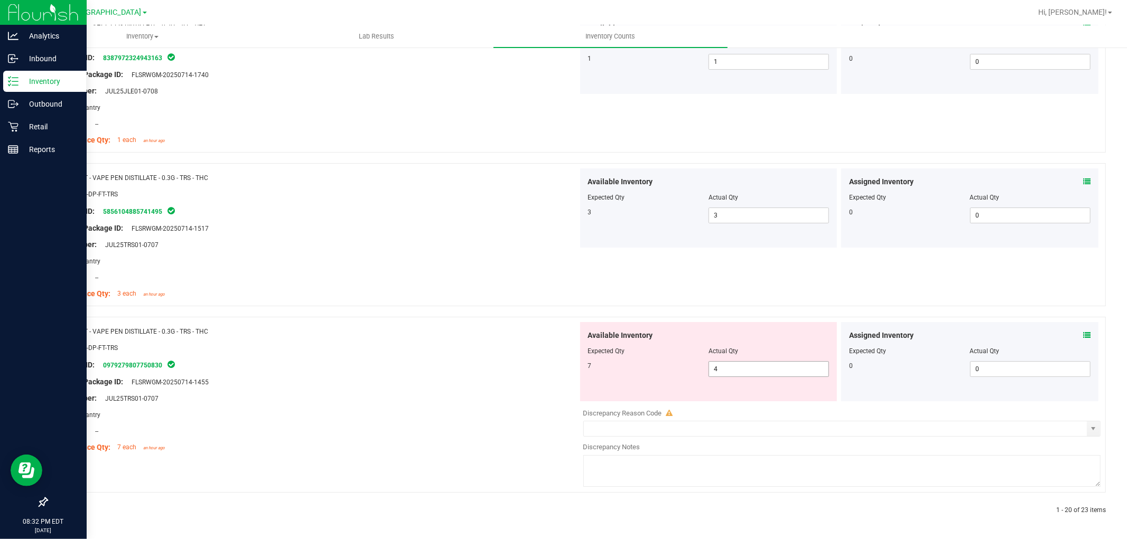
click at [789, 370] on span "4 4" at bounding box center [768, 369] width 120 height 16
type input "7"
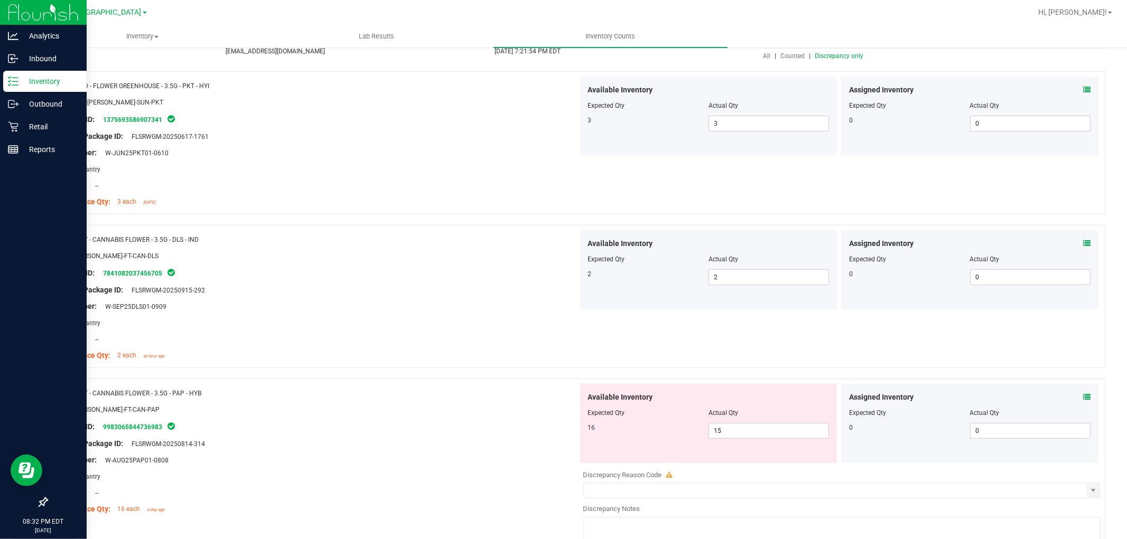
scroll to position [0, 0]
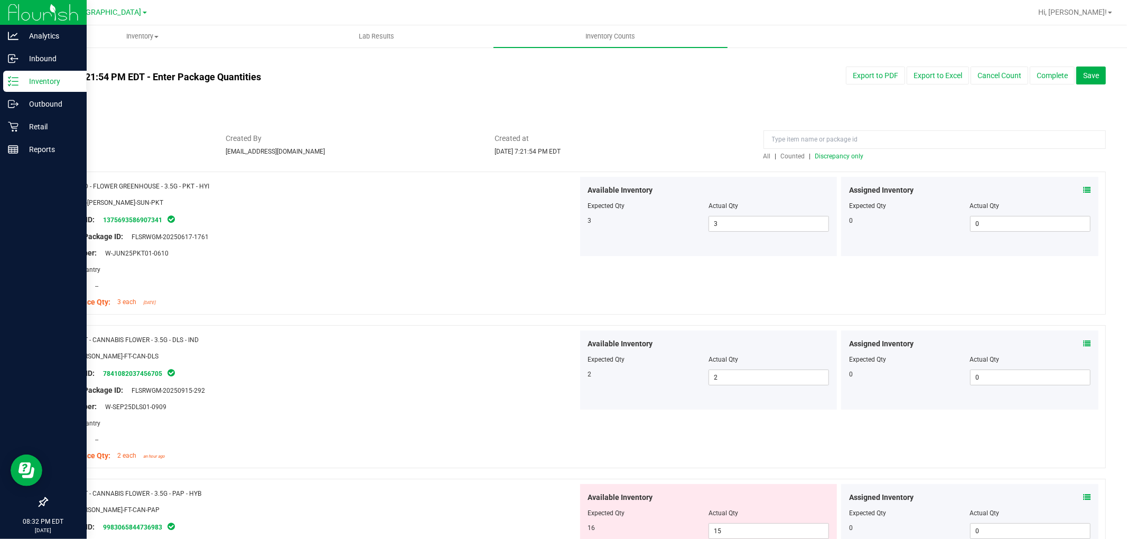
click at [838, 153] on span "Discrepancy only" at bounding box center [839, 156] width 49 height 7
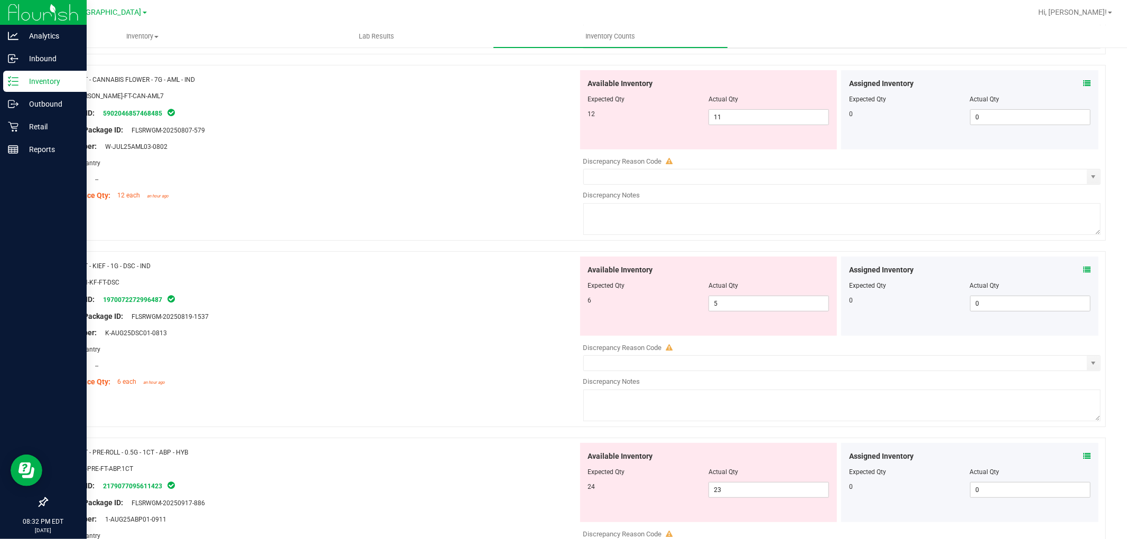
scroll to position [59, 0]
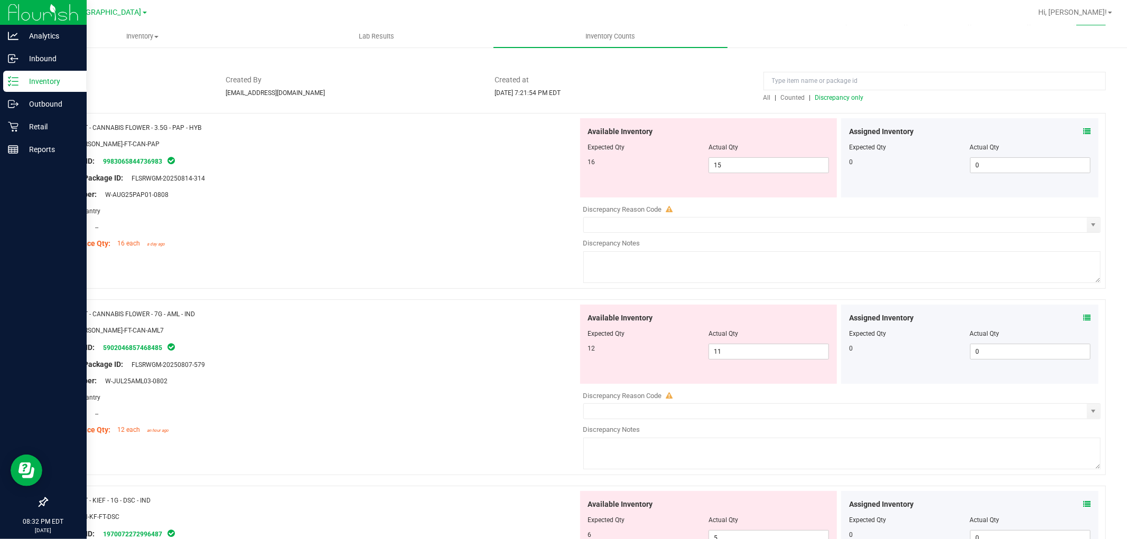
click at [1083, 128] on icon at bounding box center [1086, 131] width 7 height 7
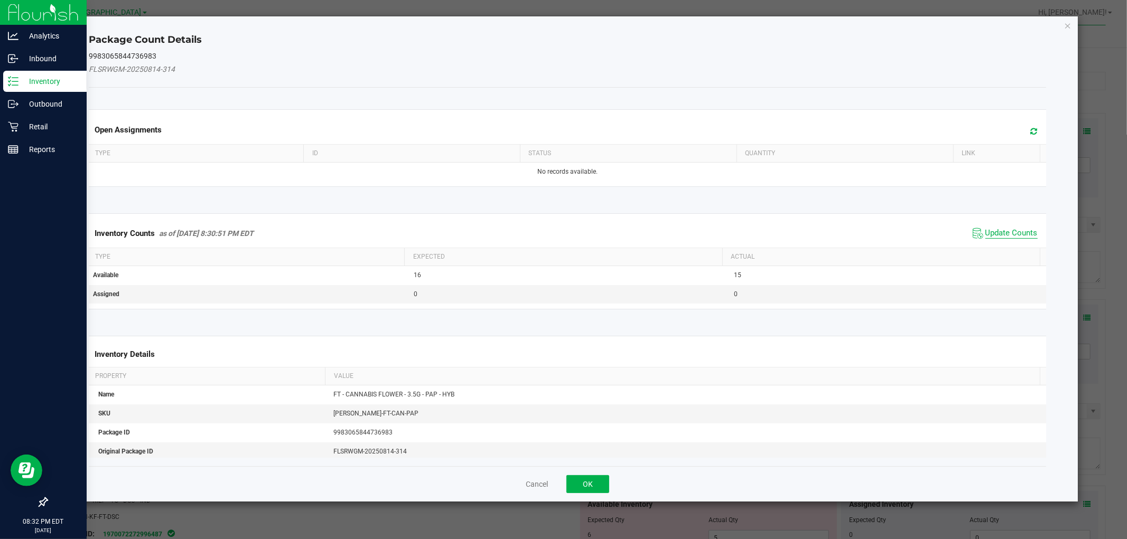
click at [985, 234] on span "Update Counts" at bounding box center [1011, 233] width 52 height 11
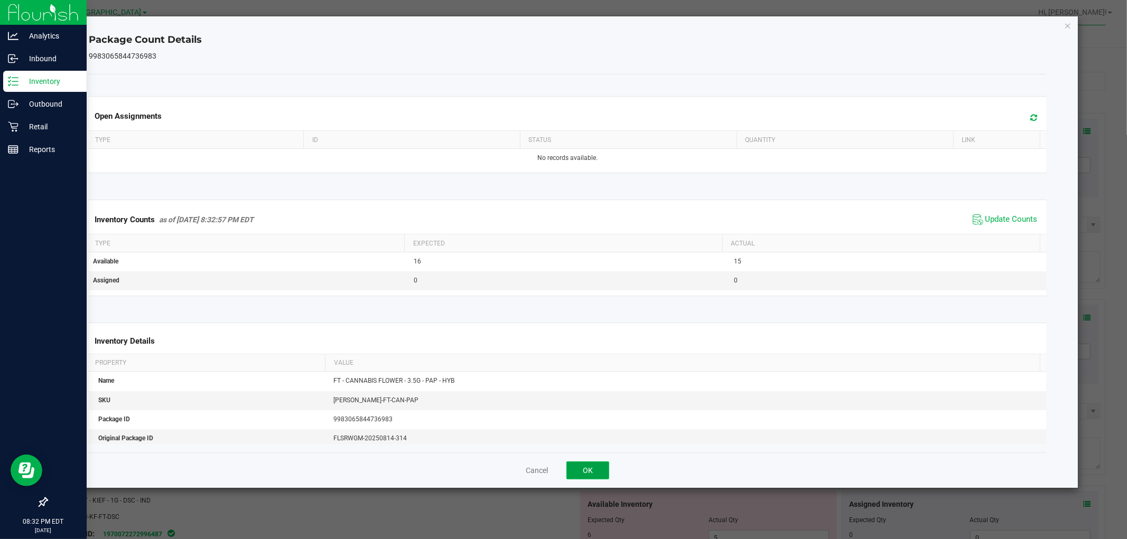
click at [578, 465] on button "OK" at bounding box center [587, 471] width 43 height 18
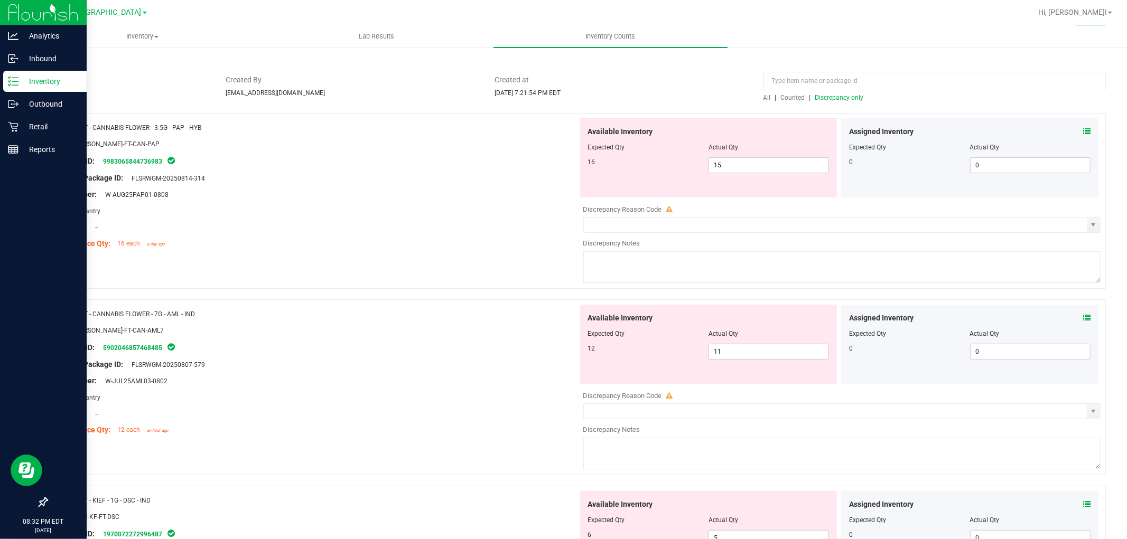
scroll to position [0, 0]
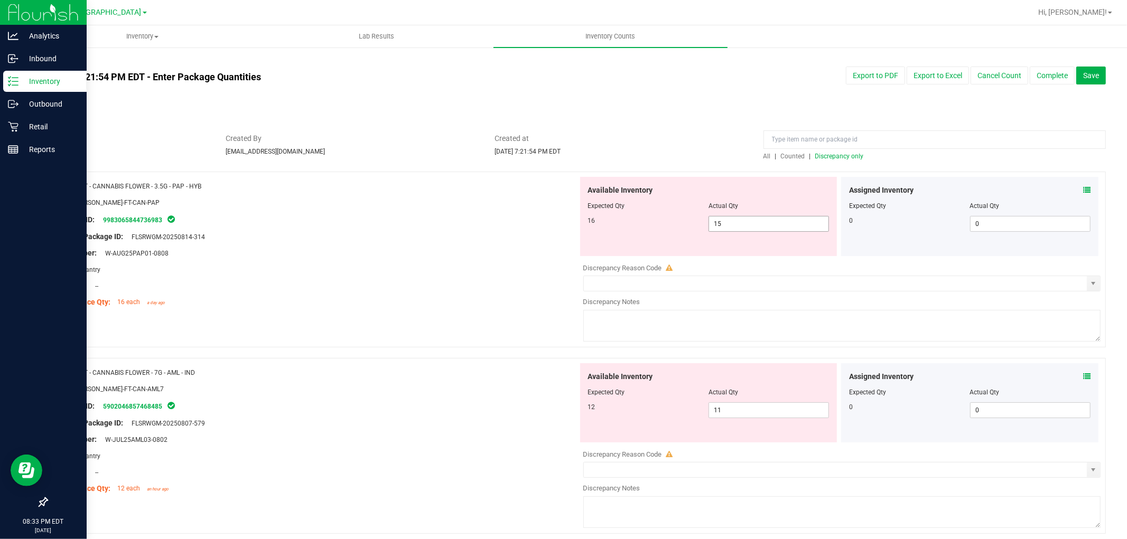
click at [772, 226] on span "15 15" at bounding box center [768, 224] width 120 height 16
type input "16"
click at [580, 243] on div "Available Inventory Expected Qty Actual Qty 16 16 16" at bounding box center [708, 216] width 257 height 79
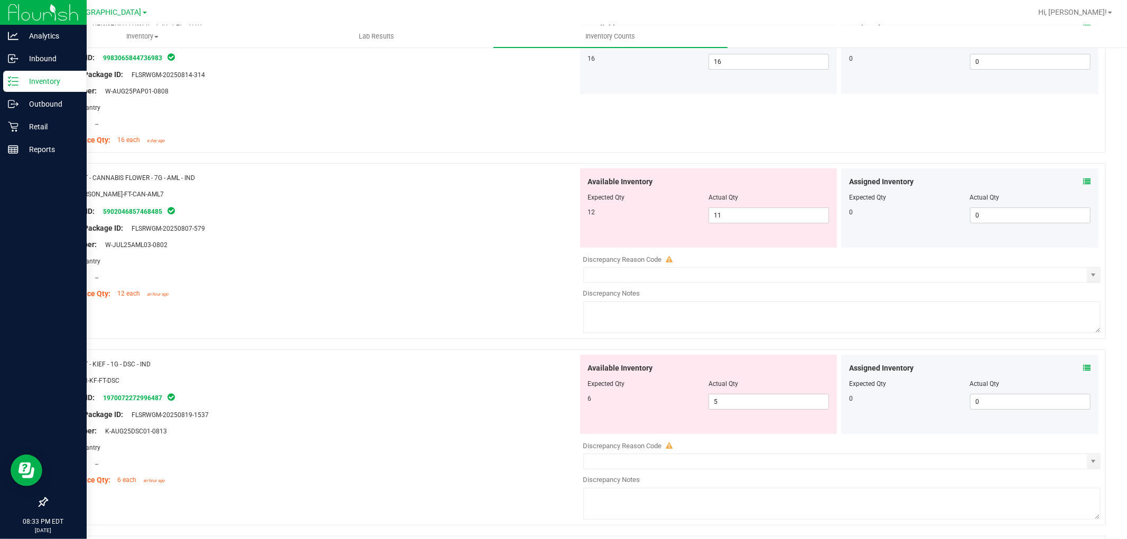
scroll to position [176, 0]
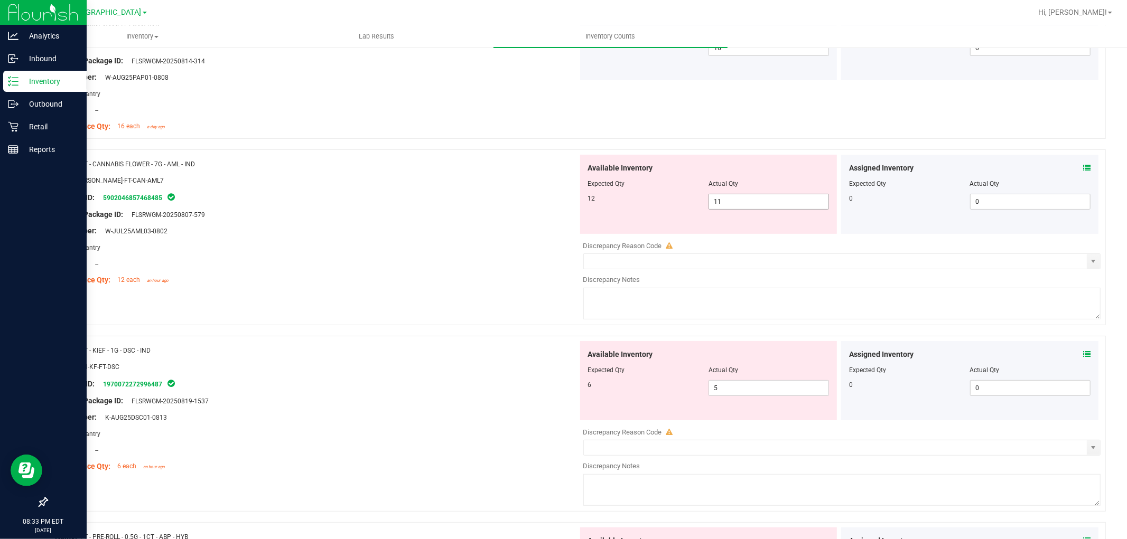
click at [754, 199] on span "11 11" at bounding box center [768, 202] width 120 height 16
type input "12"
click at [537, 204] on div at bounding box center [316, 206] width 523 height 5
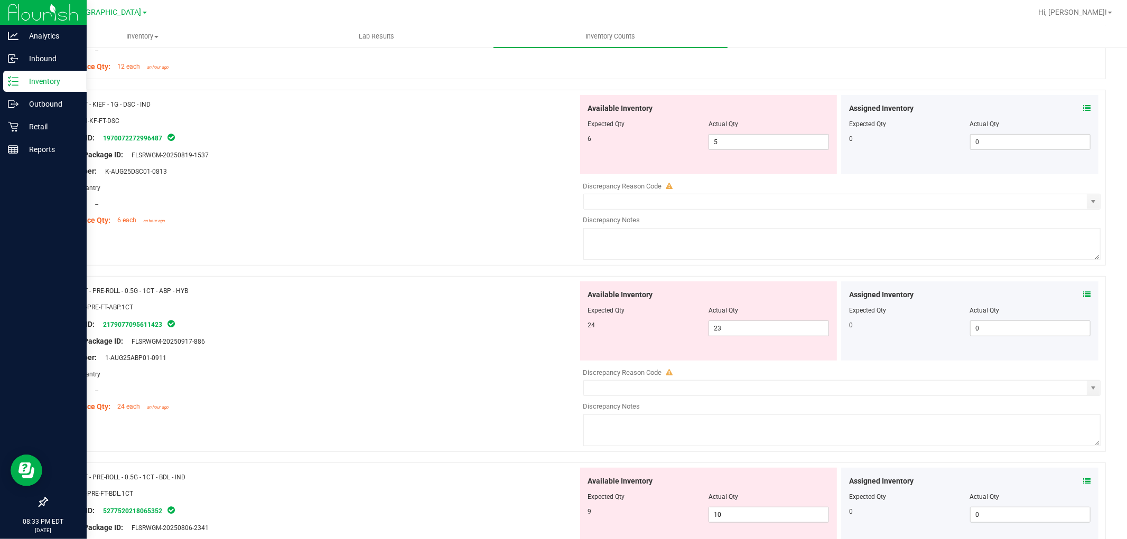
scroll to position [411, 0]
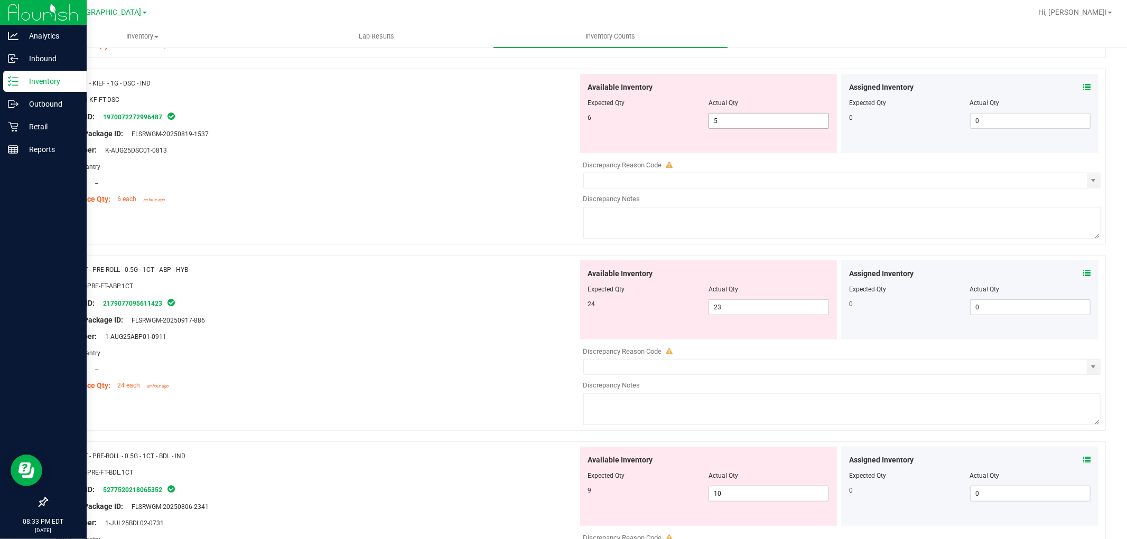
click at [773, 117] on span "5 5" at bounding box center [768, 121] width 120 height 16
type input "6"
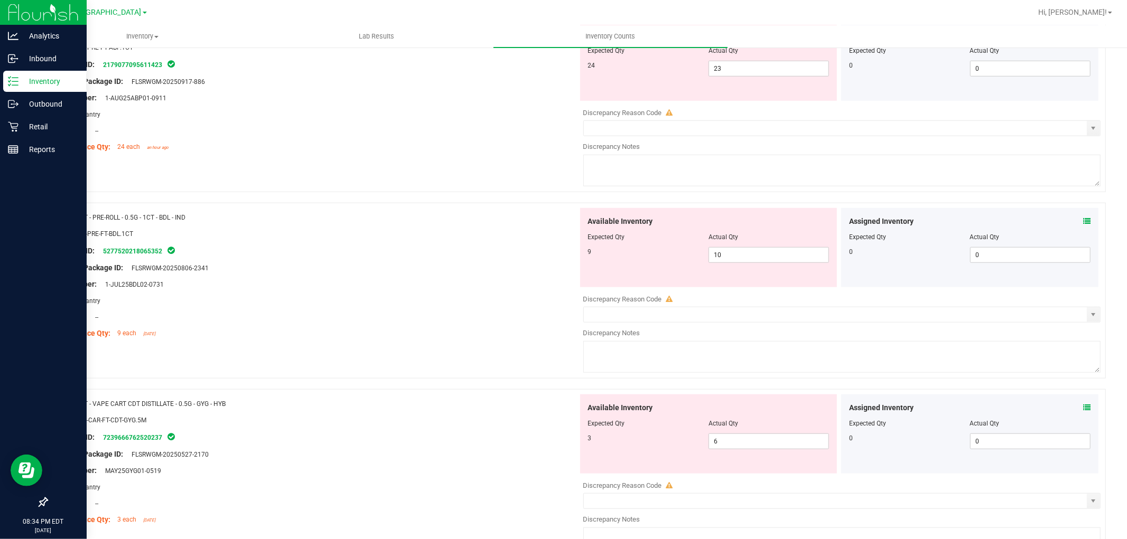
scroll to position [646, 0]
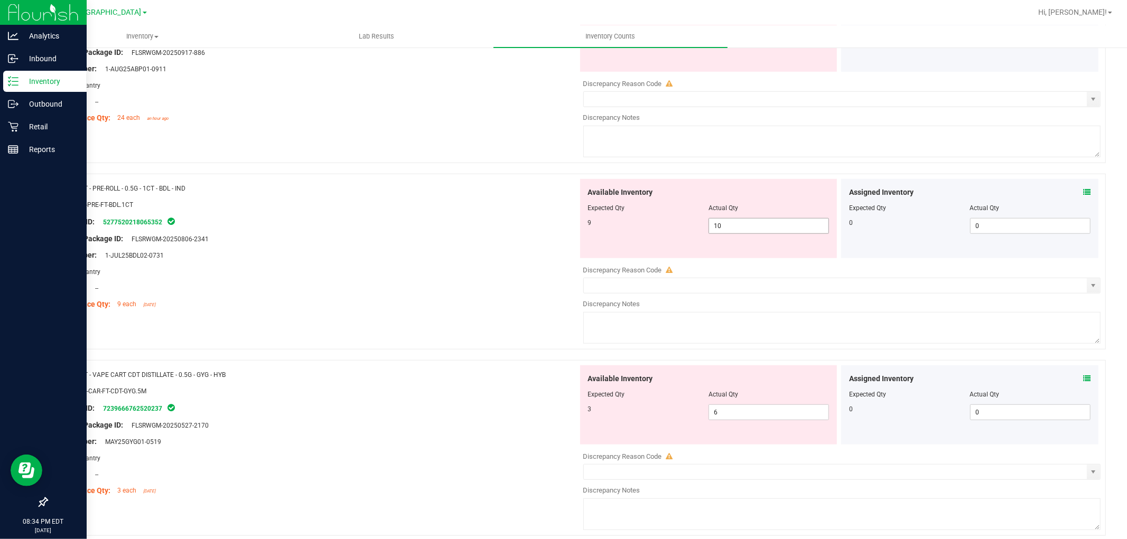
click at [754, 226] on span "10 10" at bounding box center [768, 226] width 120 height 16
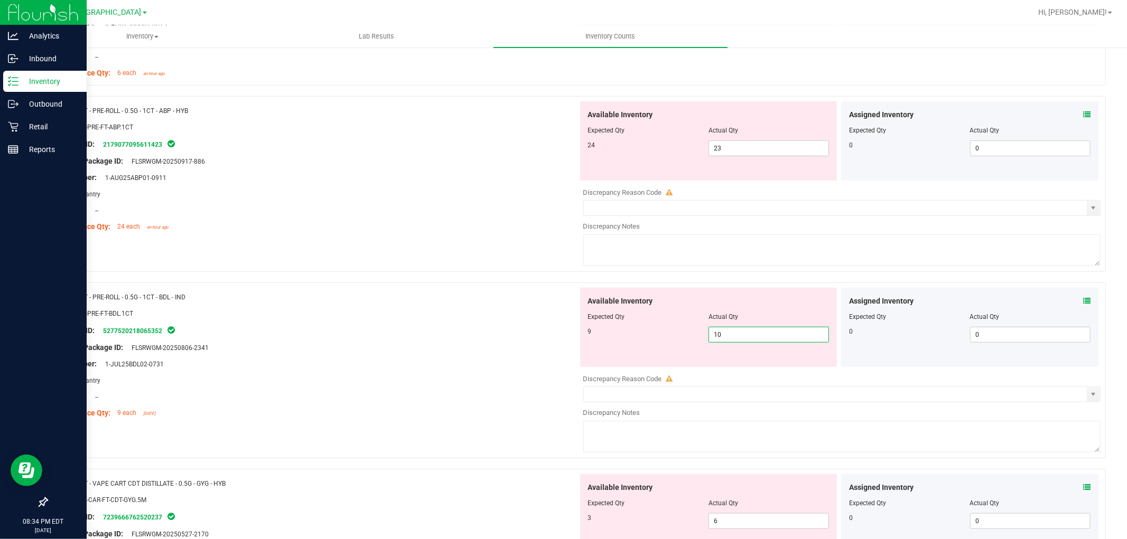
scroll to position [411, 0]
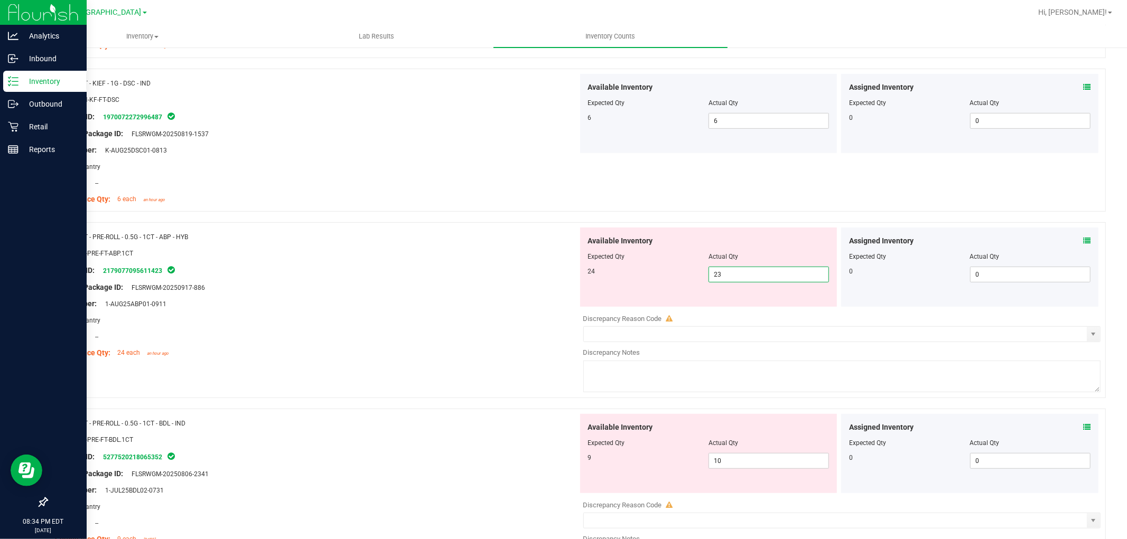
click at [740, 273] on span "23 23" at bounding box center [768, 275] width 120 height 16
type input "24"
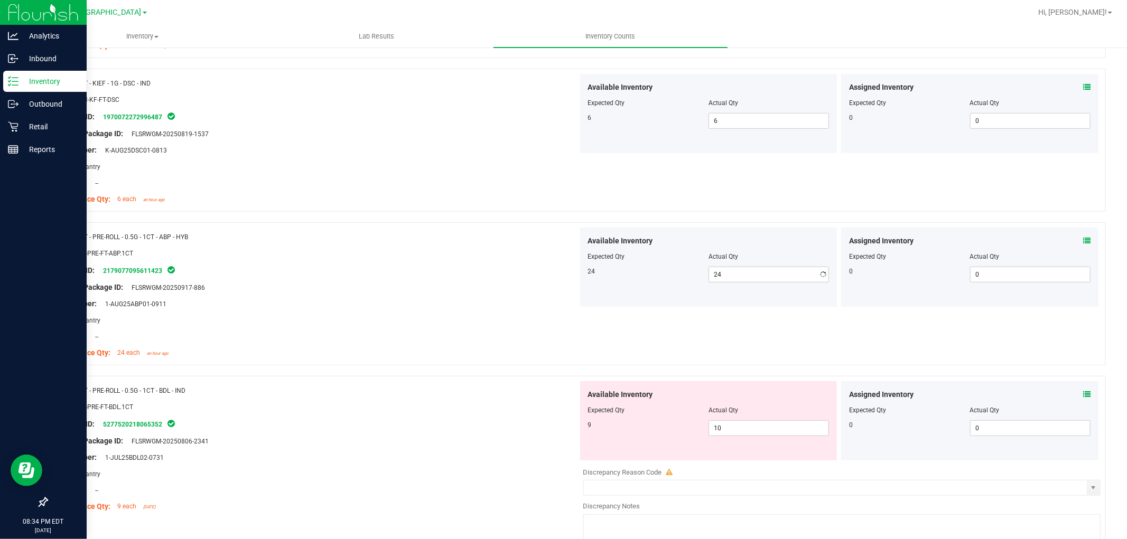
drag, startPoint x: 466, startPoint y: 251, endPoint x: 531, endPoint y: 265, distance: 66.5
click at [467, 251] on div "SKU: FLO-PRE-FT-ABP.1CT" at bounding box center [316, 253] width 523 height 11
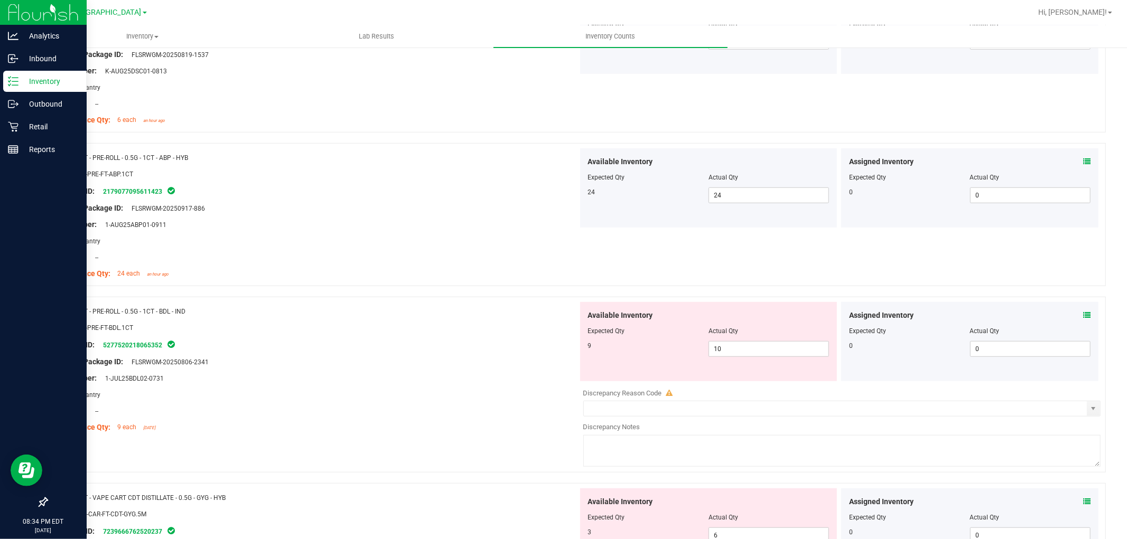
scroll to position [587, 0]
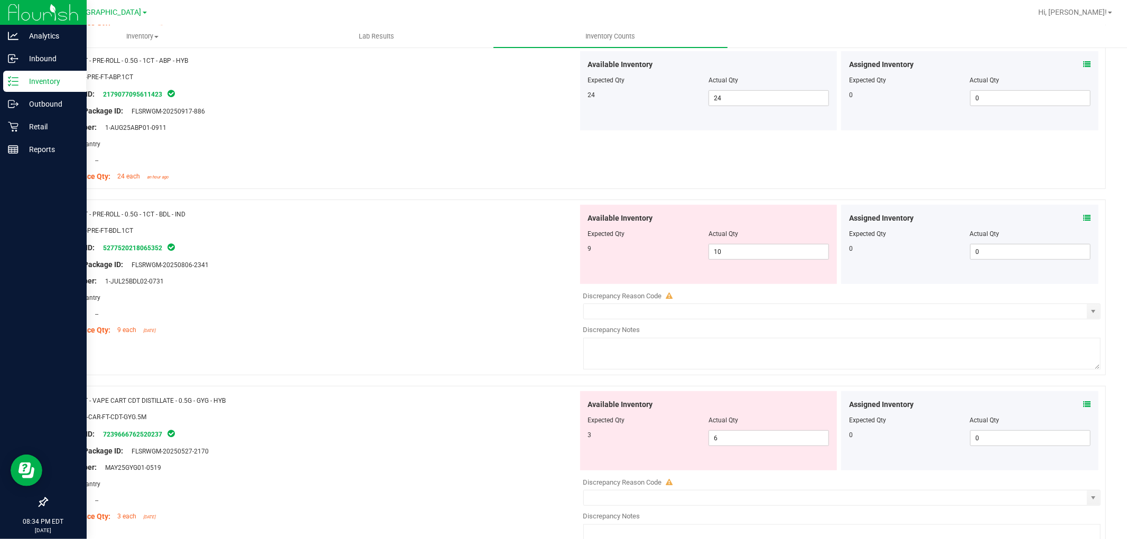
click at [740, 244] on div at bounding box center [708, 241] width 241 height 5
click at [736, 251] on span "10 10" at bounding box center [768, 252] width 120 height 16
type input "1"
type input "9"
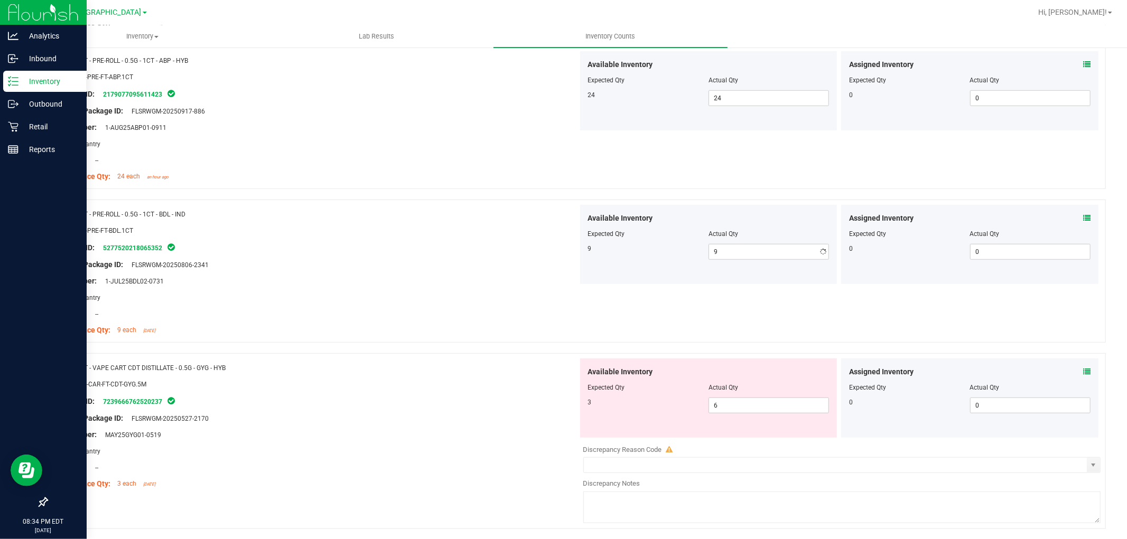
click at [479, 309] on div "Location: --" at bounding box center [316, 314] width 523 height 11
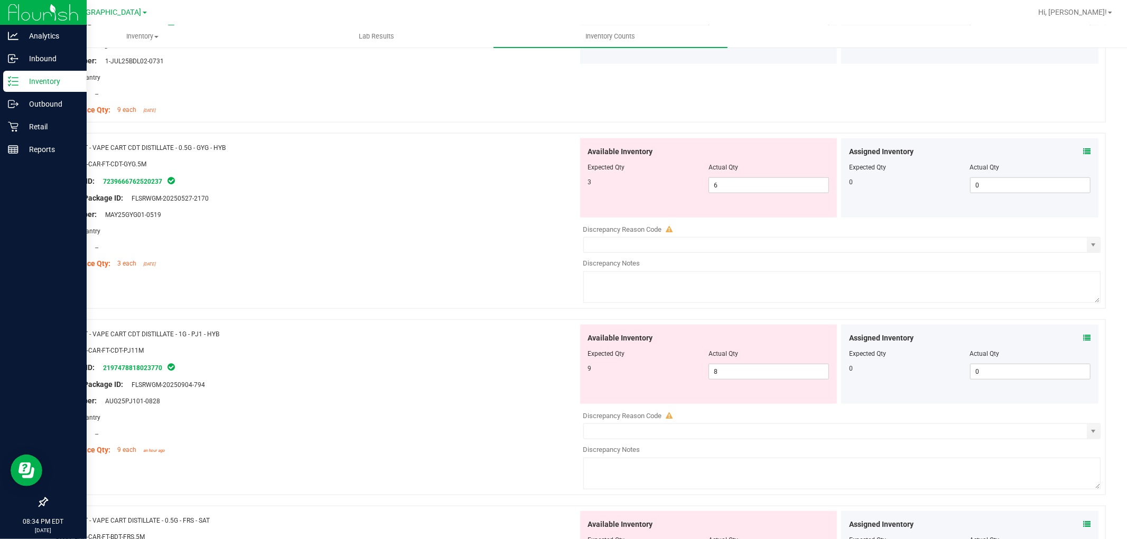
scroll to position [822, 0]
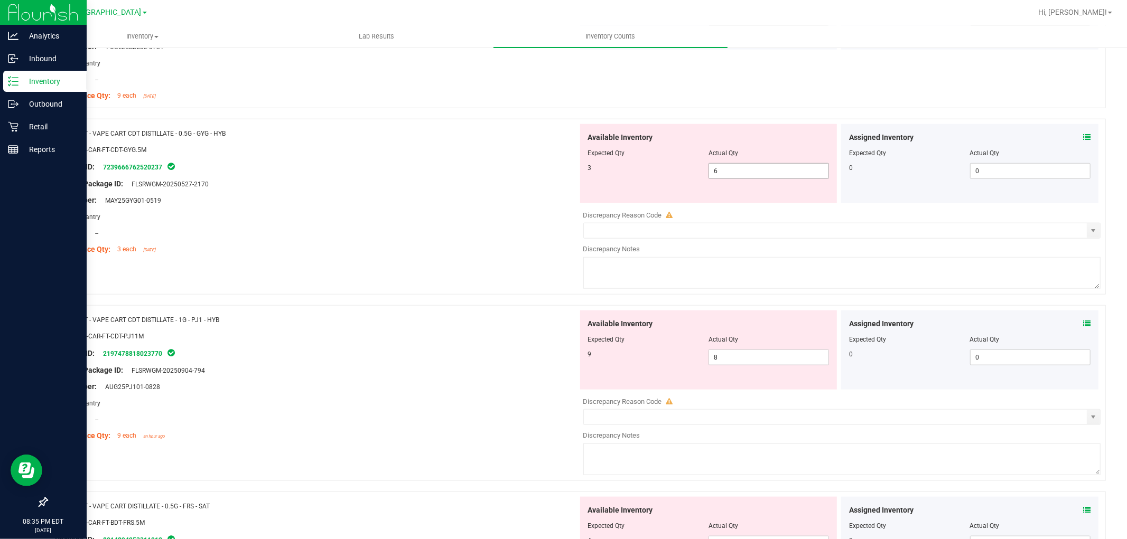
click at [748, 167] on span "6 6" at bounding box center [768, 171] width 120 height 16
type input "3"
click at [447, 266] on div "Name: FT - VAPE CART CDT DISTILLATE - 0.5G - GYG - HYB SKU: BAP-CAR-FT-CDT-GYG.…" at bounding box center [575, 212] width 1059 height 186
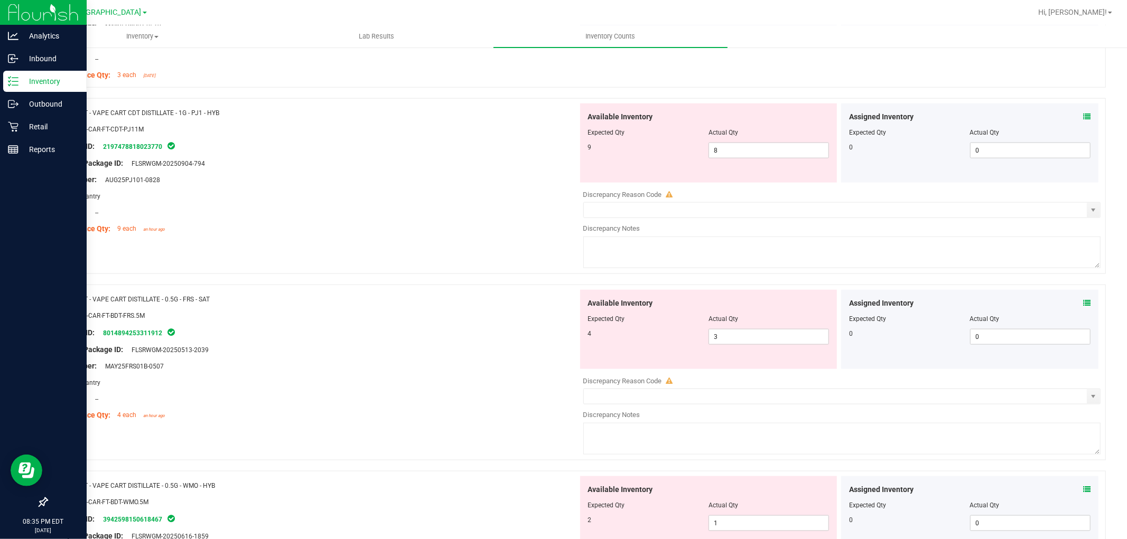
scroll to position [997, 0]
click at [725, 150] on span "8 8" at bounding box center [768, 149] width 120 height 16
type input "9"
click at [374, 233] on div "Name: FT - VAPE CART CDT DISTILLATE - 1G - PJ1 - HYB SKU: BAP-CAR-FT-CDT-PJ11M …" at bounding box center [316, 169] width 523 height 135
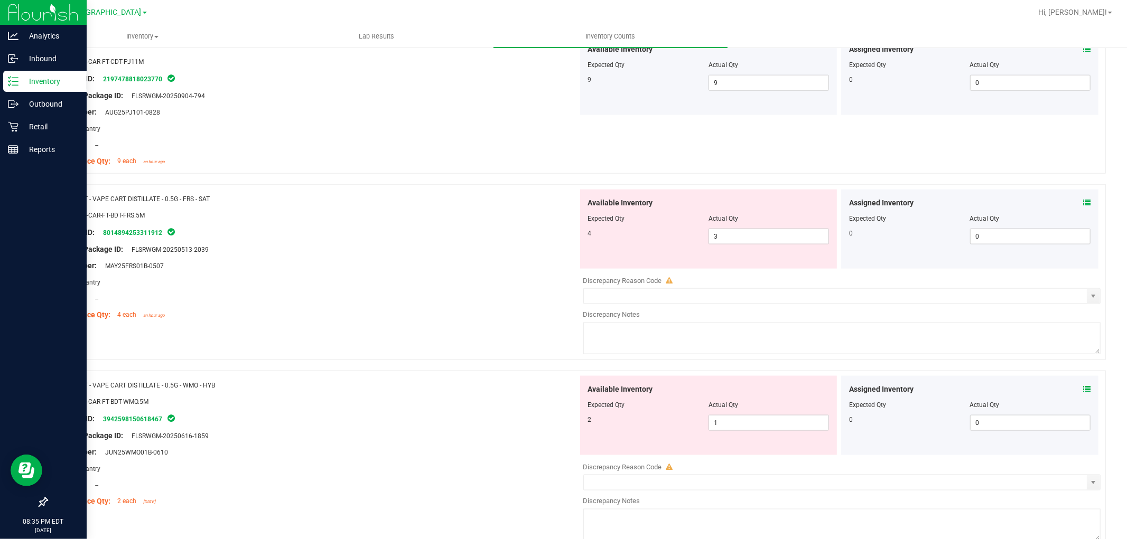
scroll to position [1115, 0]
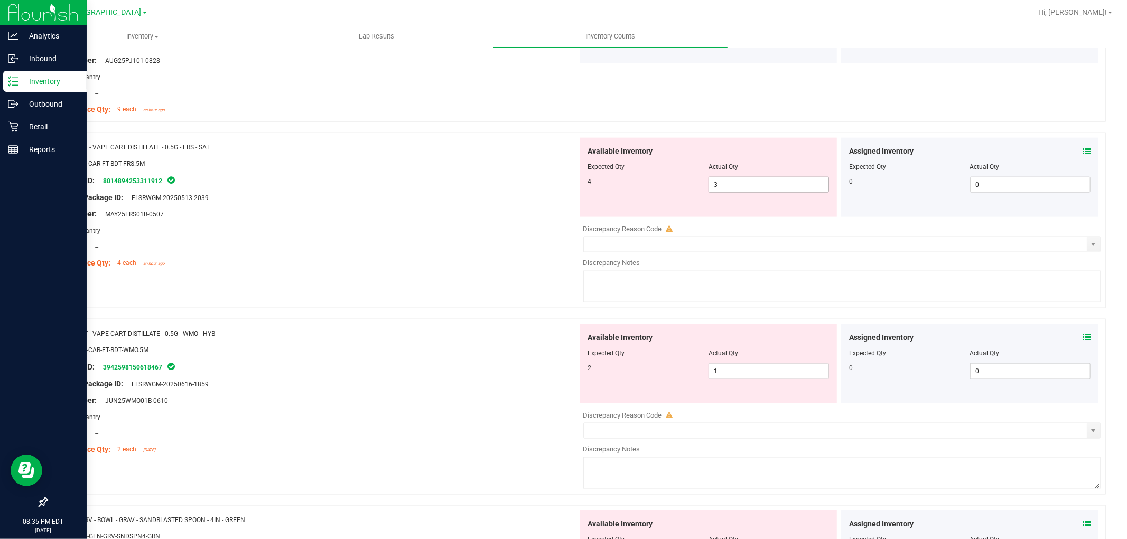
click at [721, 189] on span "3 3" at bounding box center [768, 185] width 120 height 16
click at [477, 217] on div "Lot Number: MAY25FRS01B-0507" at bounding box center [316, 214] width 523 height 11
click at [763, 181] on span "3 3" at bounding box center [768, 185] width 120 height 16
type input "4"
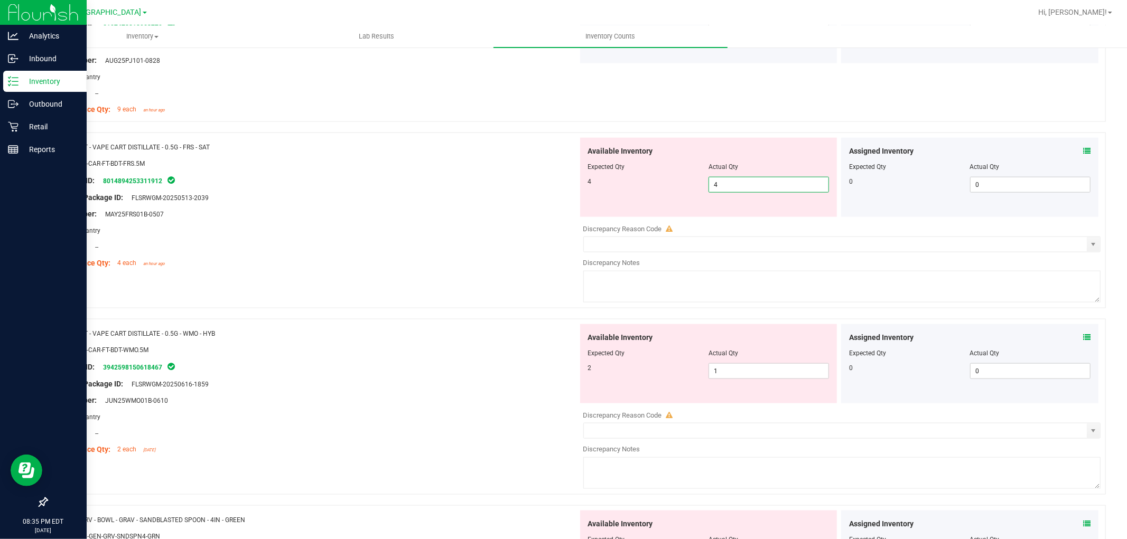
click at [369, 277] on div "Name: FT - VAPE CART DISTILLATE - 0.5G - FRS - SAT SKU: BAP-CAR-FT-BDT-FRS.5M P…" at bounding box center [575, 226] width 1059 height 186
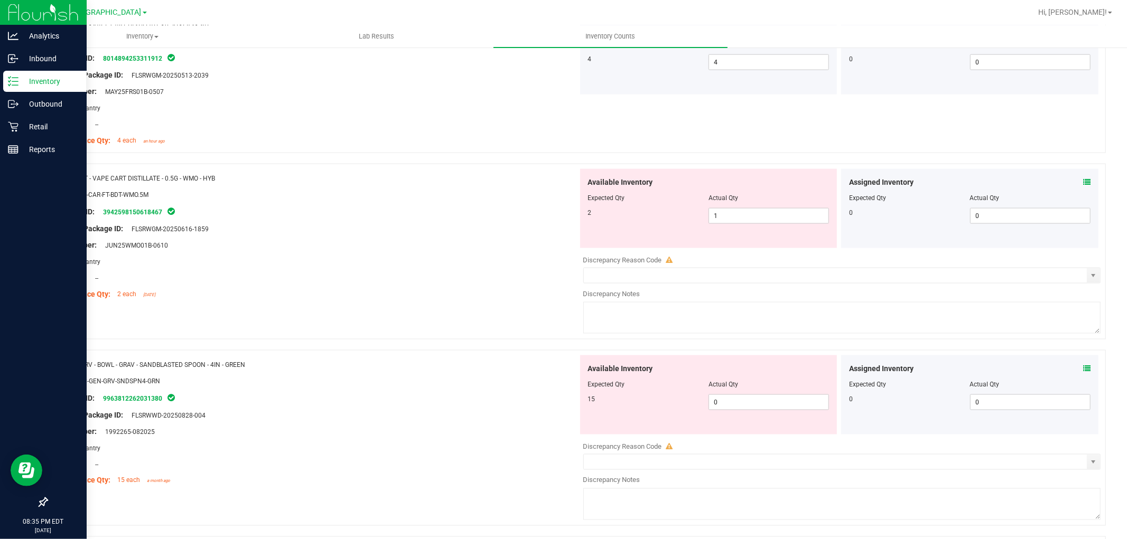
scroll to position [1291, 0]
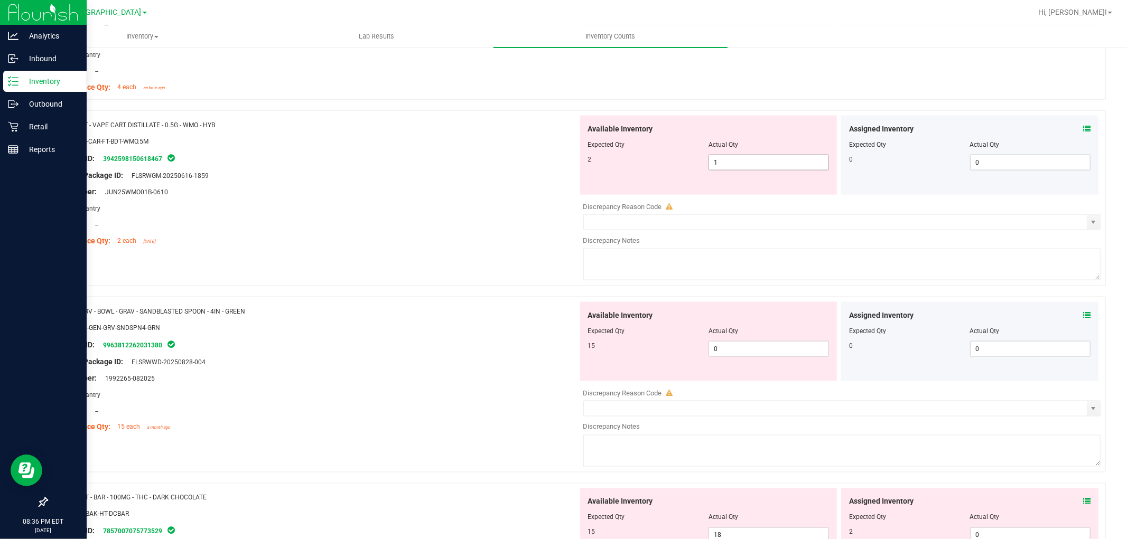
click at [742, 171] on span "1 1" at bounding box center [768, 163] width 120 height 16
drag, startPoint x: 744, startPoint y: 172, endPoint x: 747, endPoint y: 146, distance: 25.6
click at [744, 164] on span "1 1" at bounding box center [768, 163] width 120 height 16
type input "2"
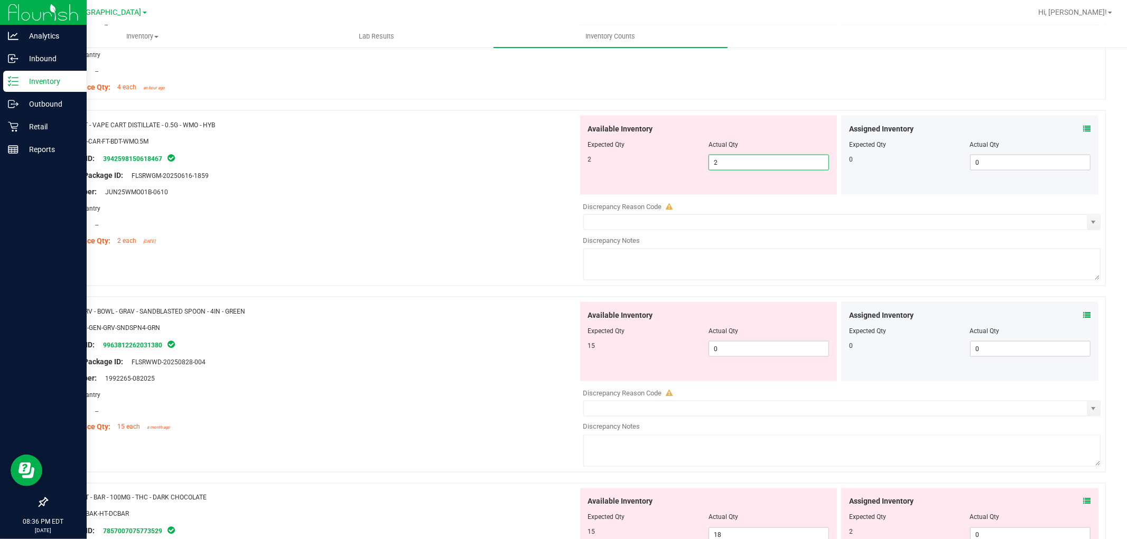
click at [460, 120] on div "Name: FT - VAPE CART DISTILLATE - 0.5G - WMO - HYB" at bounding box center [316, 124] width 523 height 11
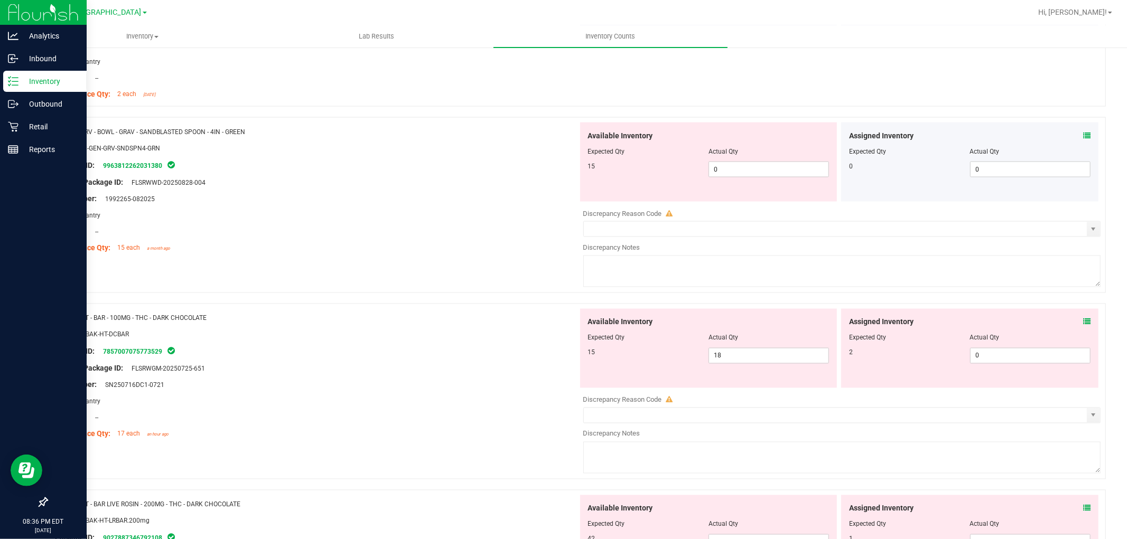
scroll to position [1467, 0]
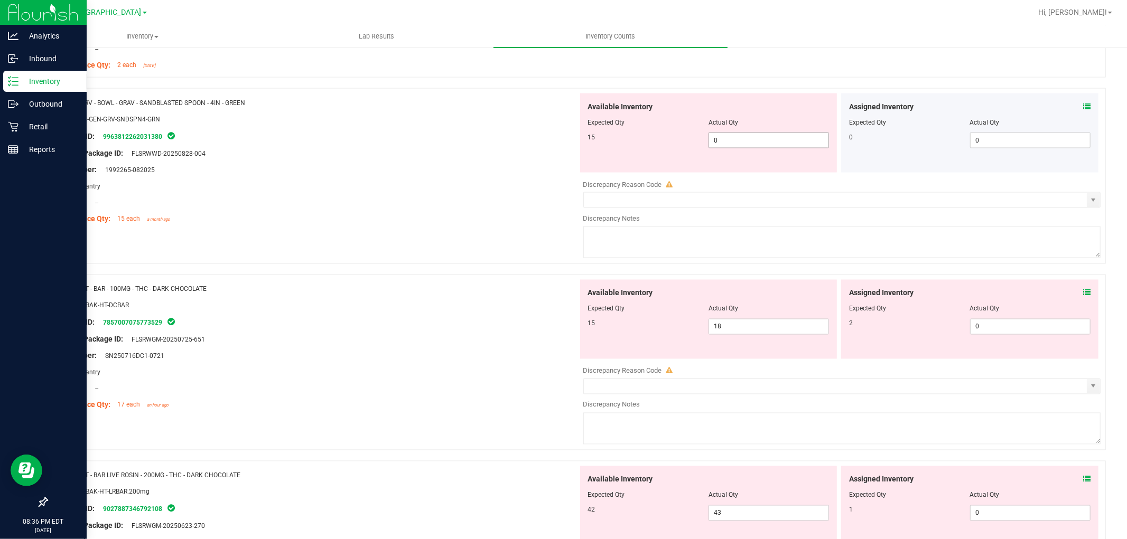
click at [762, 146] on span "0 0" at bounding box center [768, 141] width 120 height 16
type input "15"
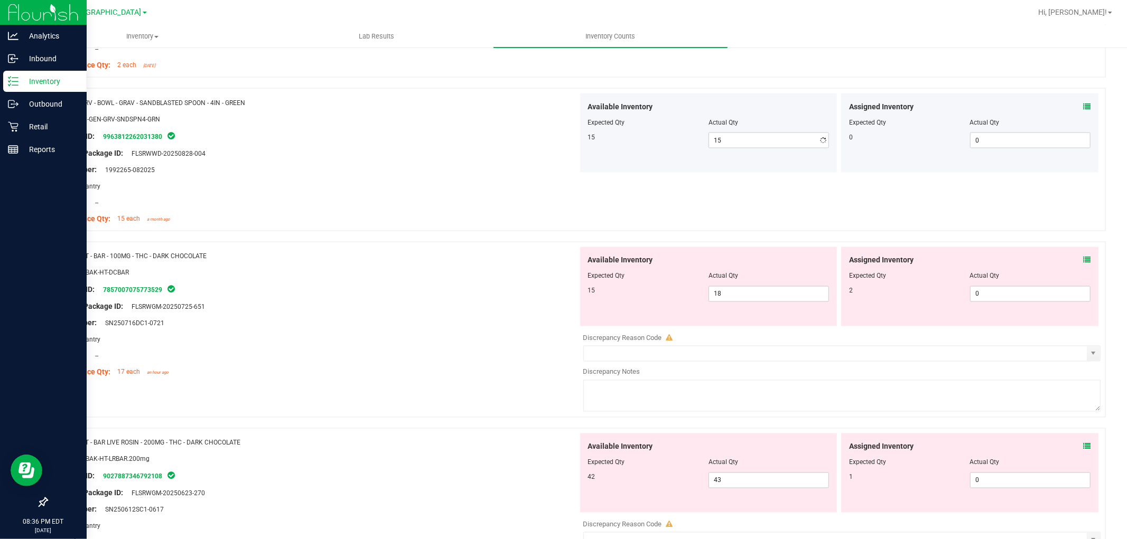
drag, startPoint x: 593, startPoint y: 212, endPoint x: 588, endPoint y: 209, distance: 6.2
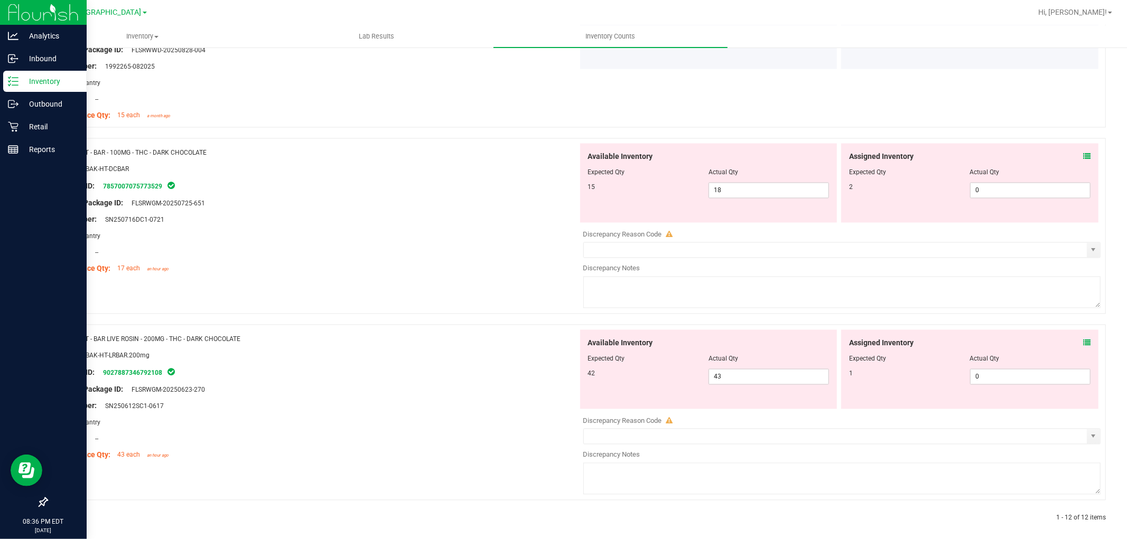
scroll to position [1580, 0]
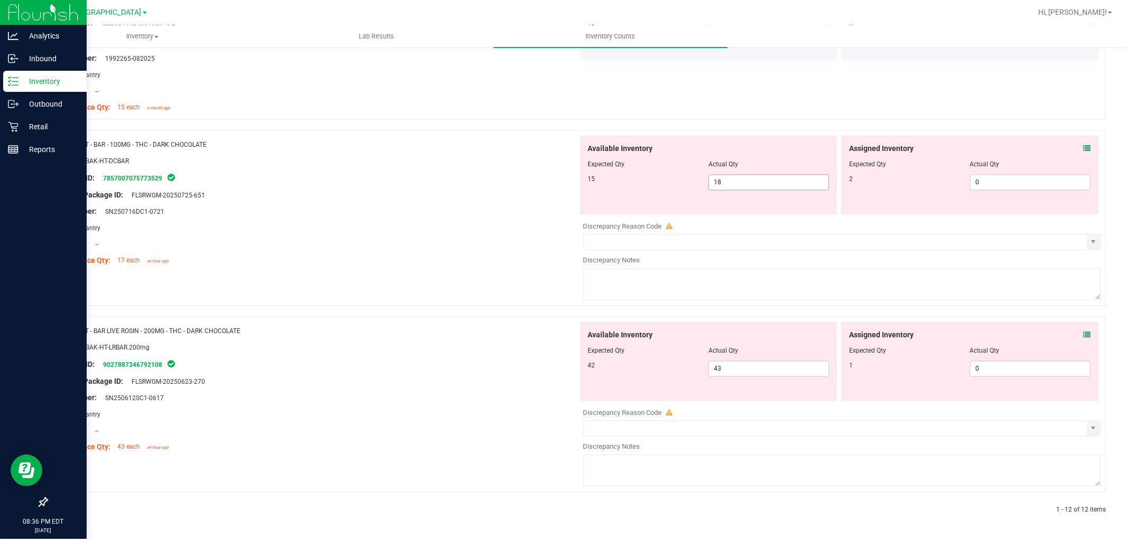
click at [735, 183] on span "18 18" at bounding box center [768, 183] width 120 height 16
click at [503, 235] on div at bounding box center [316, 236] width 523 height 5
click at [1083, 148] on icon at bounding box center [1086, 148] width 7 height 7
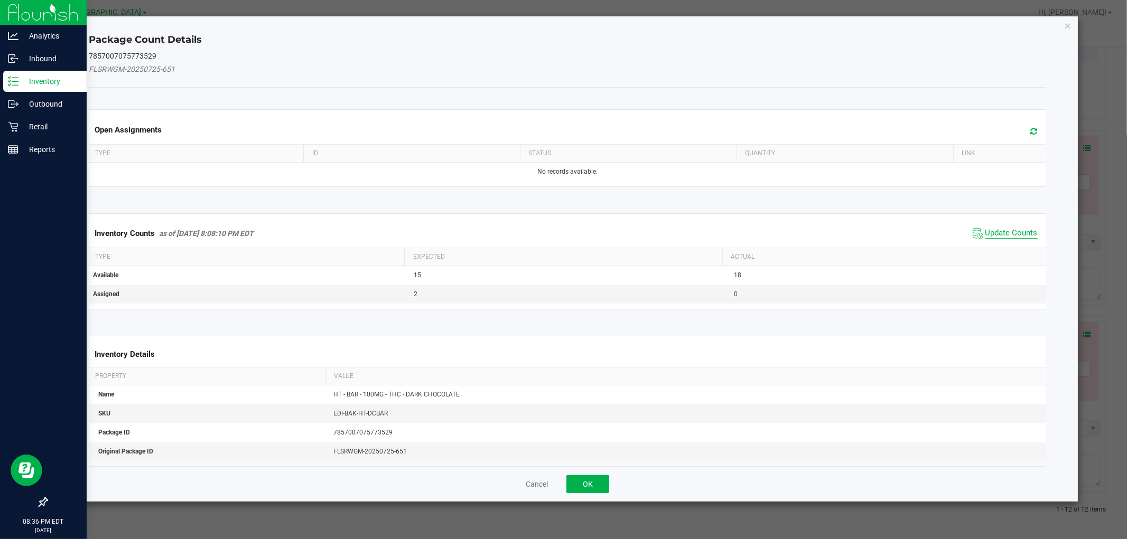
click at [1021, 230] on span "Update Counts" at bounding box center [1011, 233] width 52 height 11
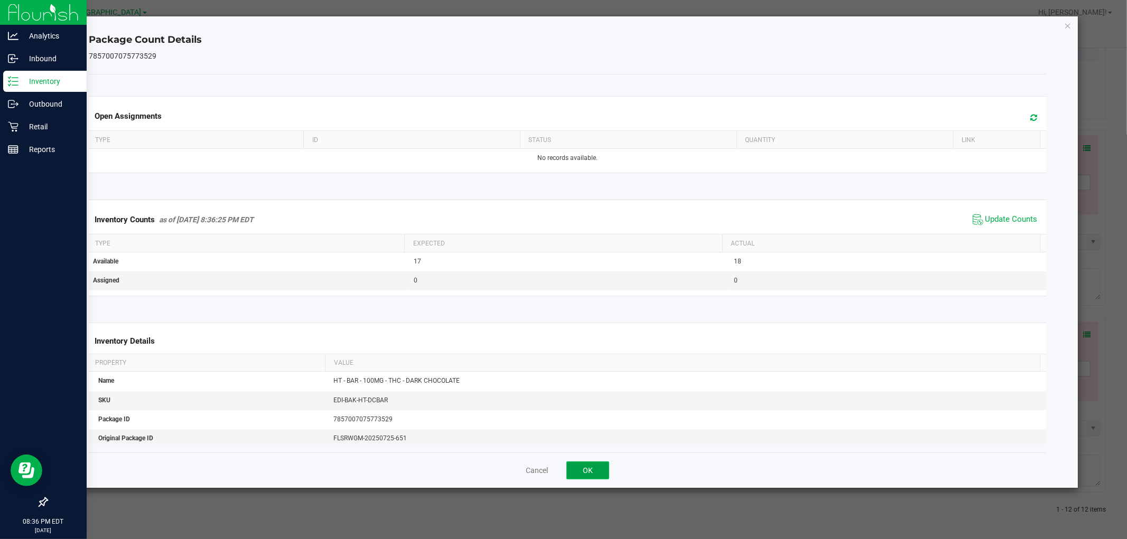
click at [599, 472] on button "OK" at bounding box center [587, 471] width 43 height 18
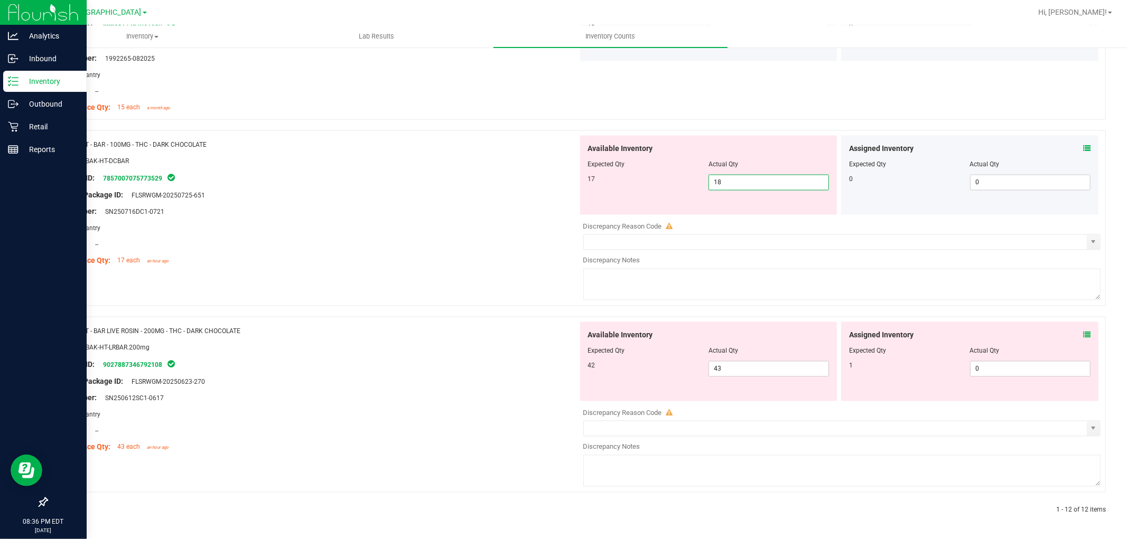
click at [751, 180] on span "18 18" at bounding box center [768, 183] width 120 height 16
type input "17"
click at [458, 207] on div "Name: HT - BAR - 100MG - THC - DARK CHOCOLATE SKU: EDI-BAK-HT-DCBAR Package ID:…" at bounding box center [316, 203] width 523 height 135
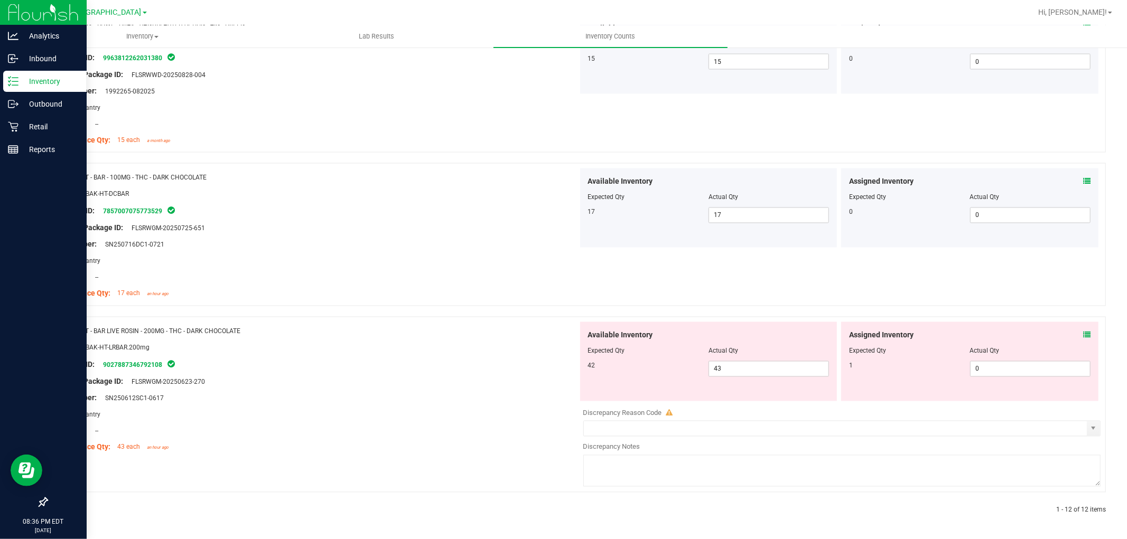
click at [1083, 332] on icon at bounding box center [1086, 335] width 7 height 7
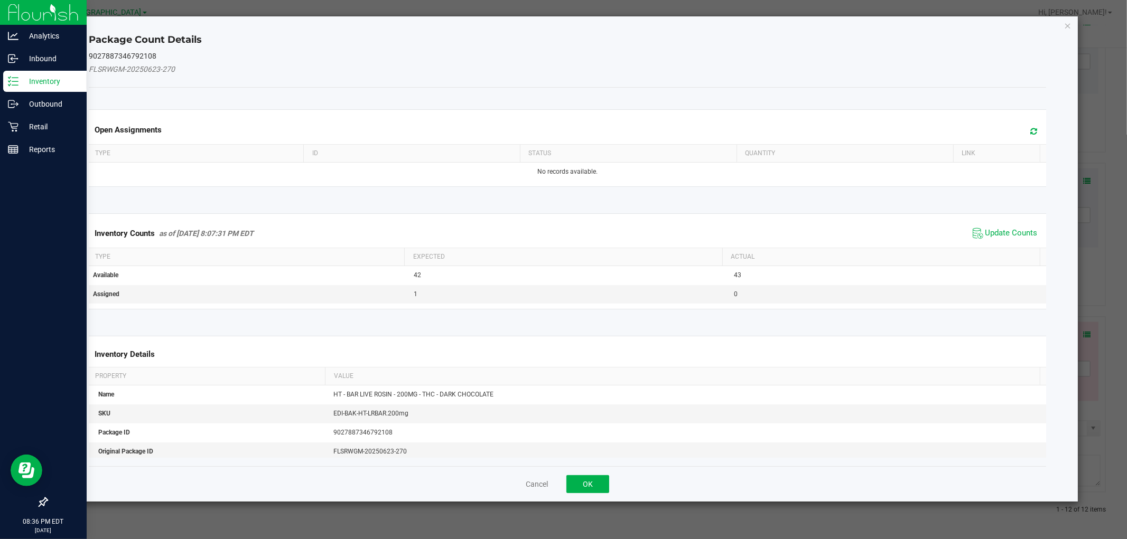
click at [990, 226] on span "Update Counts" at bounding box center [1005, 234] width 70 height 16
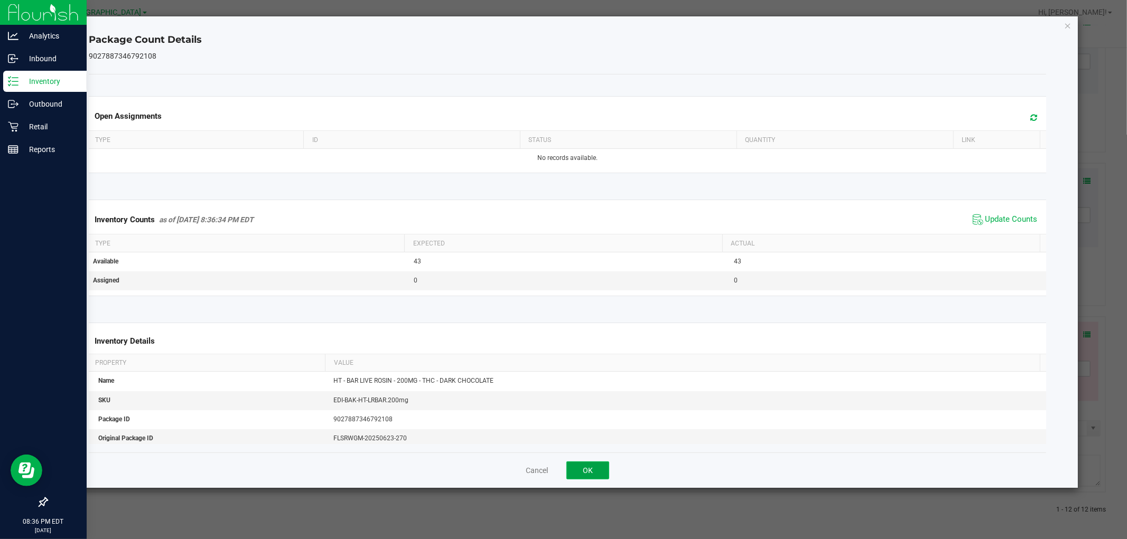
click at [595, 467] on button "OK" at bounding box center [587, 471] width 43 height 18
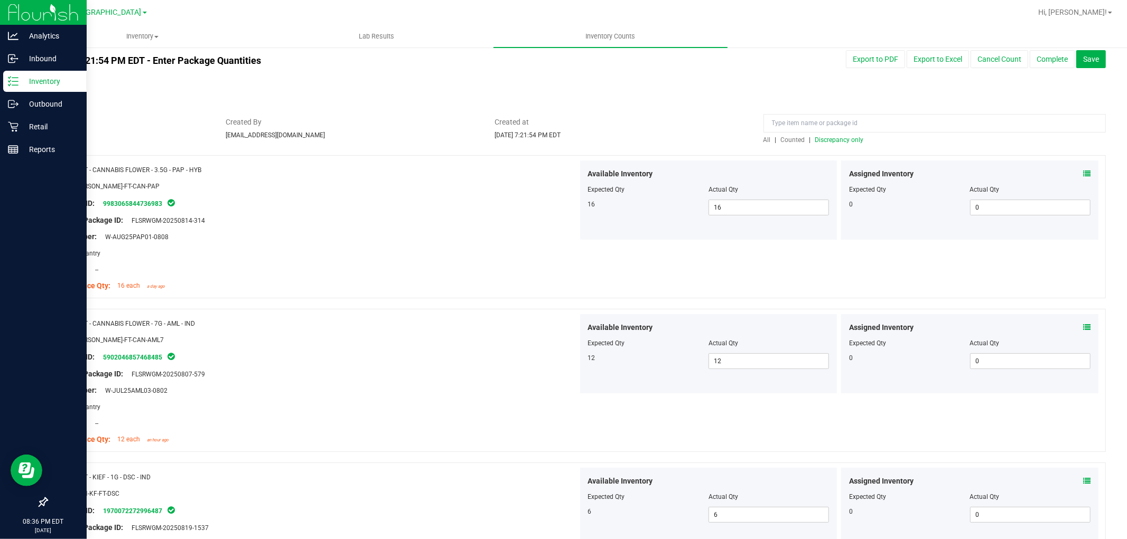
scroll to position [0, 0]
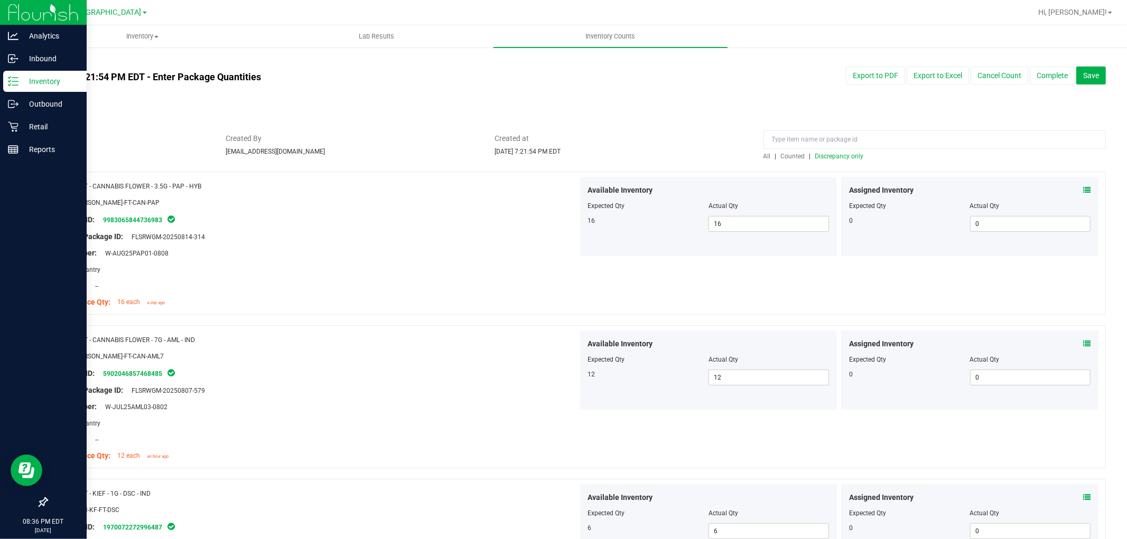
click at [837, 153] on span "Discrepancy only" at bounding box center [839, 156] width 49 height 7
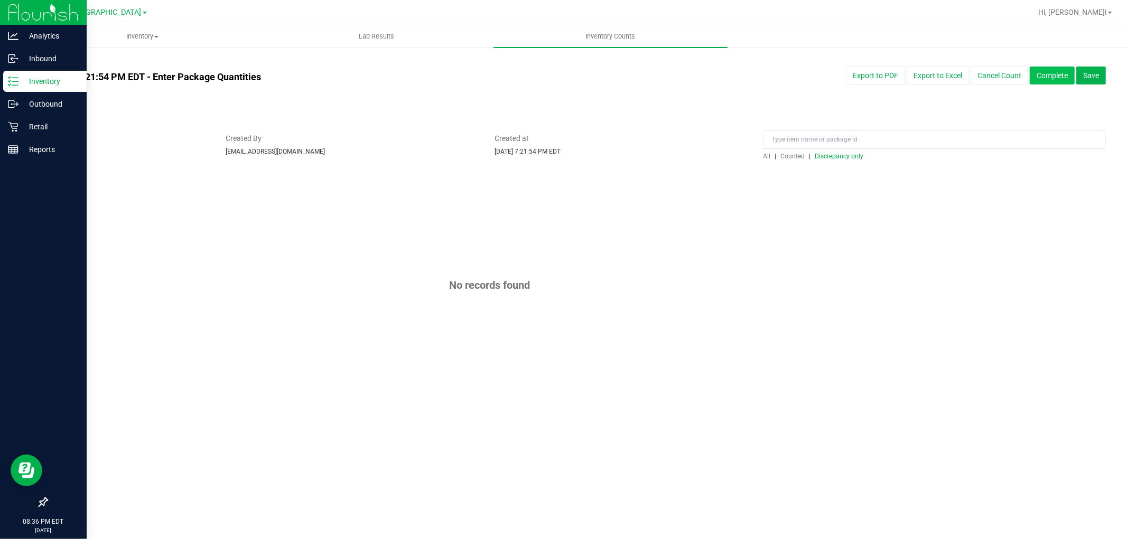
click at [1065, 78] on button "Complete" at bounding box center [1052, 76] width 45 height 18
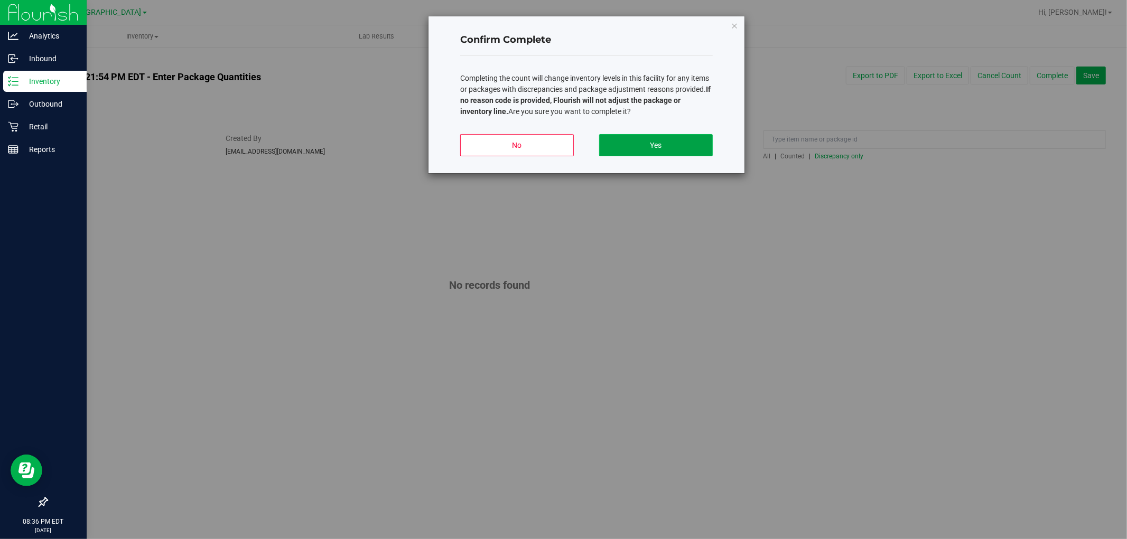
click at [657, 143] on button "Yes" at bounding box center [656, 145] width 114 height 22
